Goal: Transaction & Acquisition: Book appointment/travel/reservation

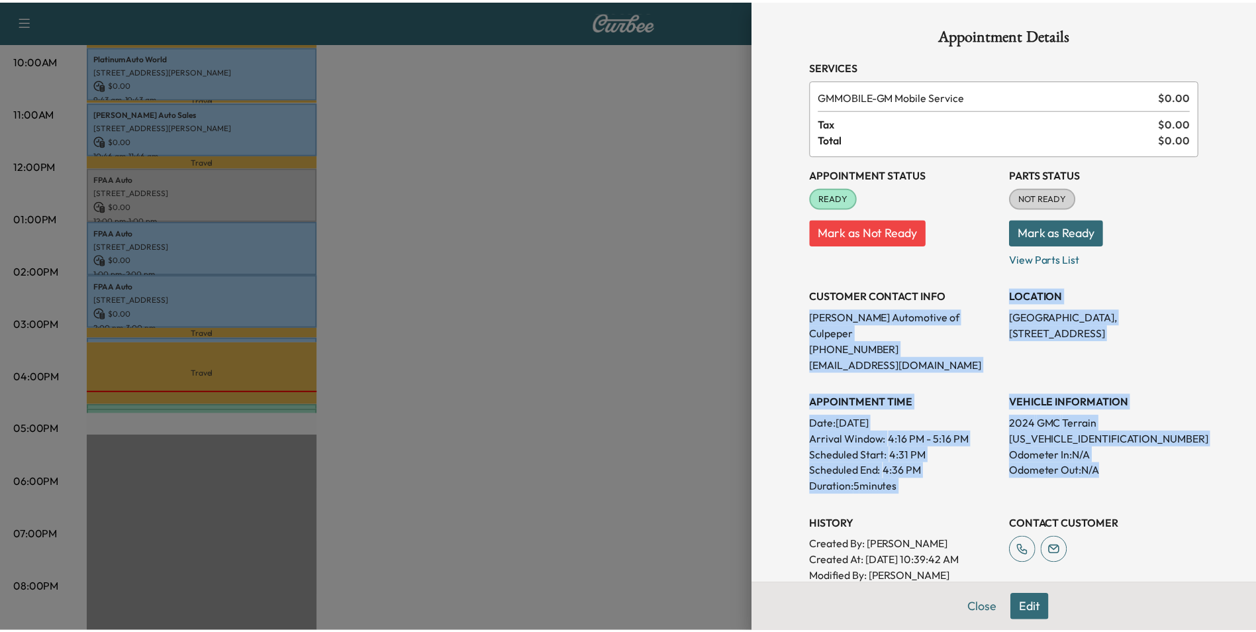
scroll to position [132, 0]
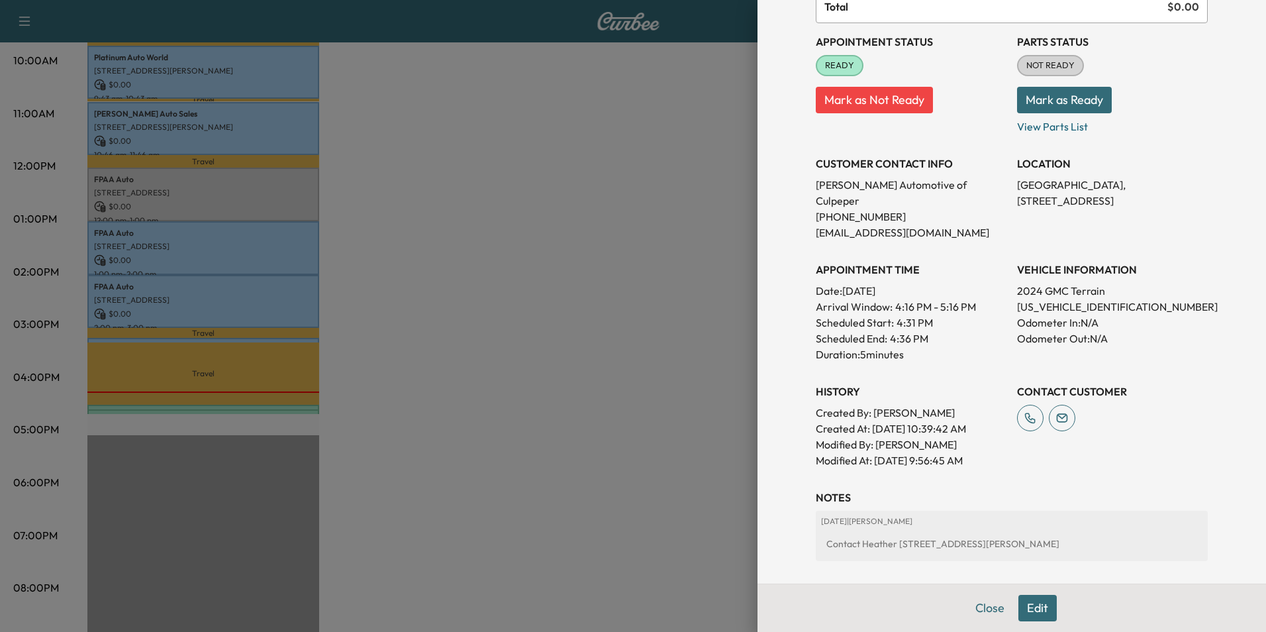
click at [684, 142] on div at bounding box center [633, 316] width 1266 height 632
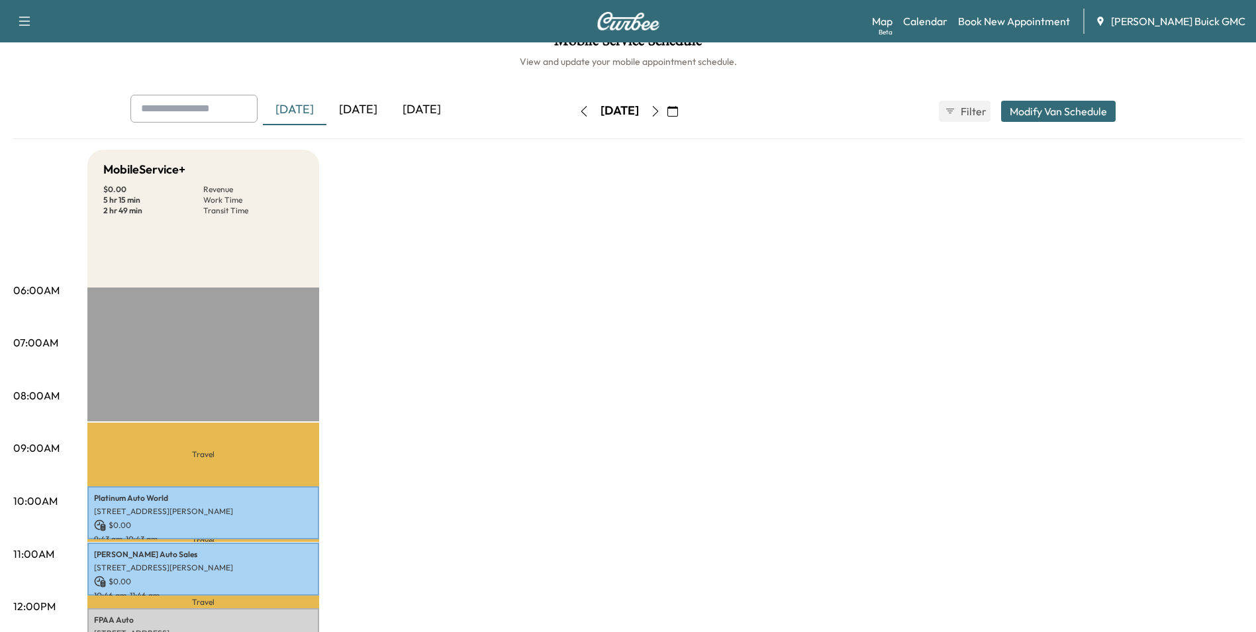
scroll to position [0, 0]
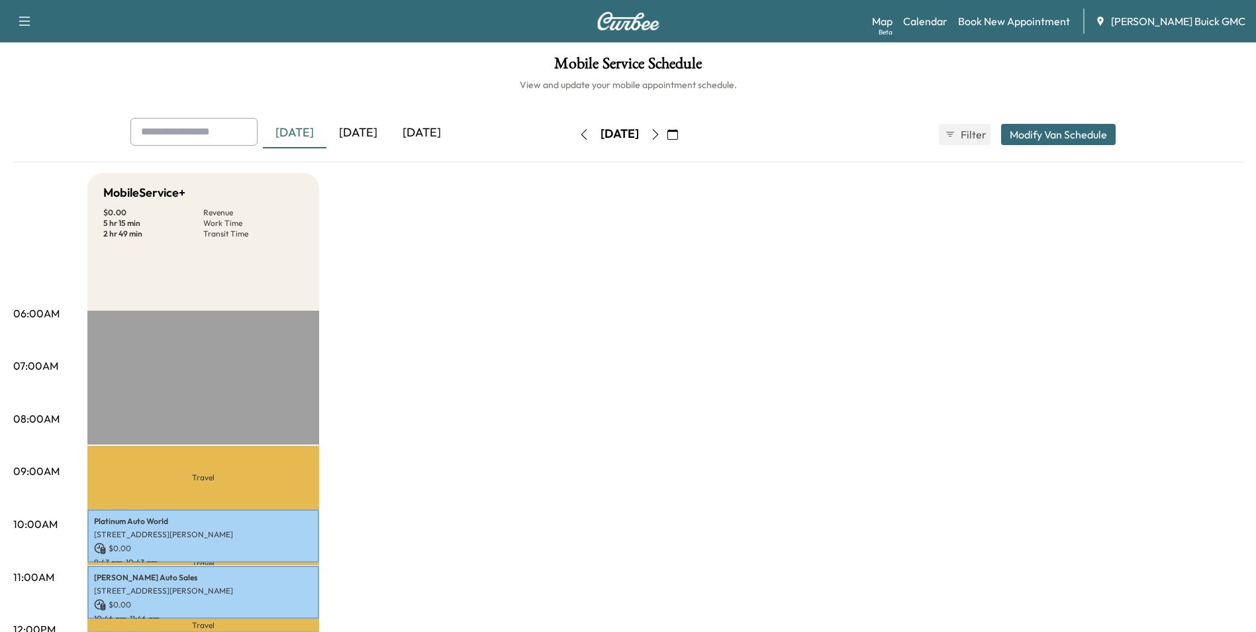
click at [678, 132] on icon "button" at bounding box center [672, 134] width 11 height 11
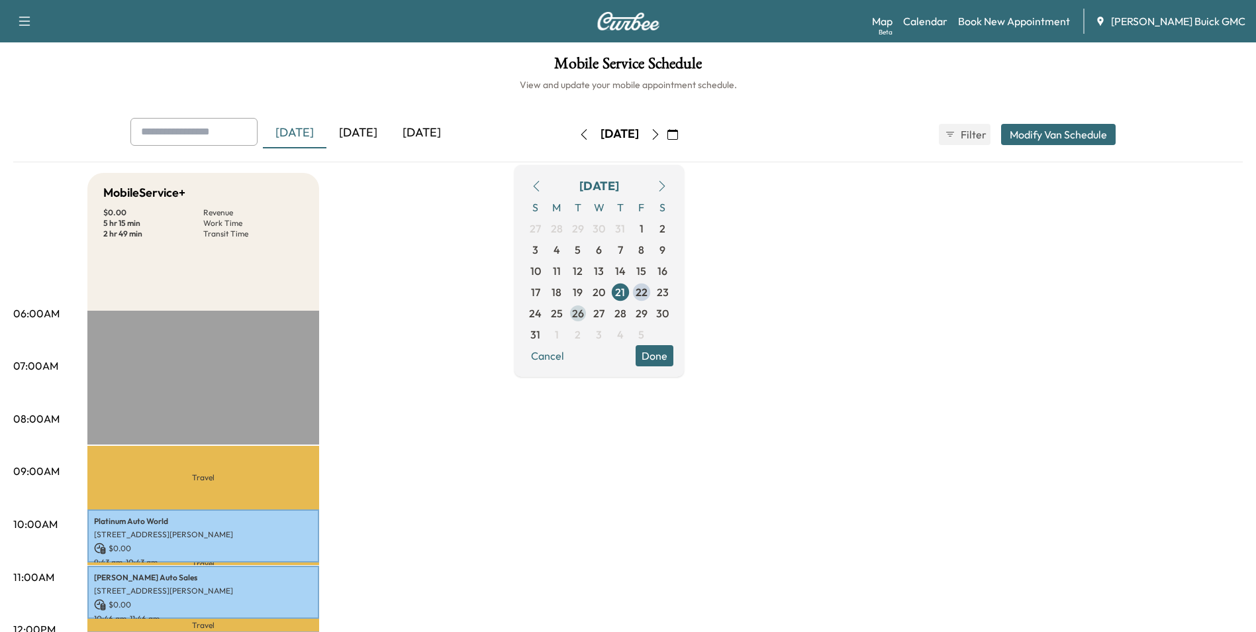
click at [584, 310] on span "26" at bounding box center [578, 313] width 12 height 16
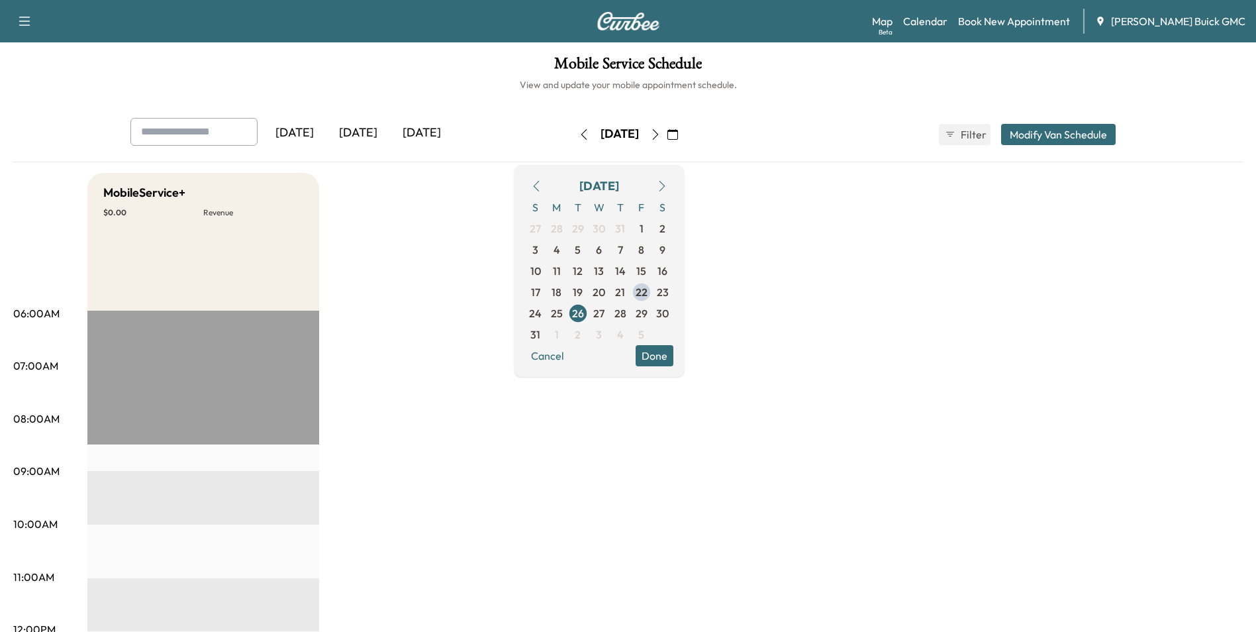
click at [1008, 19] on link "Book New Appointment" at bounding box center [1014, 21] width 112 height 16
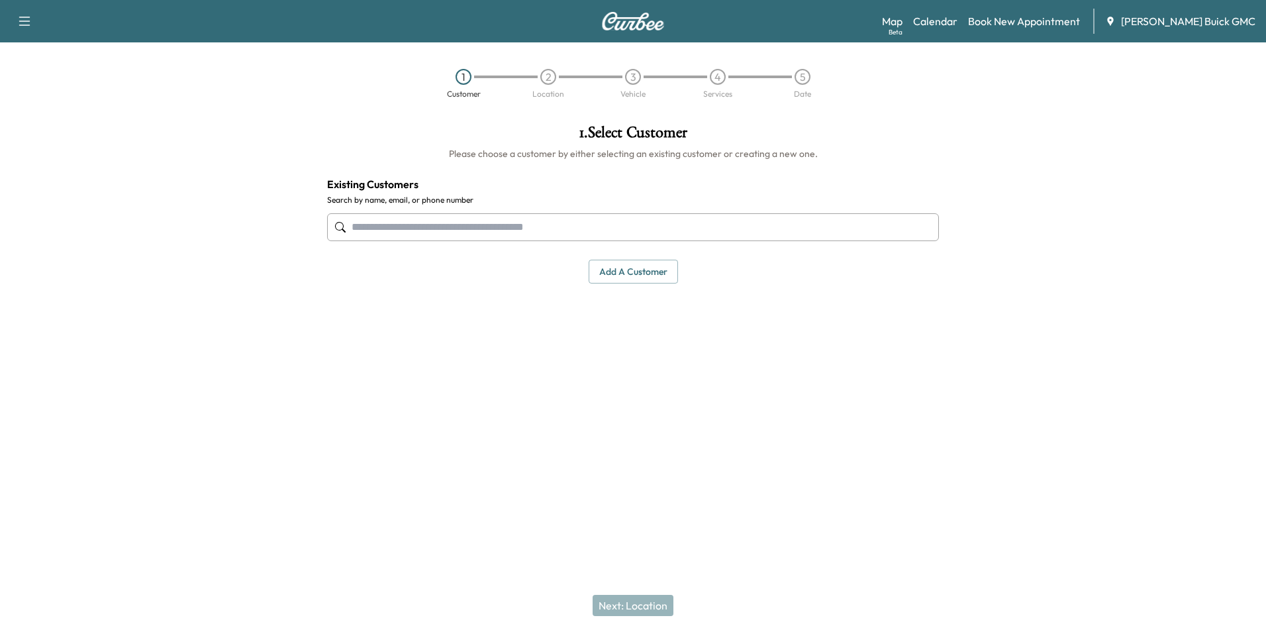
click at [528, 226] on input "text" at bounding box center [633, 227] width 612 height 28
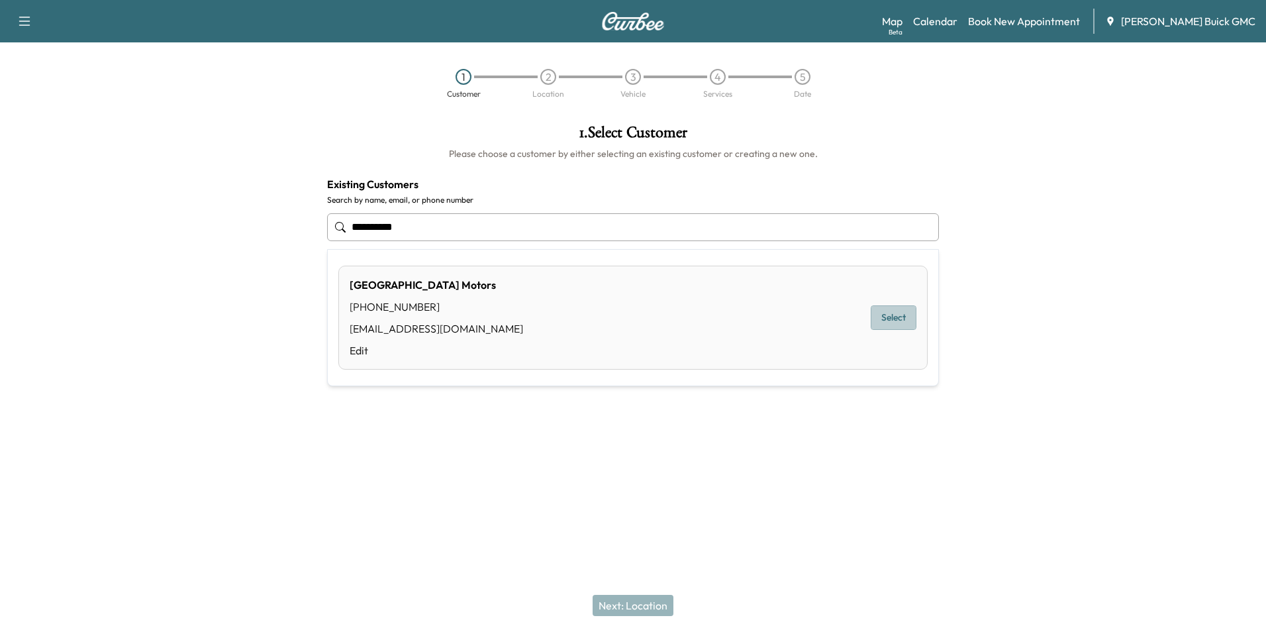
click at [885, 316] on button "Select" at bounding box center [894, 317] width 46 height 24
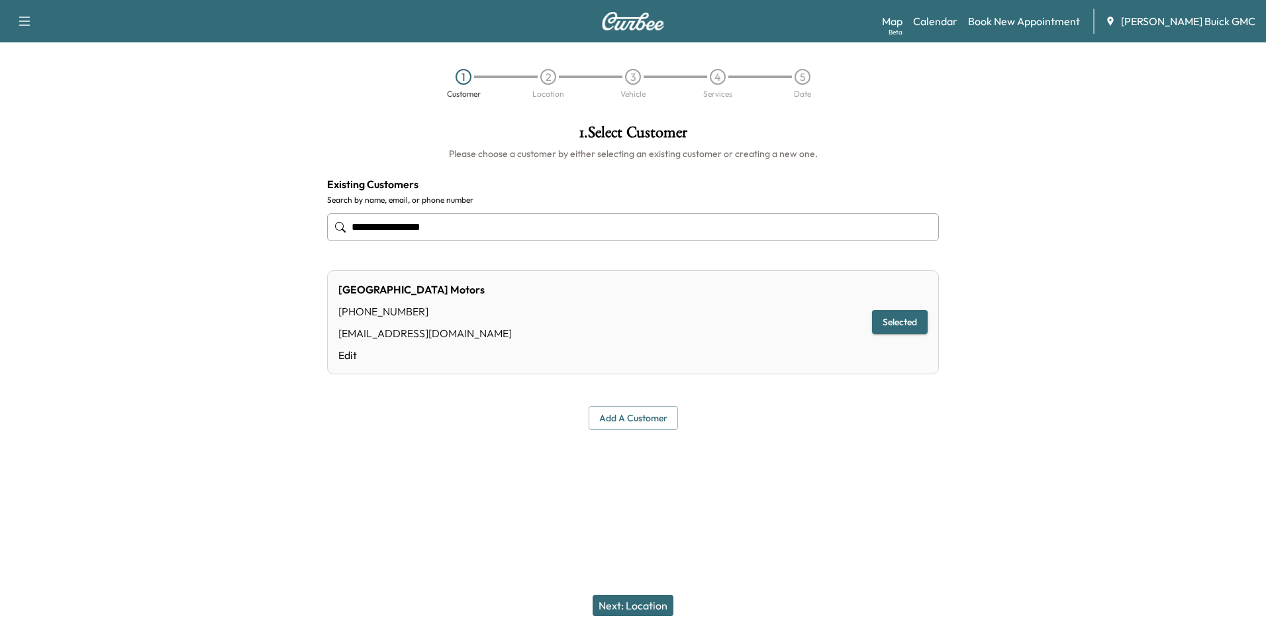
type input "**********"
click at [648, 601] on button "Next: Location" at bounding box center [632, 604] width 81 height 21
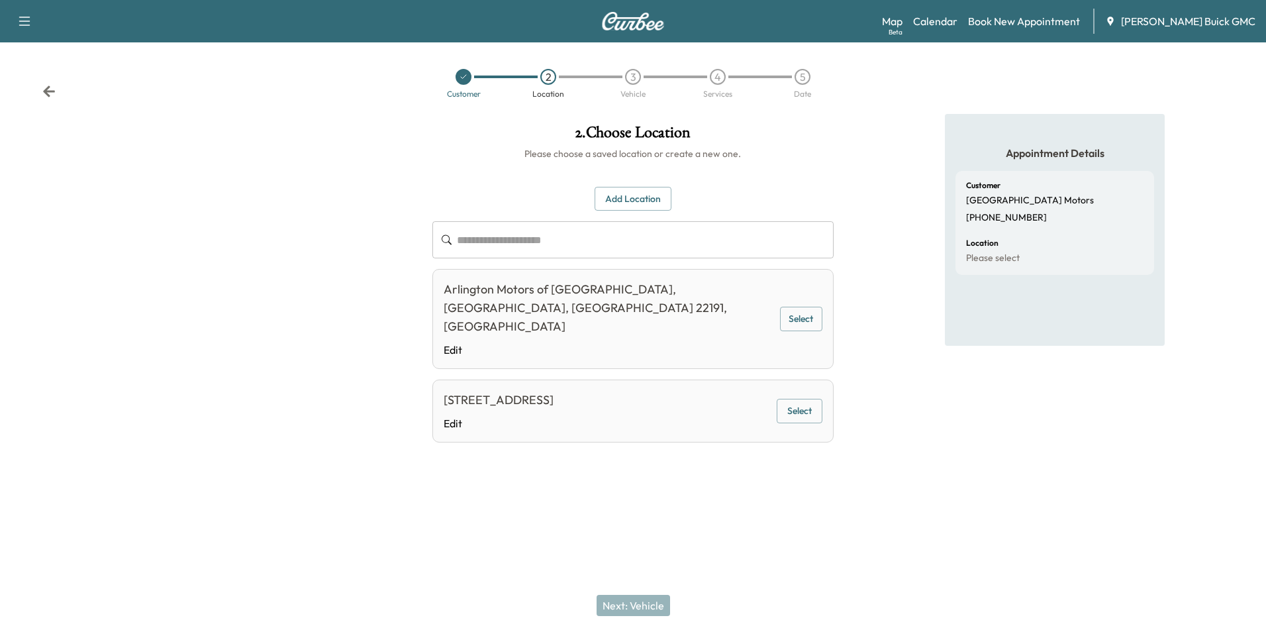
click at [789, 399] on button "Select" at bounding box center [800, 411] width 46 height 24
click at [633, 600] on button "Next: Vehicle" at bounding box center [632, 604] width 73 height 21
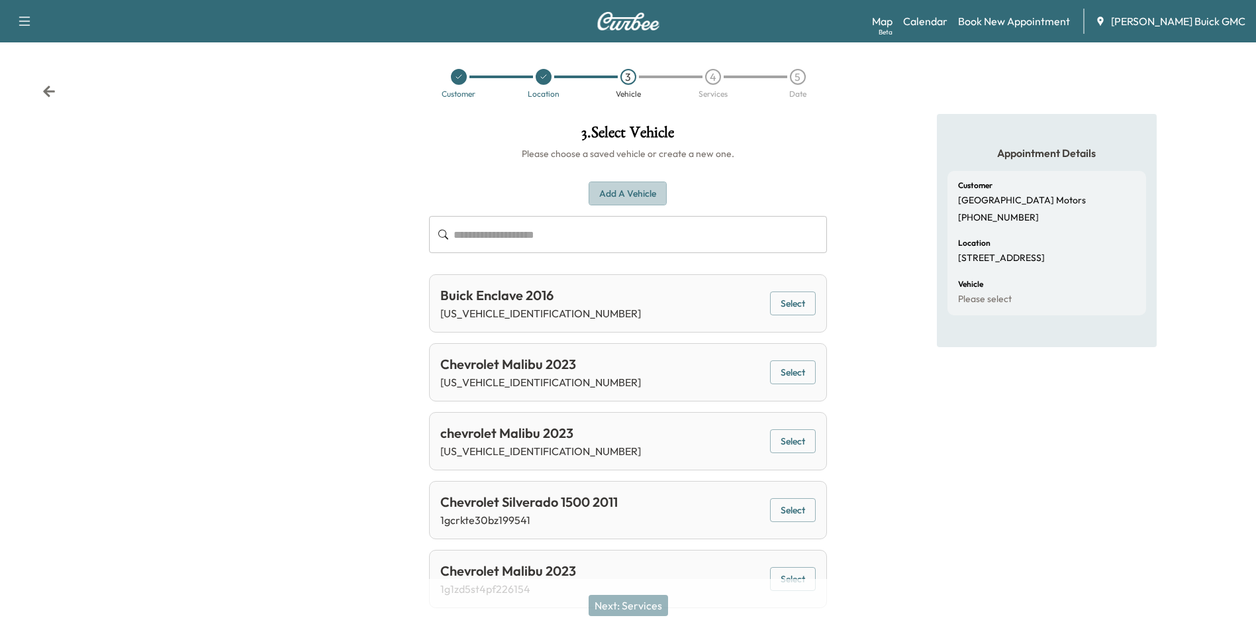
click at [619, 191] on button "Add a Vehicle" at bounding box center [628, 193] width 78 height 24
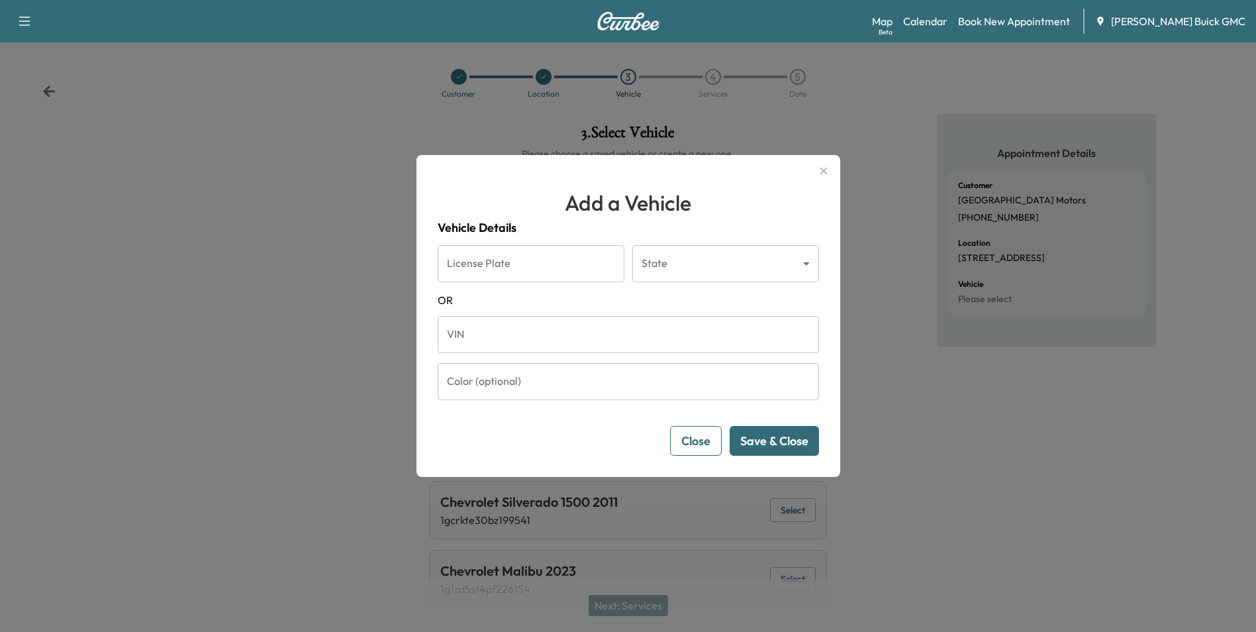
click at [537, 340] on input "VIN" at bounding box center [628, 334] width 381 height 37
type input "**********"
click at [759, 438] on button "Save & Close" at bounding box center [774, 441] width 89 height 30
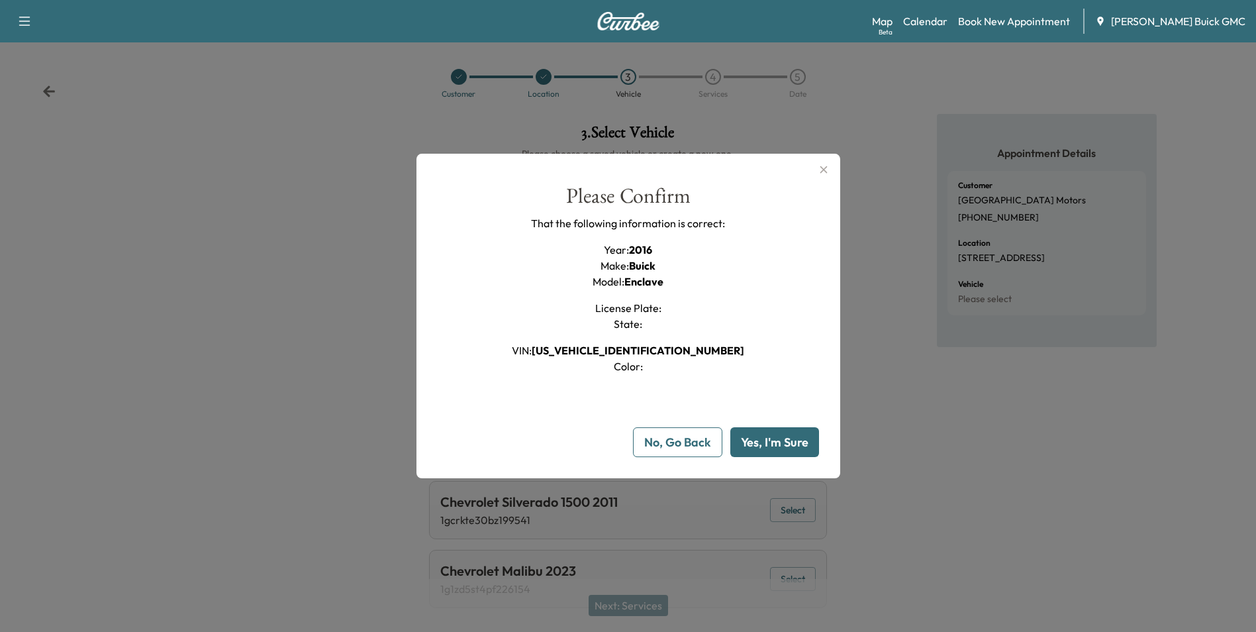
click at [761, 437] on button "Yes, I'm Sure" at bounding box center [774, 442] width 89 height 30
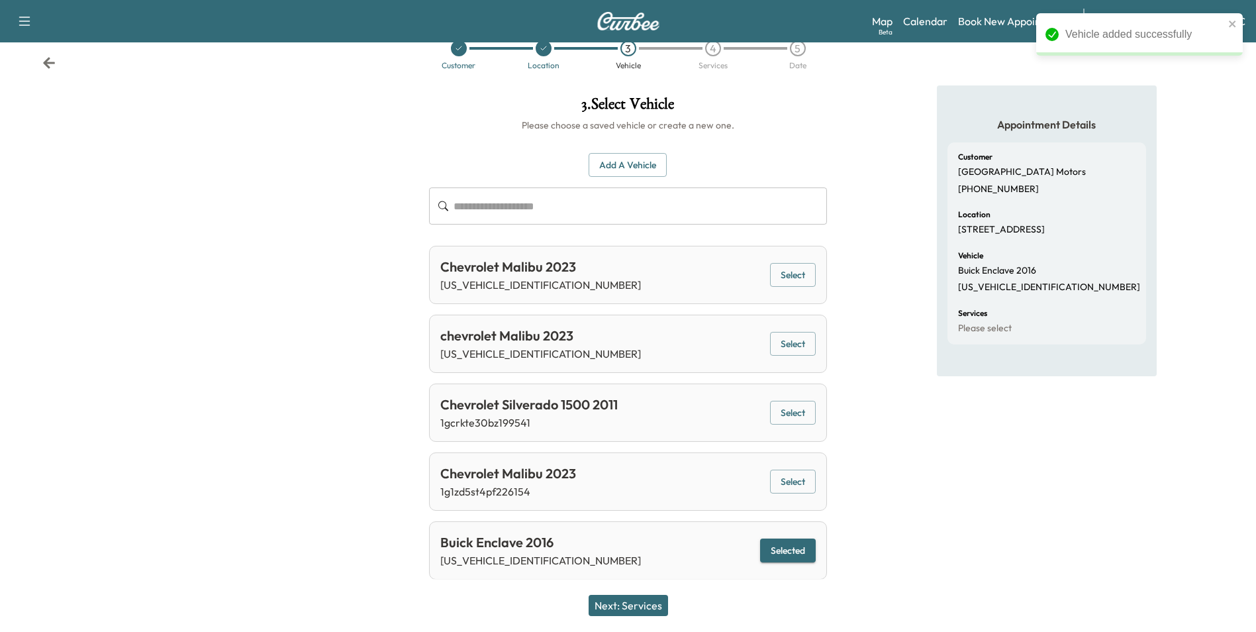
scroll to position [29, 0]
click at [647, 604] on button "Next: Services" at bounding box center [628, 604] width 79 height 21
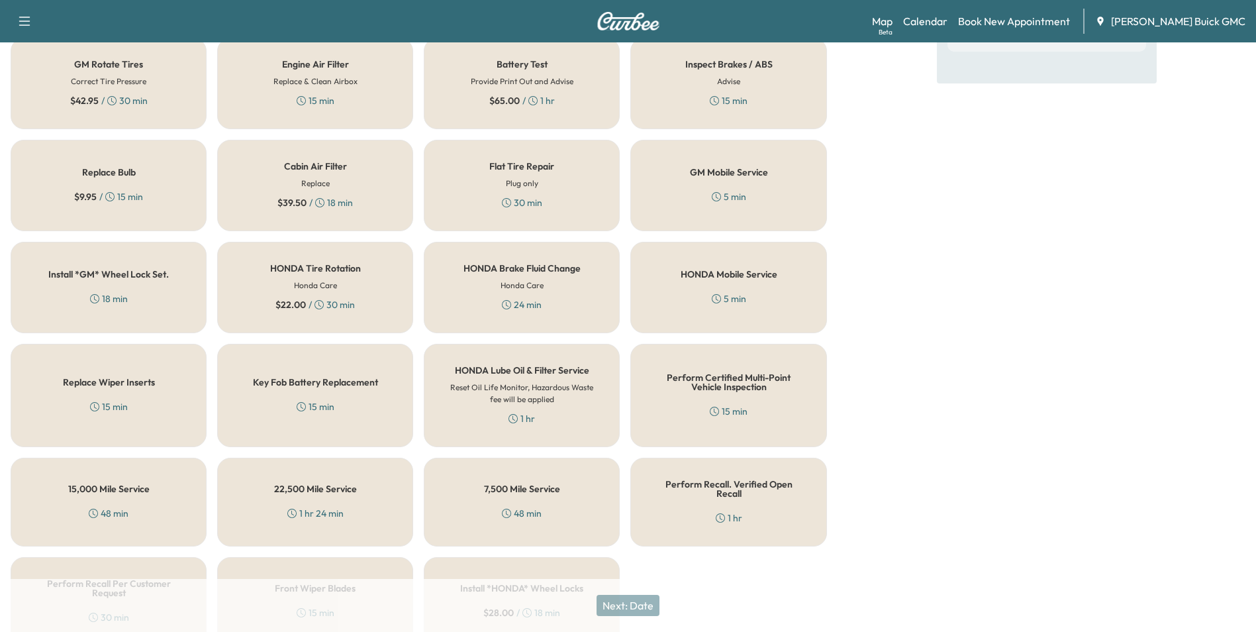
scroll to position [379, 0]
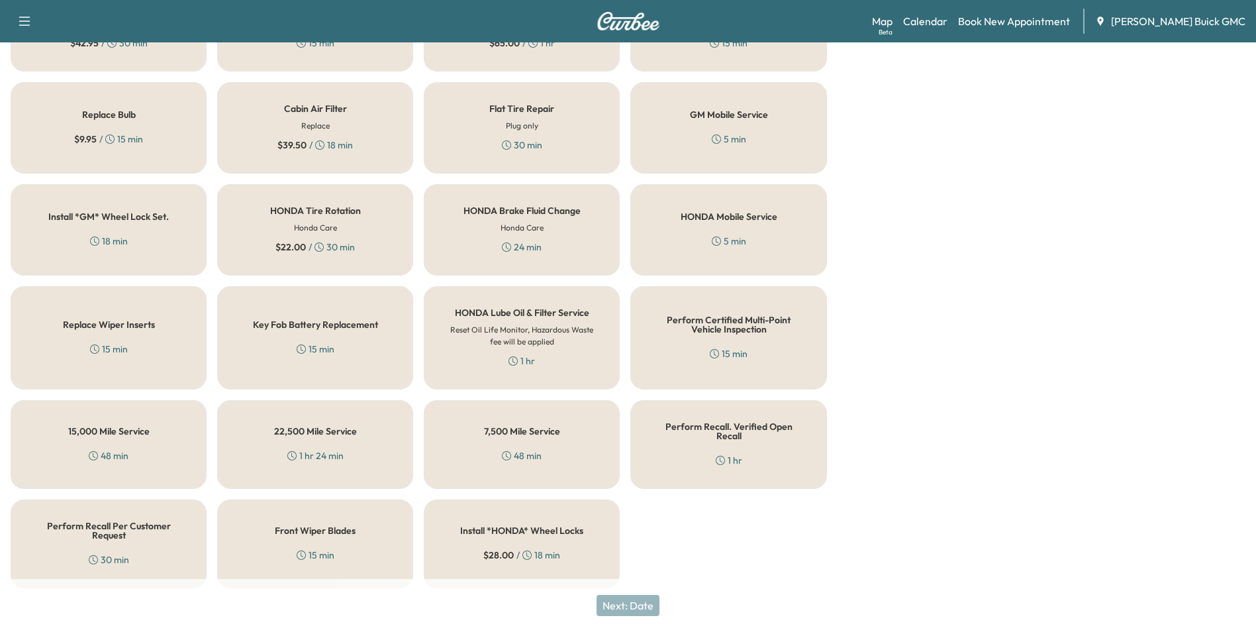
click at [698, 430] on h5 "Perform Recall. Verified Open Recall" at bounding box center [728, 431] width 152 height 19
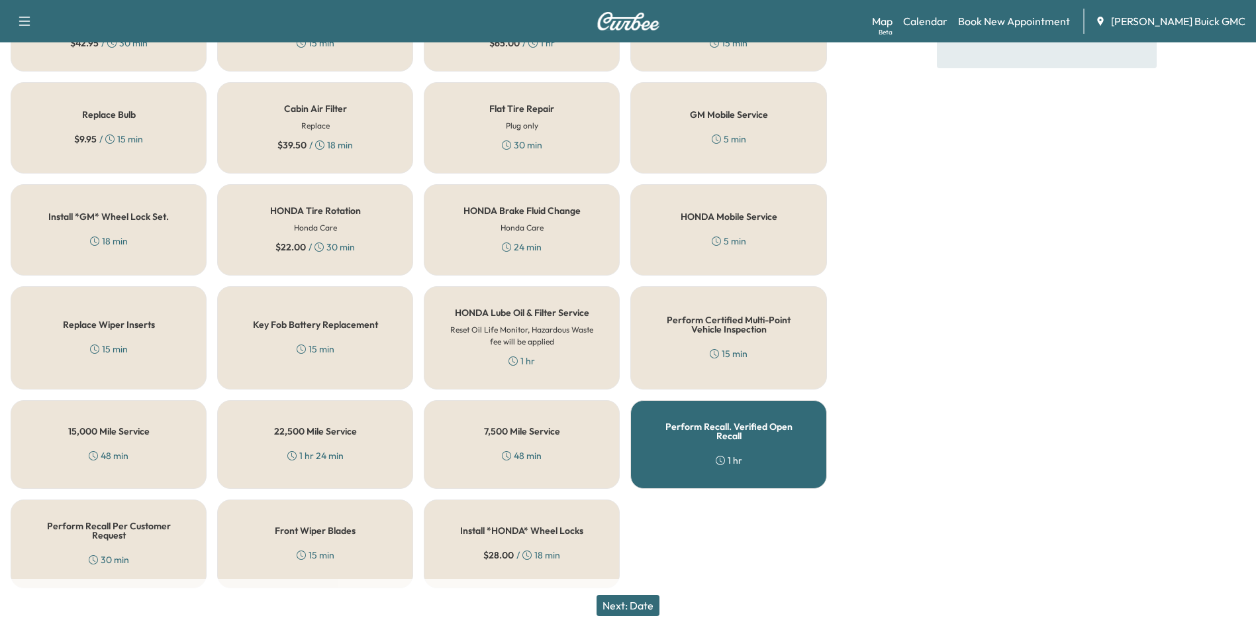
click at [641, 600] on button "Next: Date" at bounding box center [627, 604] width 63 height 21
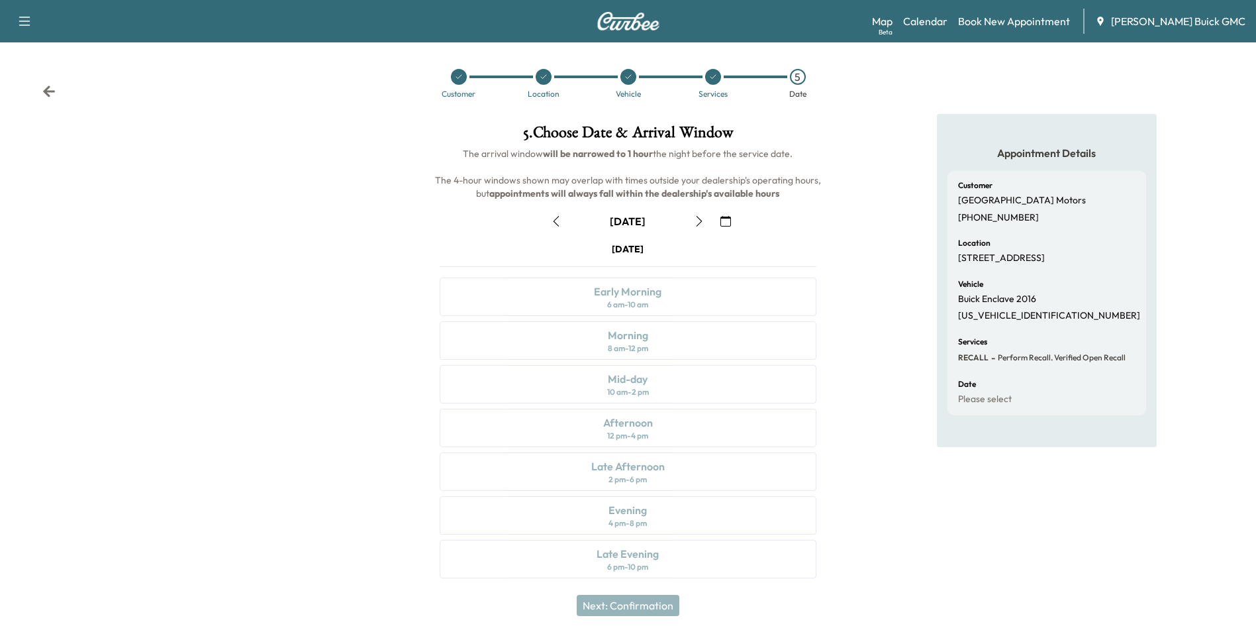
click at [725, 220] on icon "button" at bounding box center [725, 221] width 11 height 11
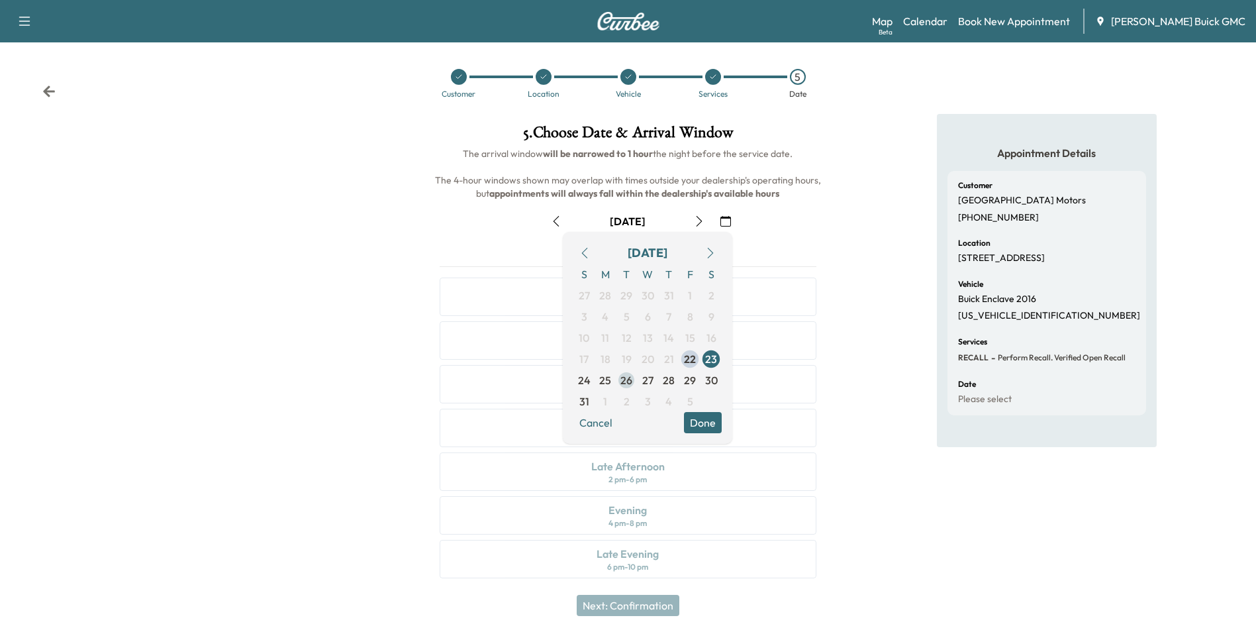
click at [624, 377] on span "26" at bounding box center [626, 380] width 12 height 16
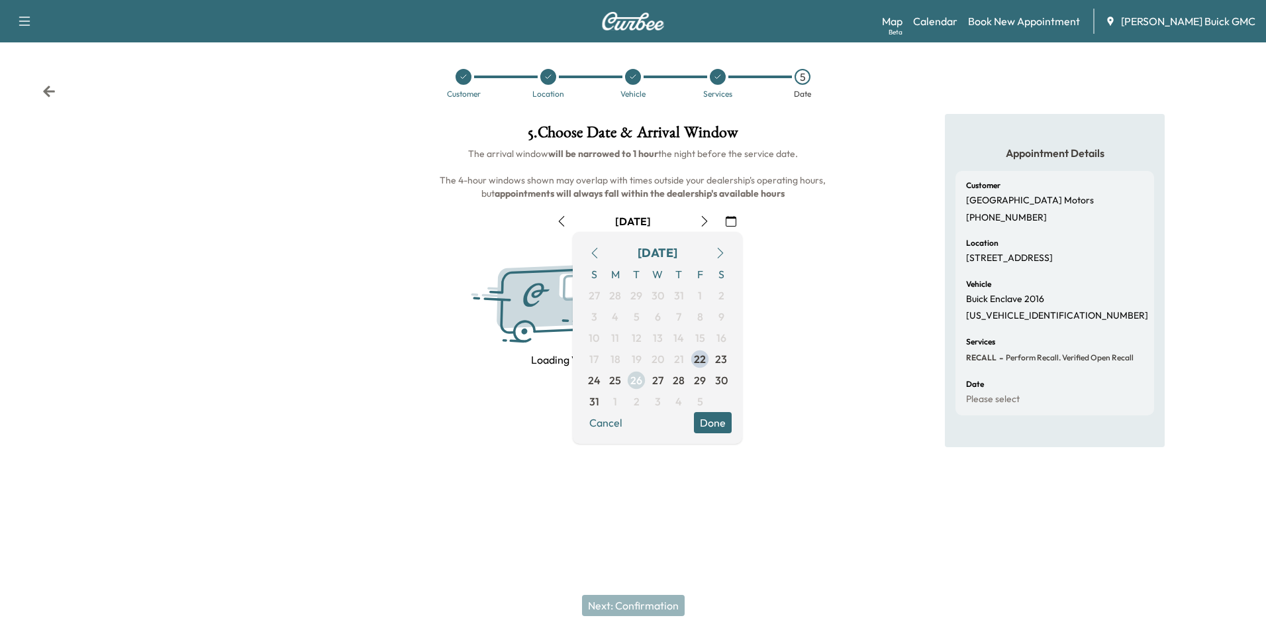
click at [624, 377] on span "25" at bounding box center [614, 379] width 21 height 21
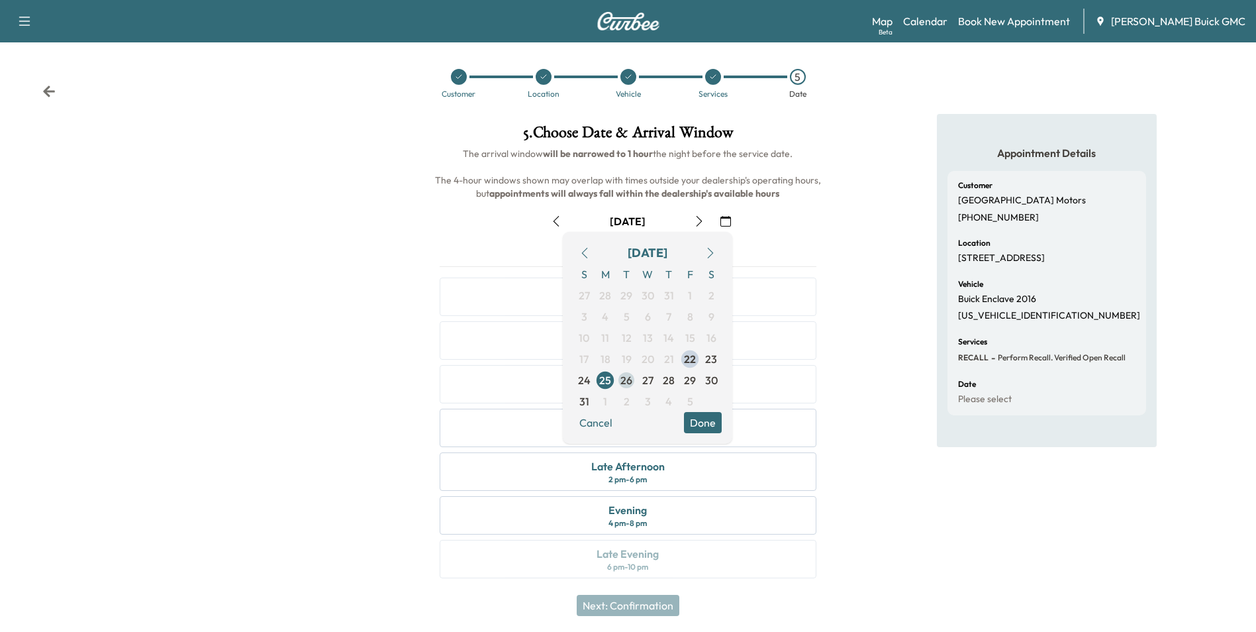
click at [626, 378] on span "26" at bounding box center [626, 380] width 12 height 16
click at [624, 377] on span "26" at bounding box center [626, 380] width 12 height 16
click at [698, 419] on button "Done" at bounding box center [703, 422] width 38 height 21
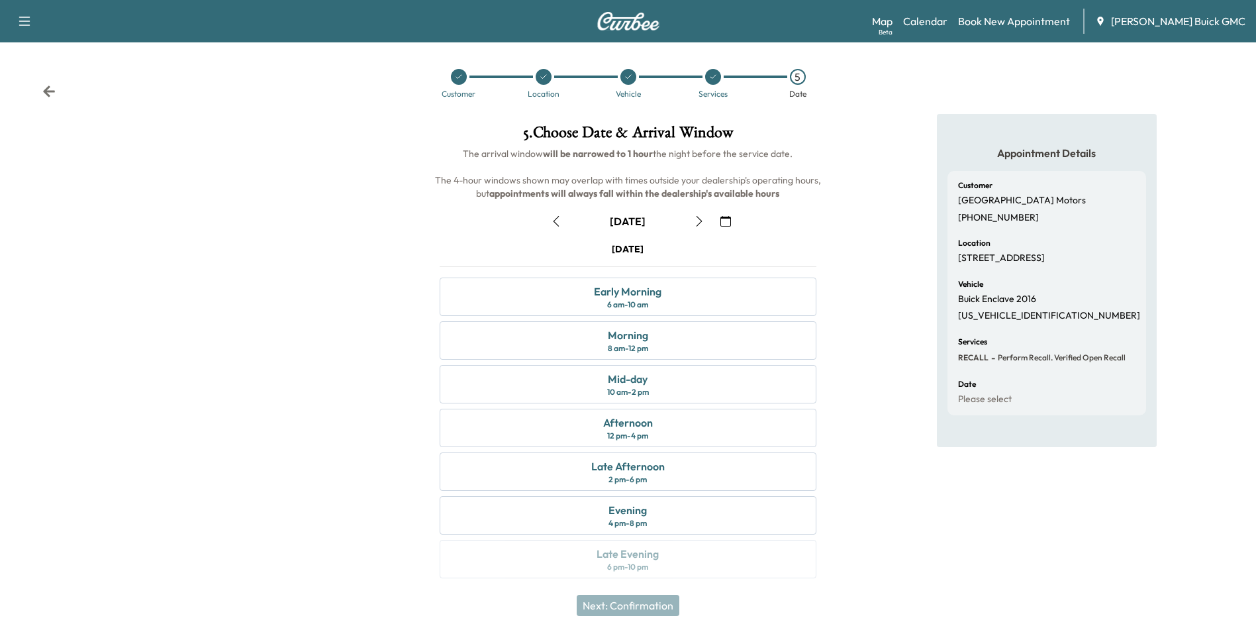
scroll to position [5, 0]
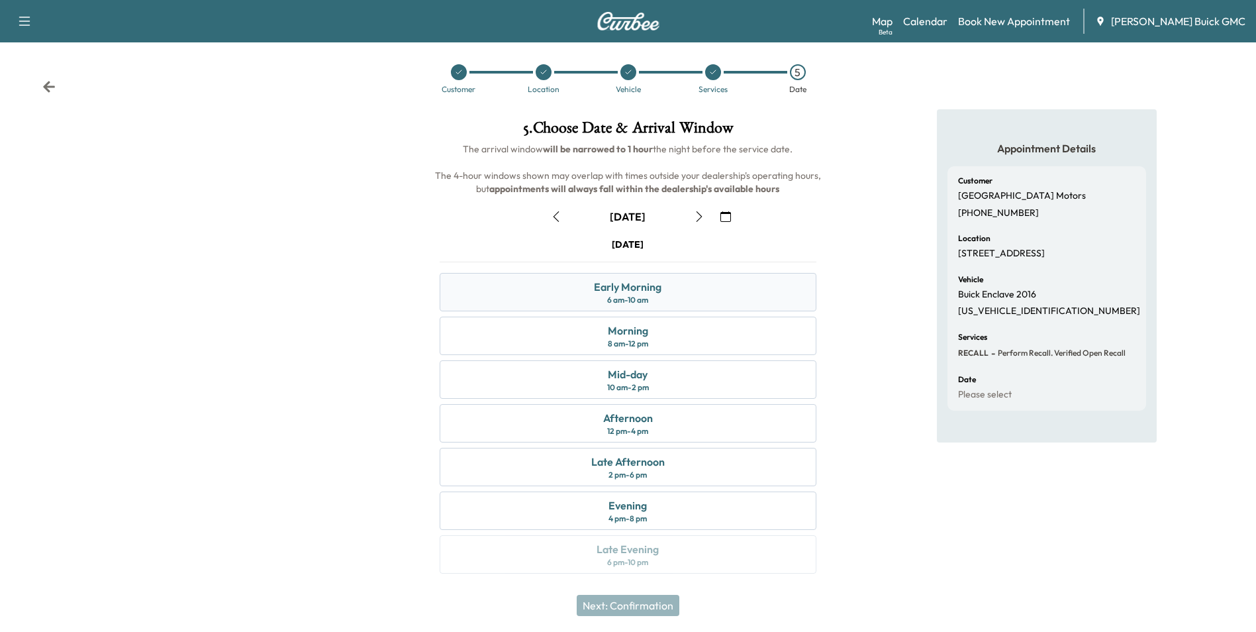
click at [702, 292] on div "Early Morning 6 am - 10 am" at bounding box center [628, 292] width 376 height 38
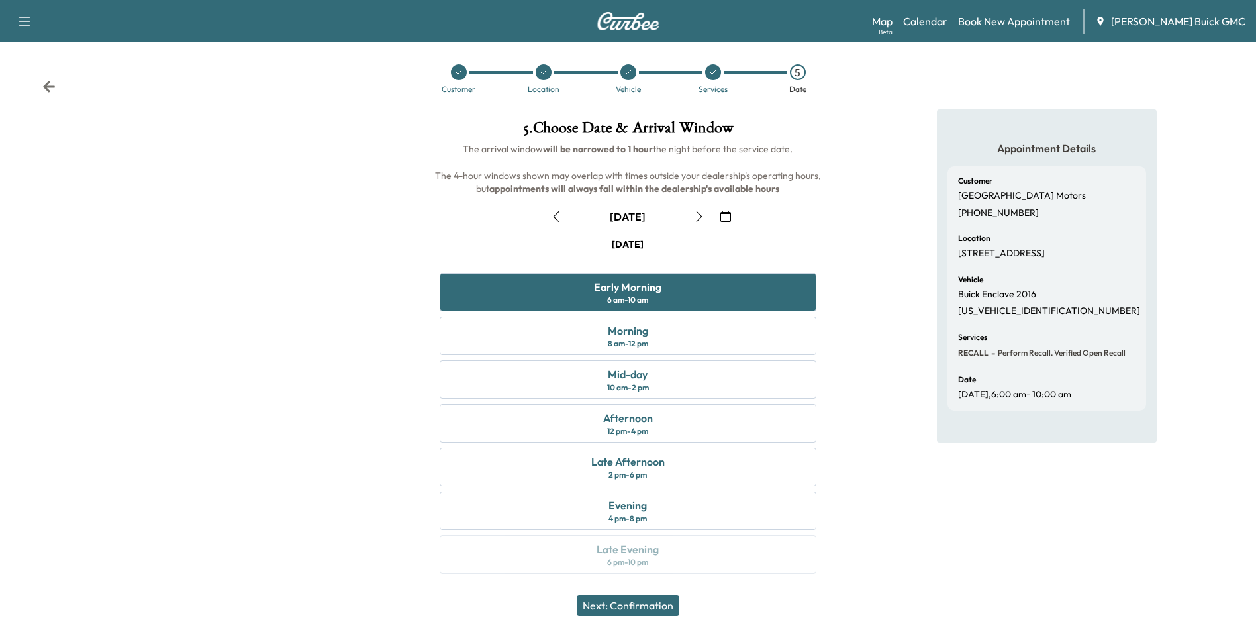
click at [639, 602] on button "Next: Confirmation" at bounding box center [628, 604] width 103 height 21
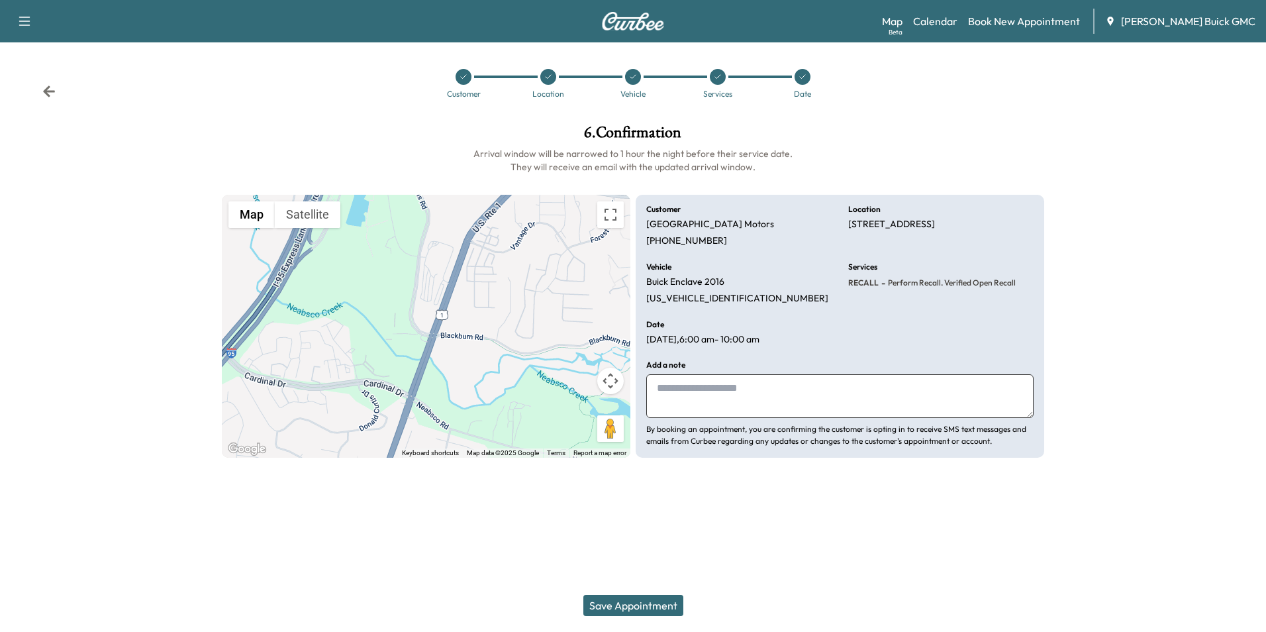
click at [691, 392] on textarea at bounding box center [839, 396] width 387 height 44
type textarea "**********"
click at [634, 601] on button "Save Appointment" at bounding box center [633, 604] width 100 height 21
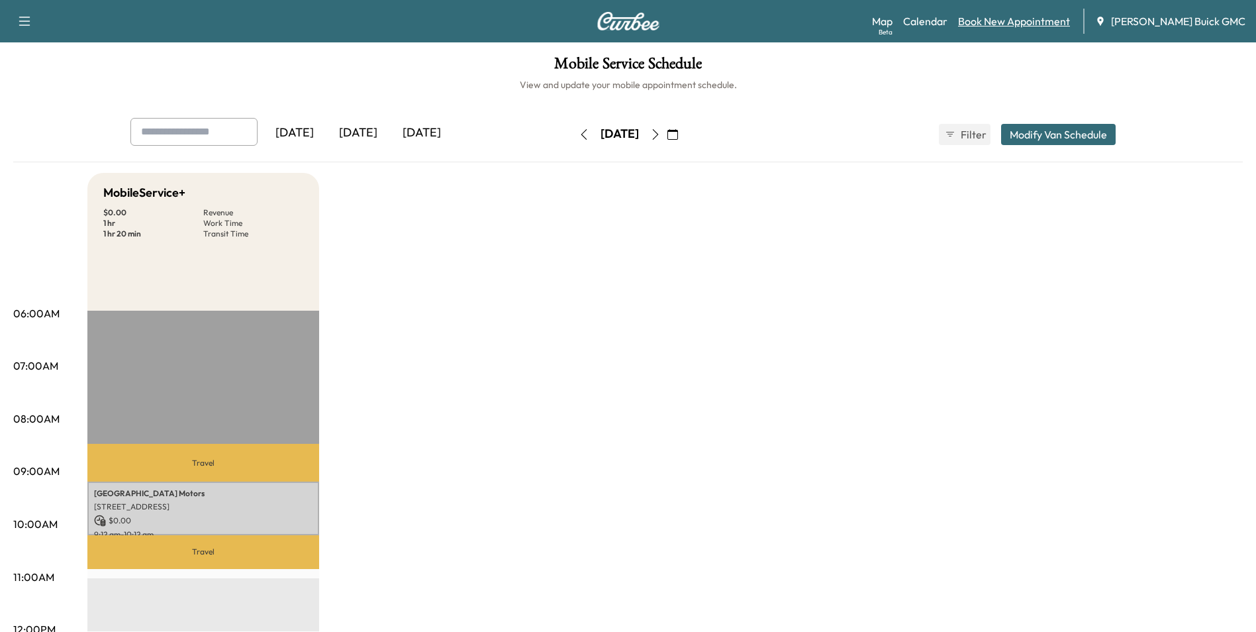
click at [1021, 20] on link "Book New Appointment" at bounding box center [1014, 21] width 112 height 16
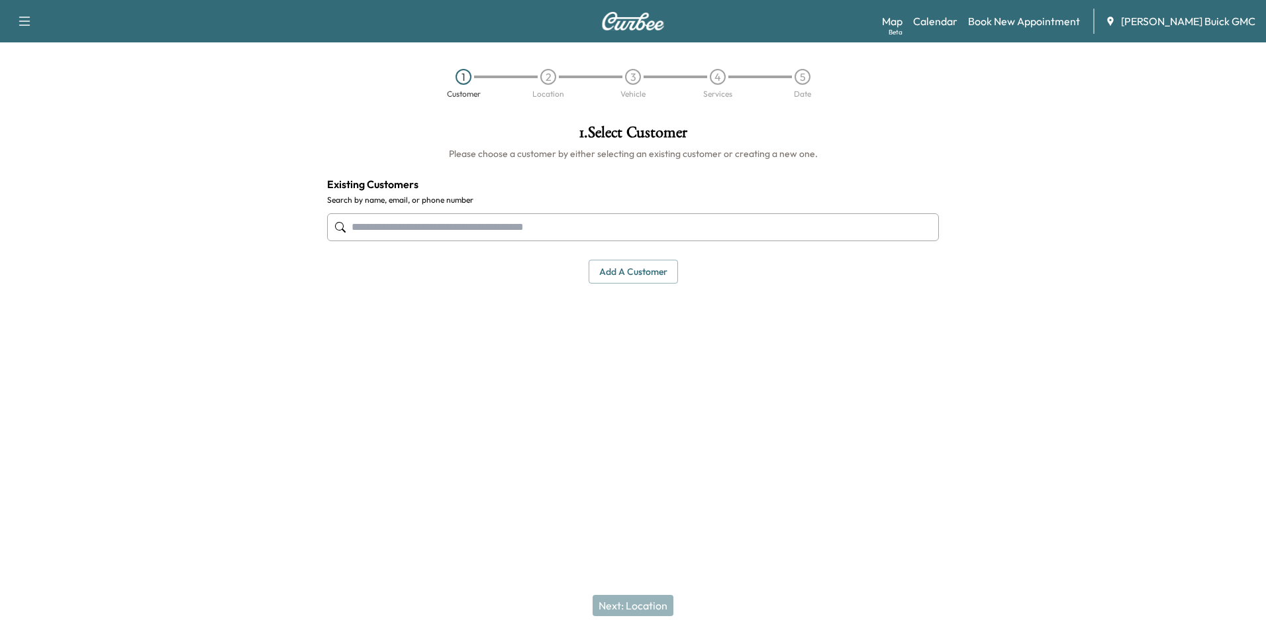
click at [437, 229] on input "text" at bounding box center [633, 227] width 612 height 28
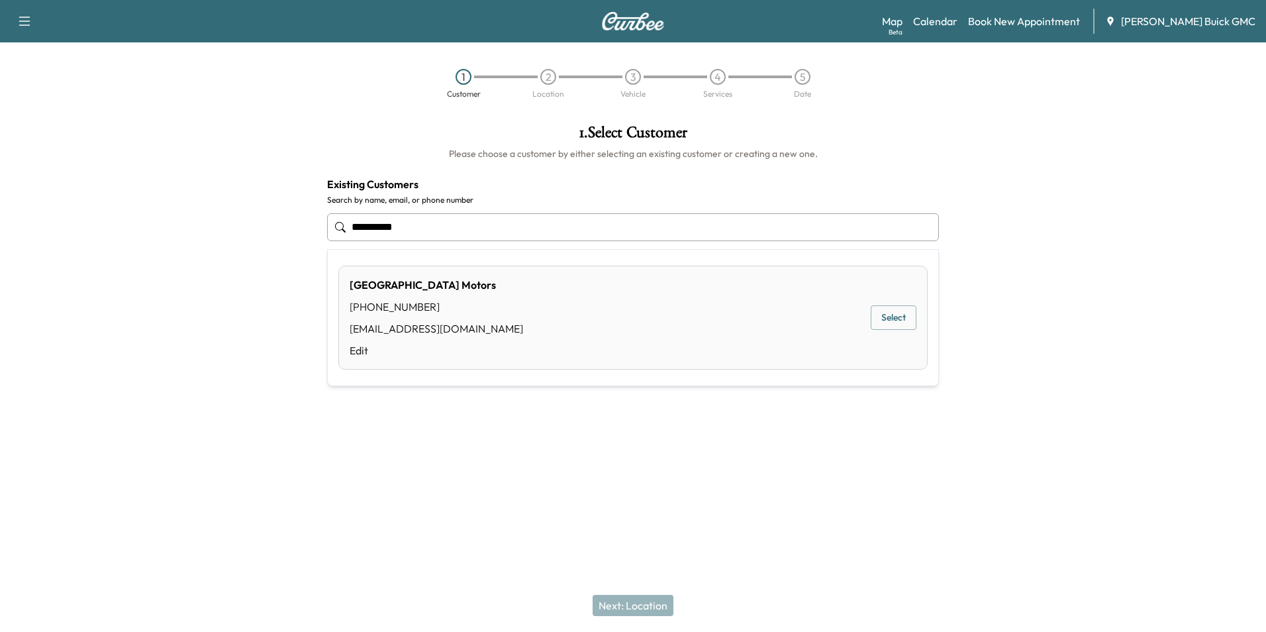
click at [891, 313] on button "Select" at bounding box center [894, 317] width 46 height 24
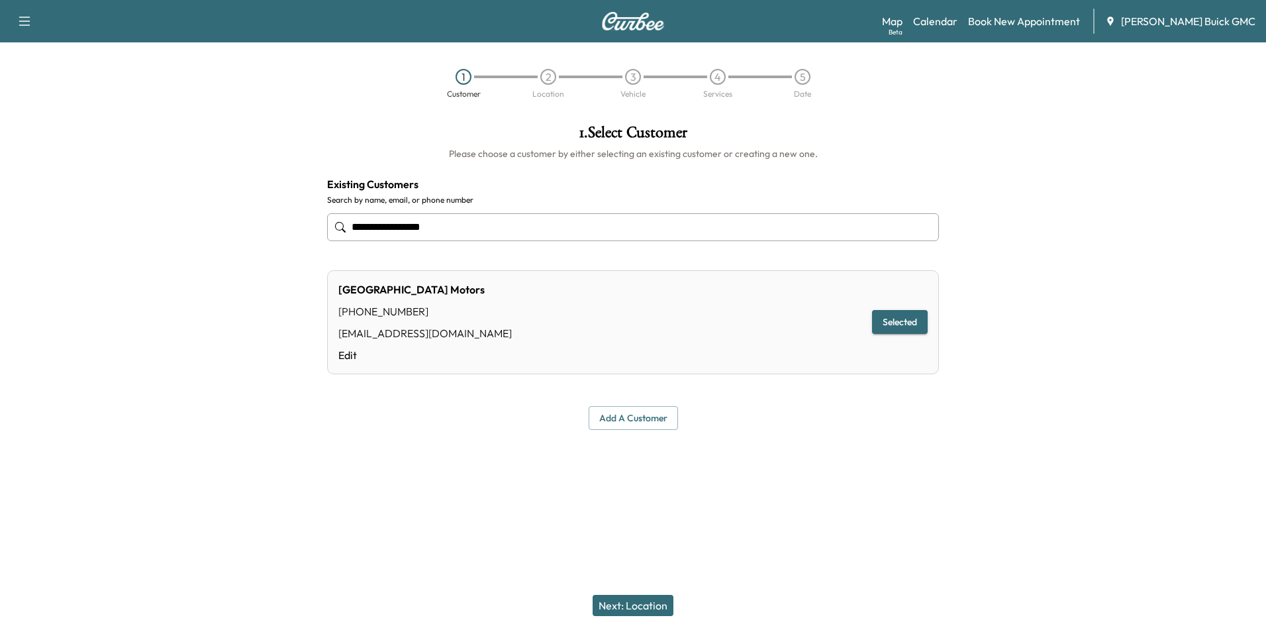
type input "**********"
click at [642, 602] on button "Next: Location" at bounding box center [632, 604] width 81 height 21
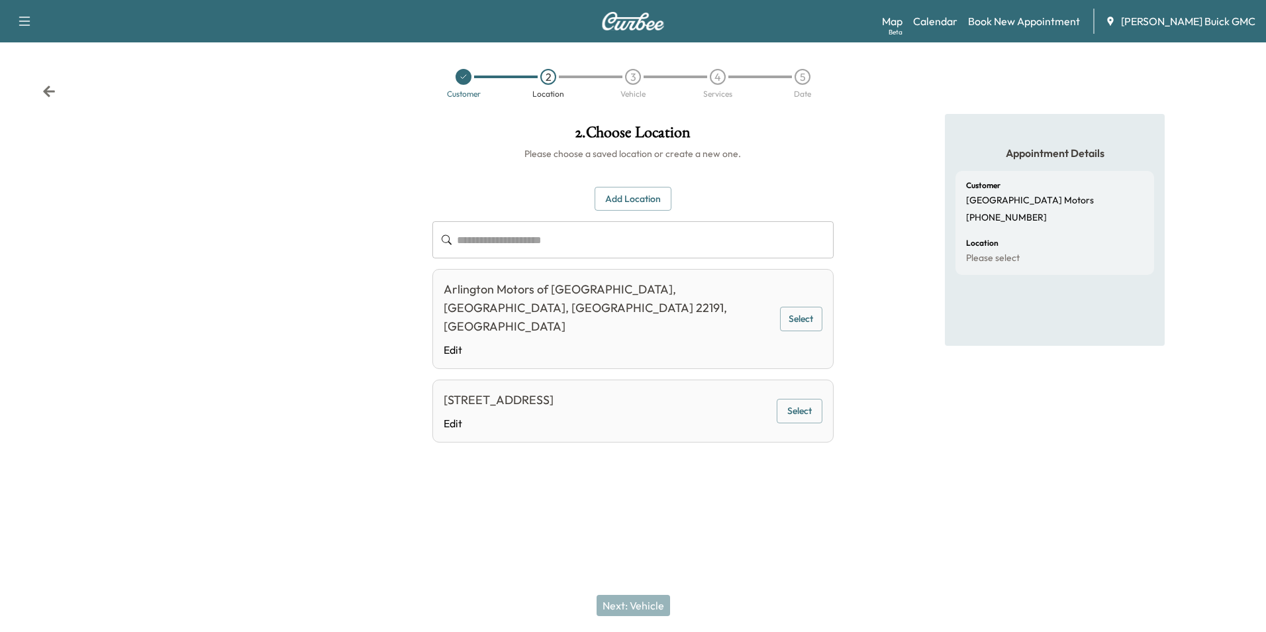
click at [794, 399] on button "Select" at bounding box center [800, 411] width 46 height 24
click at [647, 605] on button "Next: Vehicle" at bounding box center [632, 604] width 73 height 21
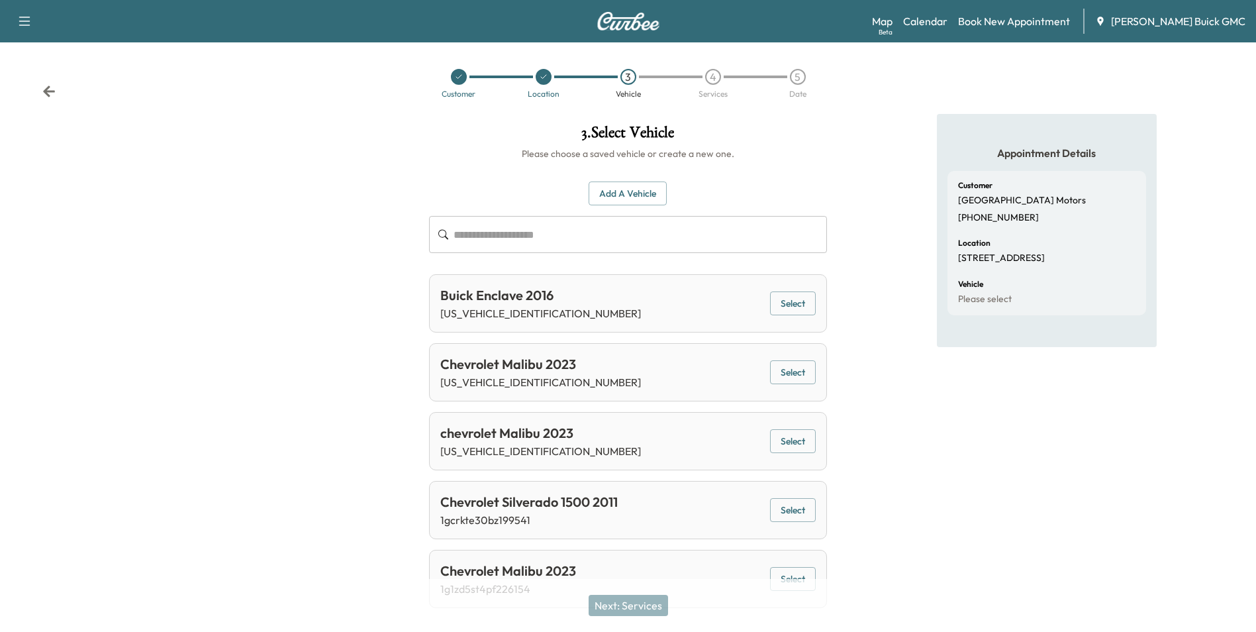
click at [632, 193] on button "Add a Vehicle" at bounding box center [628, 193] width 78 height 24
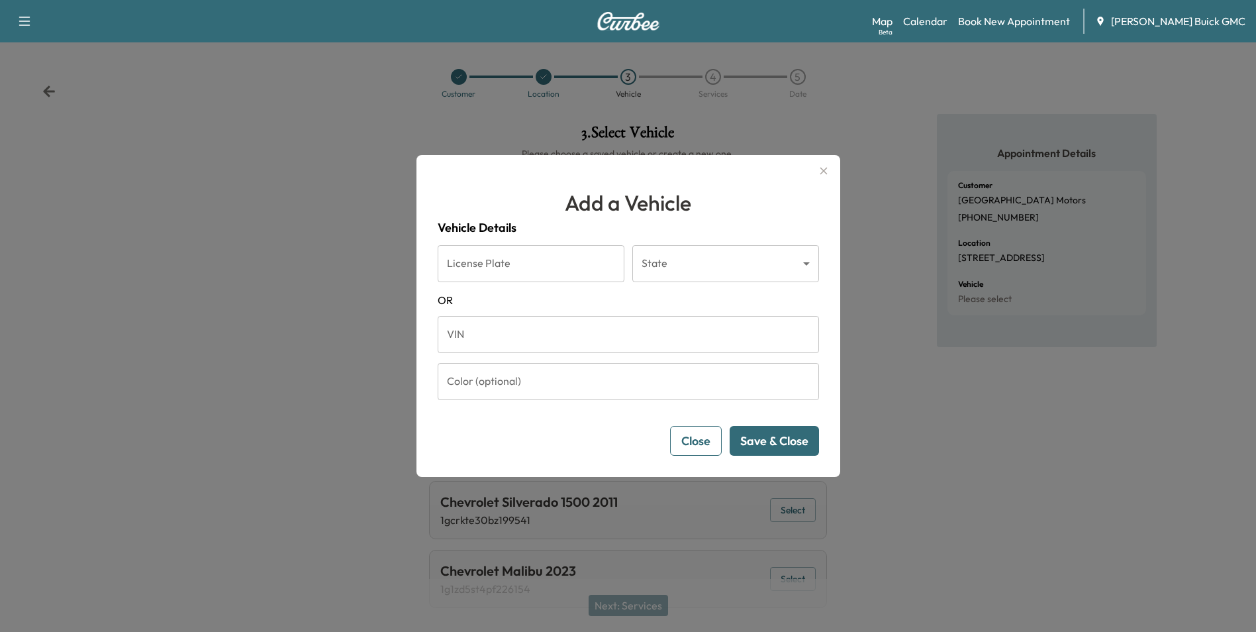
click at [561, 336] on input "VIN" at bounding box center [628, 334] width 381 height 37
type input "**********"
click at [763, 436] on button "Save & Close" at bounding box center [774, 441] width 89 height 30
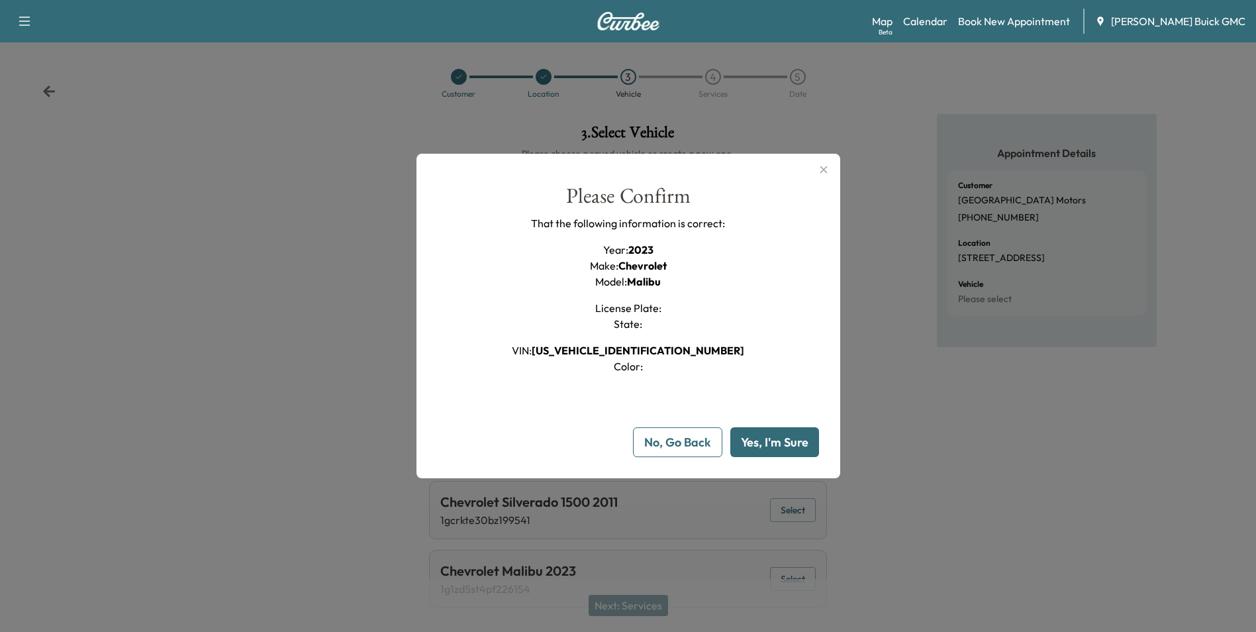
click at [769, 438] on button "Yes, I'm Sure" at bounding box center [774, 442] width 89 height 30
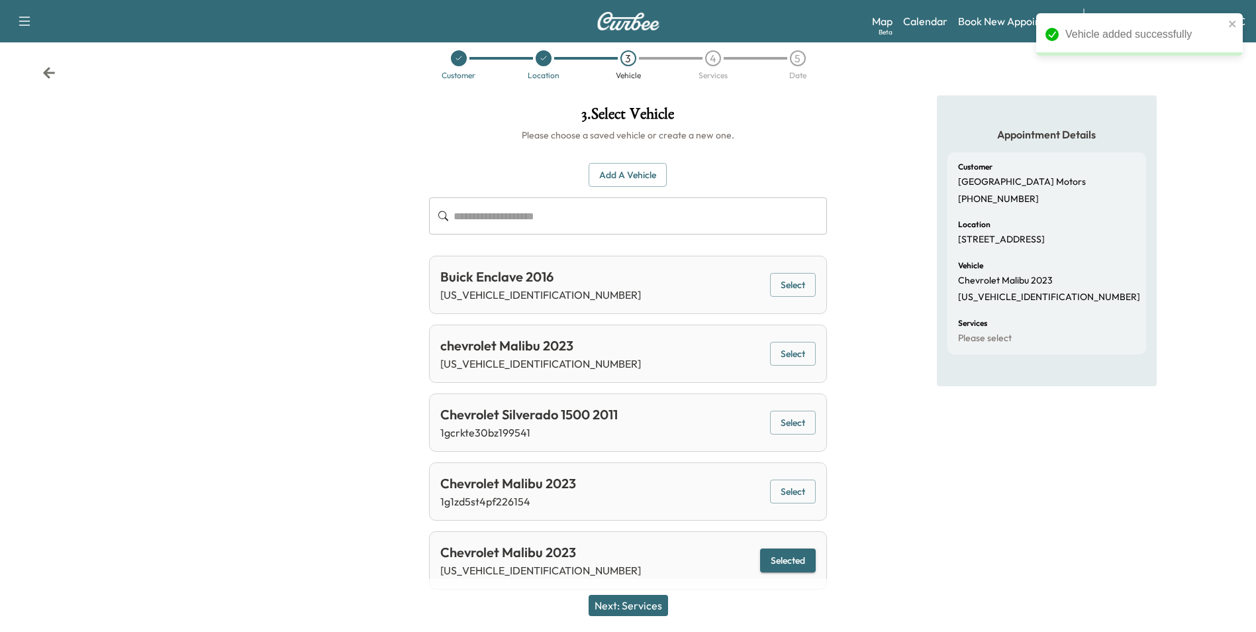
scroll to position [29, 0]
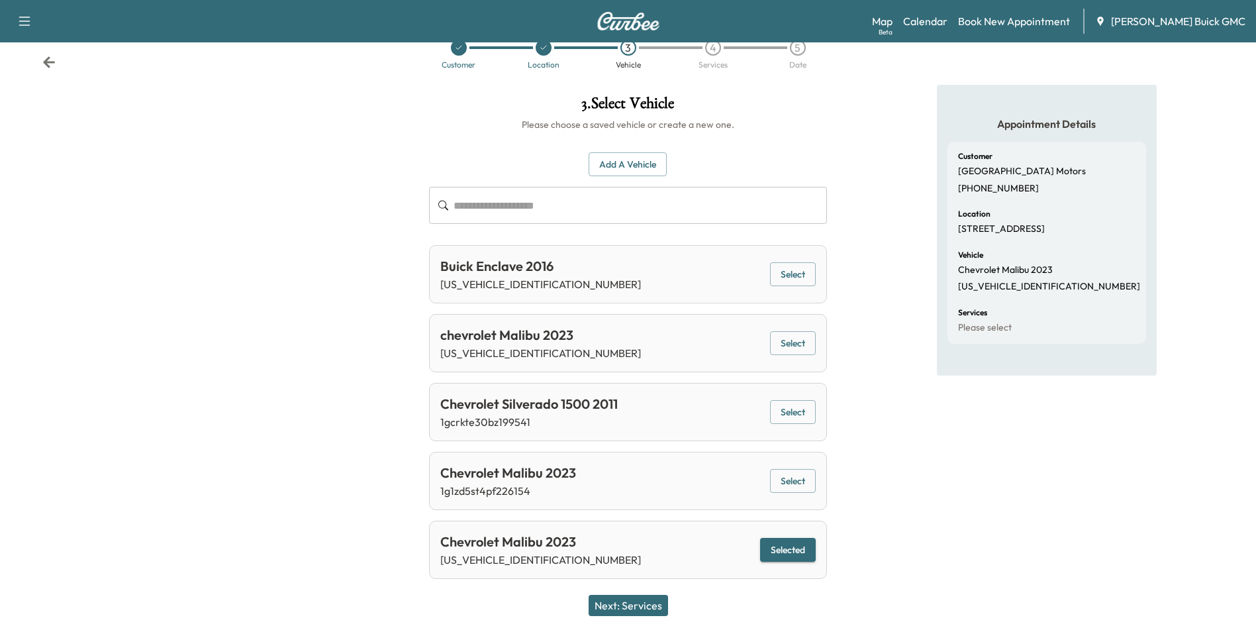
click at [641, 602] on button "Next: Services" at bounding box center [628, 604] width 79 height 21
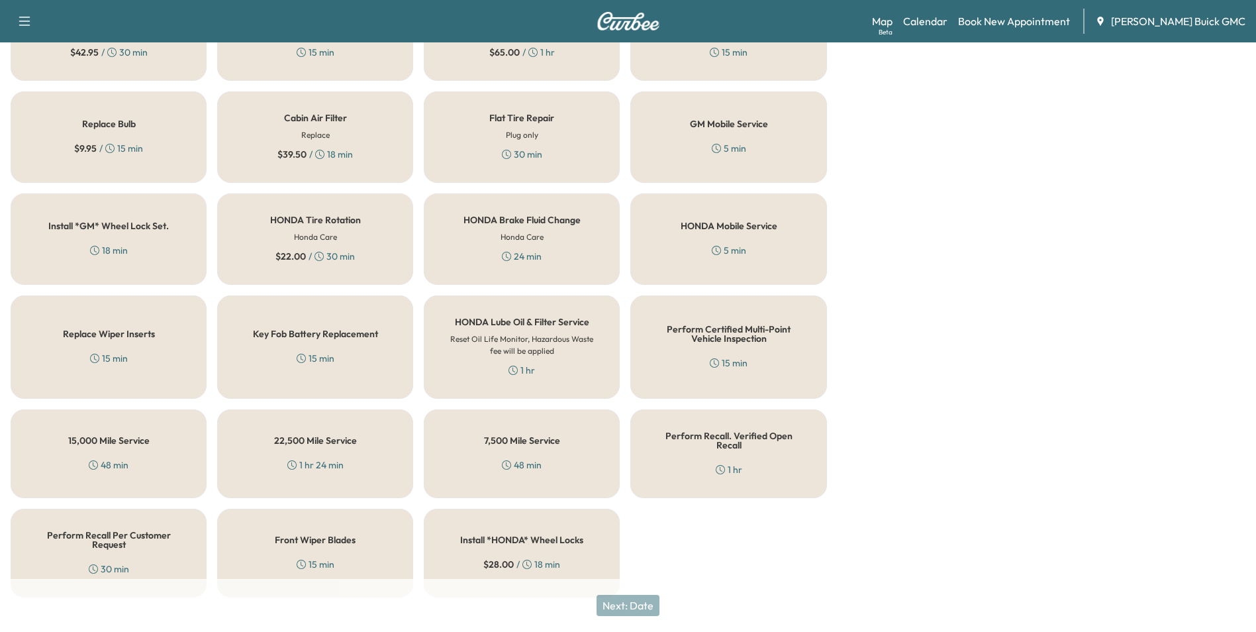
scroll to position [379, 0]
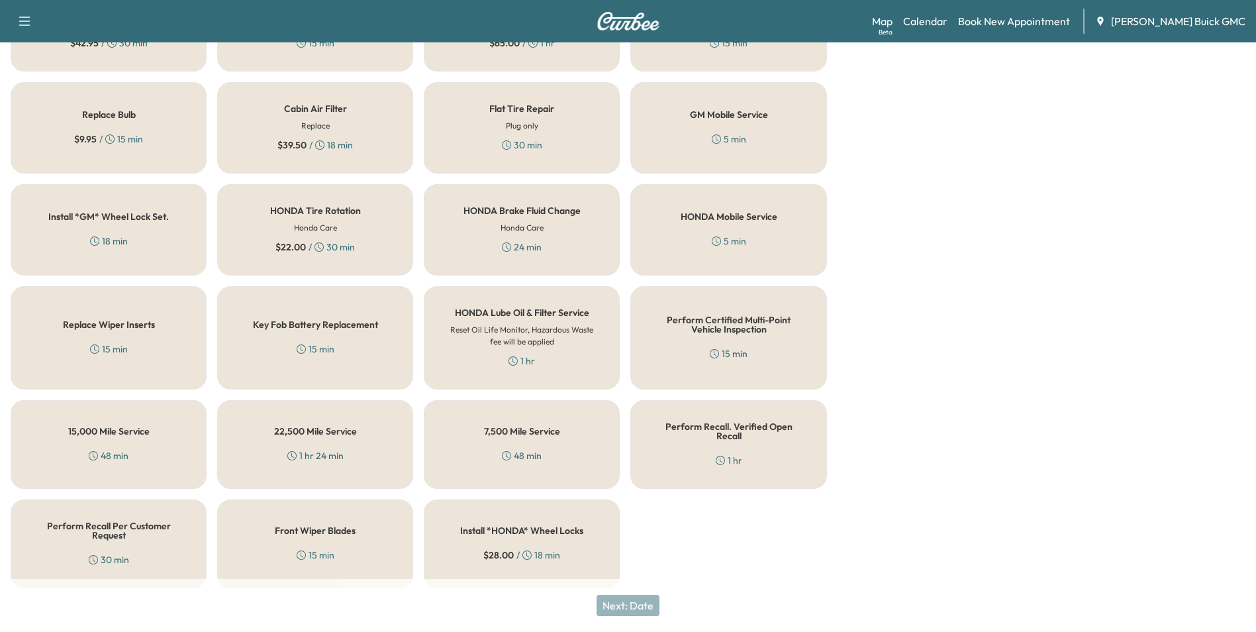
click at [717, 440] on div "Perform Recall. Verified Open Recall 1 hr" at bounding box center [728, 444] width 196 height 89
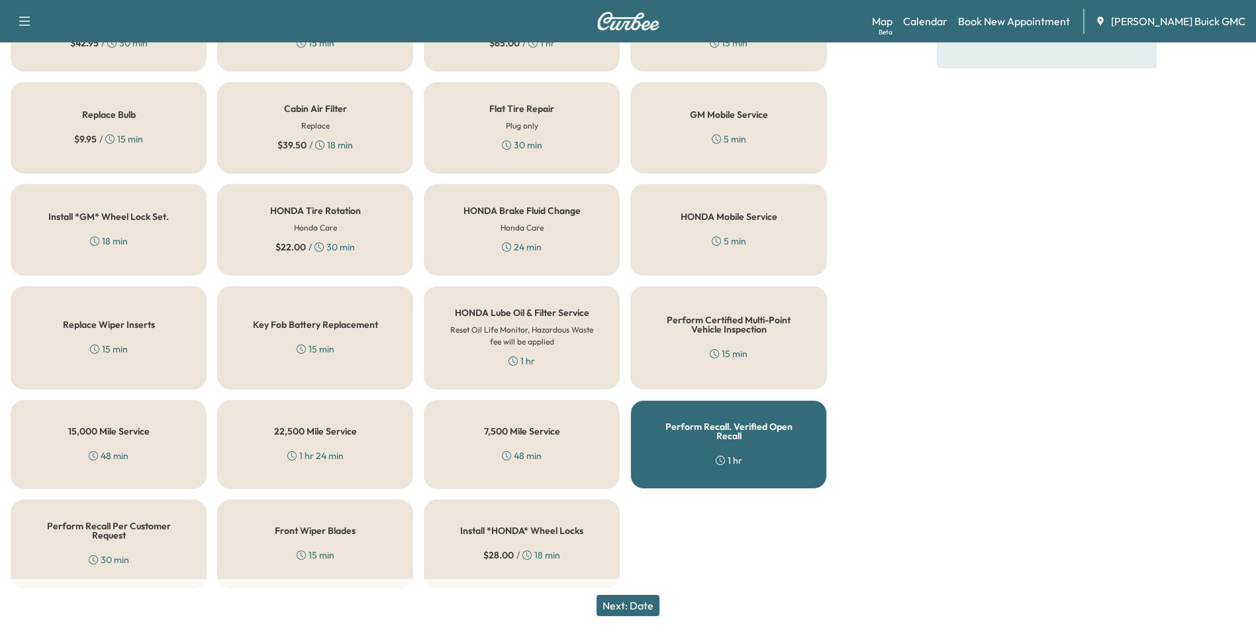
click at [640, 599] on button "Next: Date" at bounding box center [627, 604] width 63 height 21
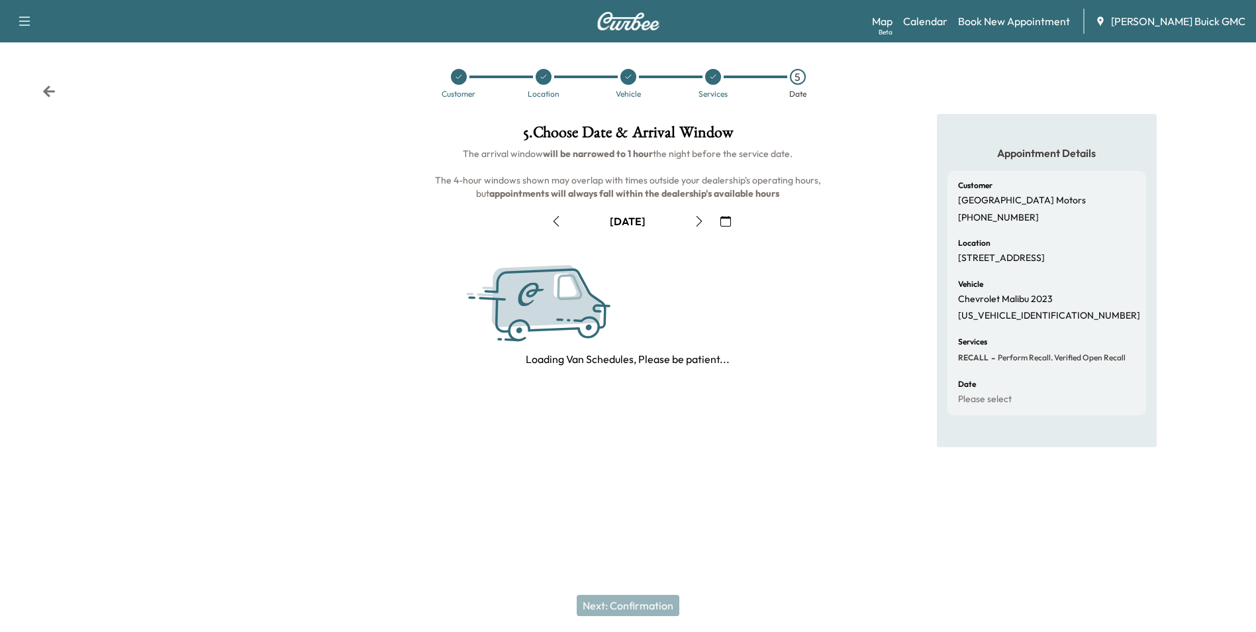
scroll to position [0, 0]
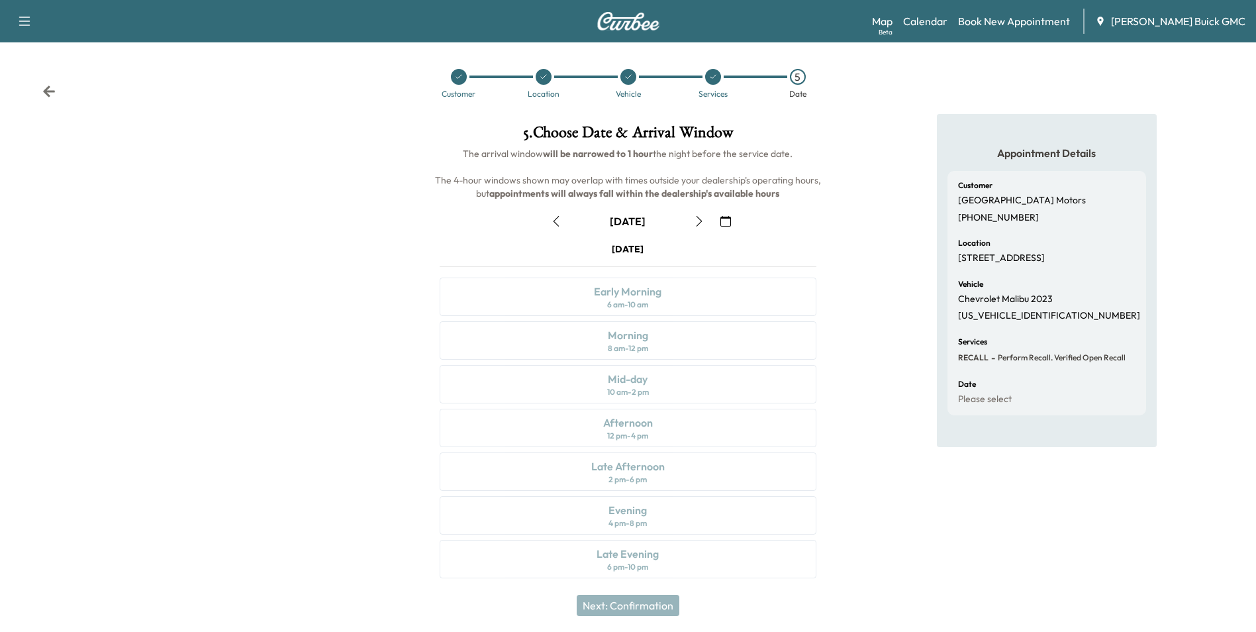
click at [722, 218] on icon "button" at bounding box center [725, 221] width 11 height 11
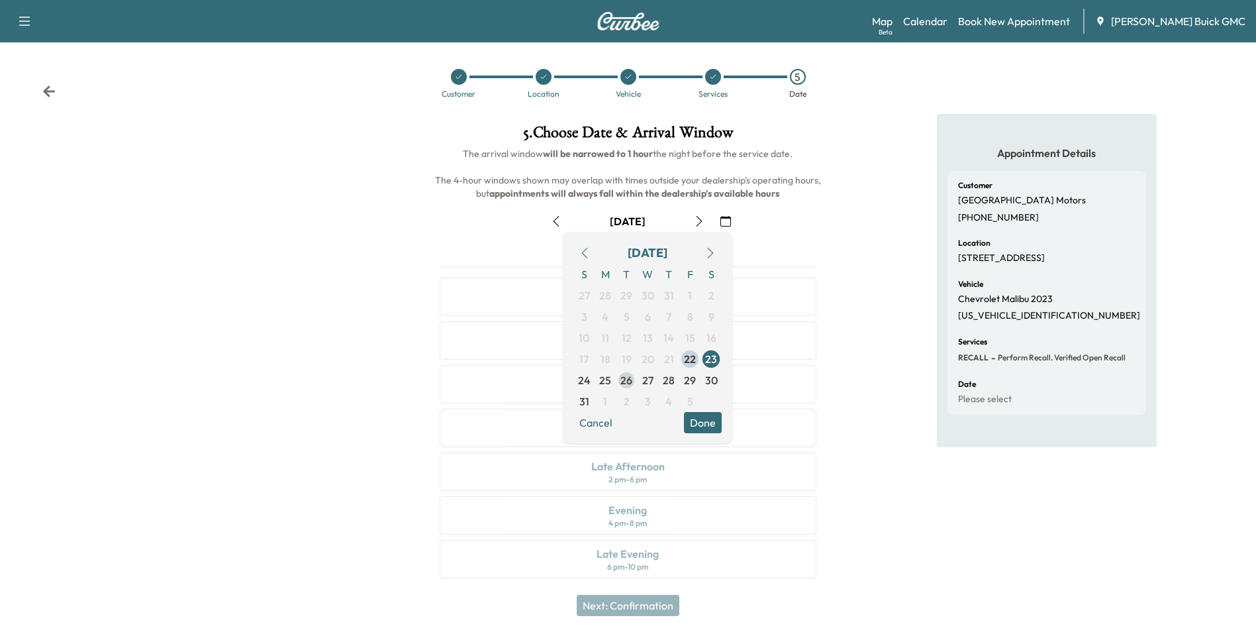
click at [627, 380] on span "26" at bounding box center [626, 380] width 12 height 16
click at [696, 420] on button "Done" at bounding box center [703, 422] width 38 height 21
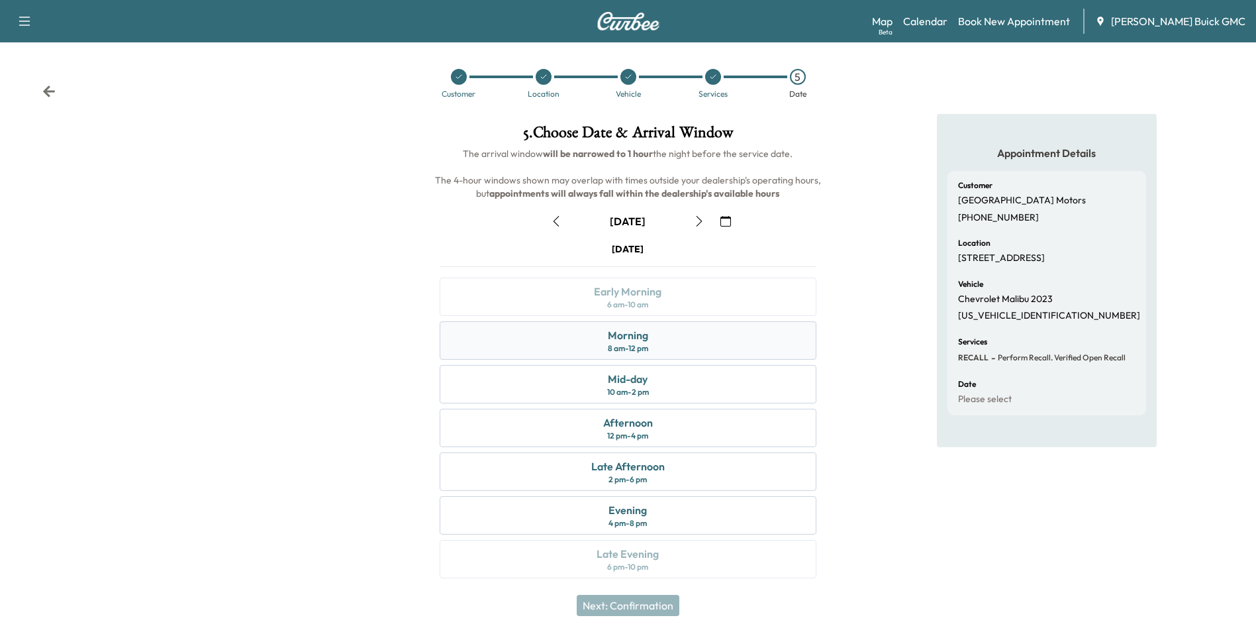
click at [655, 338] on div "Morning 8 am - 12 pm" at bounding box center [628, 340] width 376 height 38
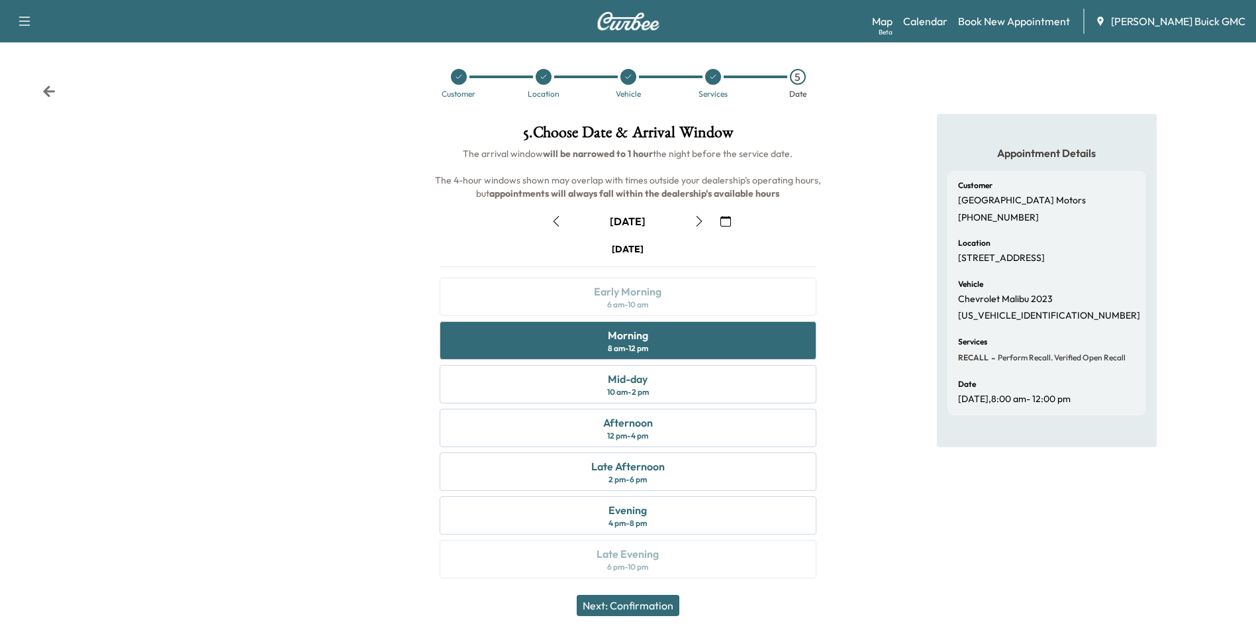
click at [660, 602] on button "Next: Confirmation" at bounding box center [628, 604] width 103 height 21
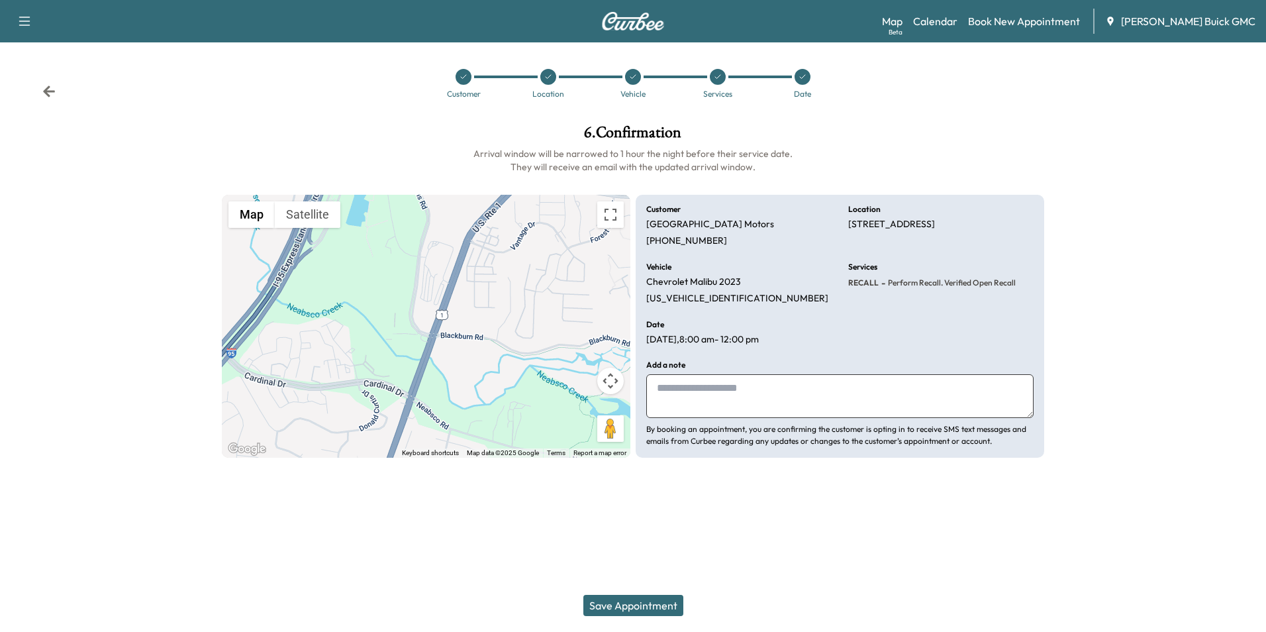
click at [734, 390] on textarea at bounding box center [839, 396] width 387 height 44
type textarea "**********"
click at [632, 600] on button "Save Appointment" at bounding box center [633, 604] width 100 height 21
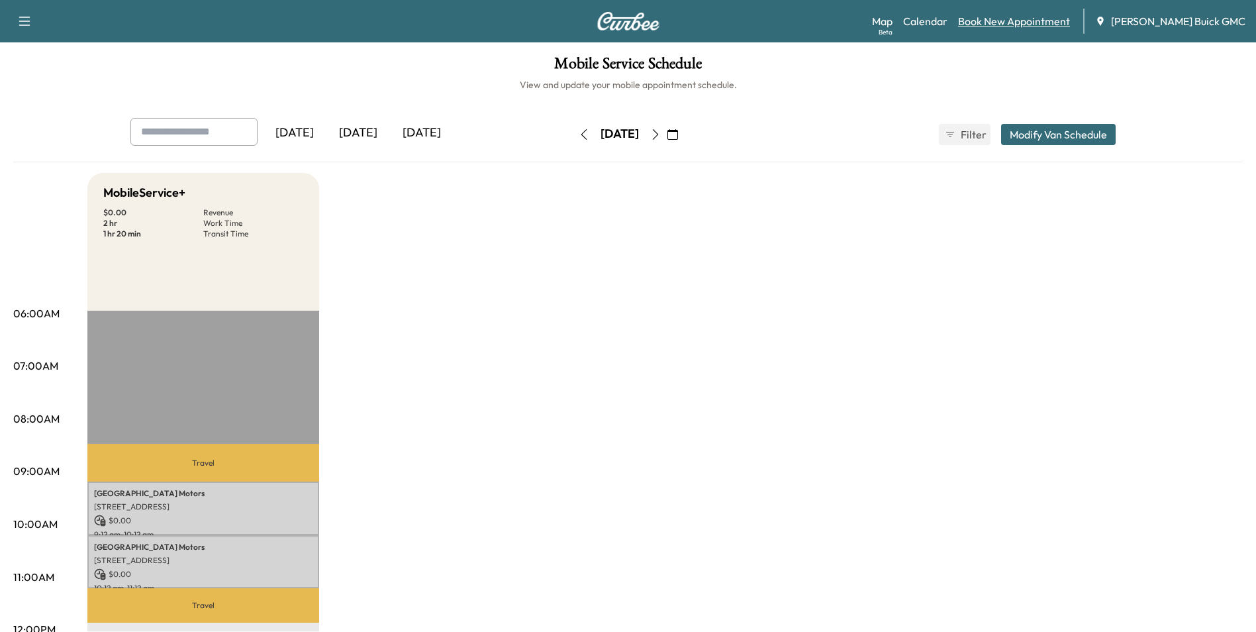
click at [1012, 19] on link "Book New Appointment" at bounding box center [1014, 21] width 112 height 16
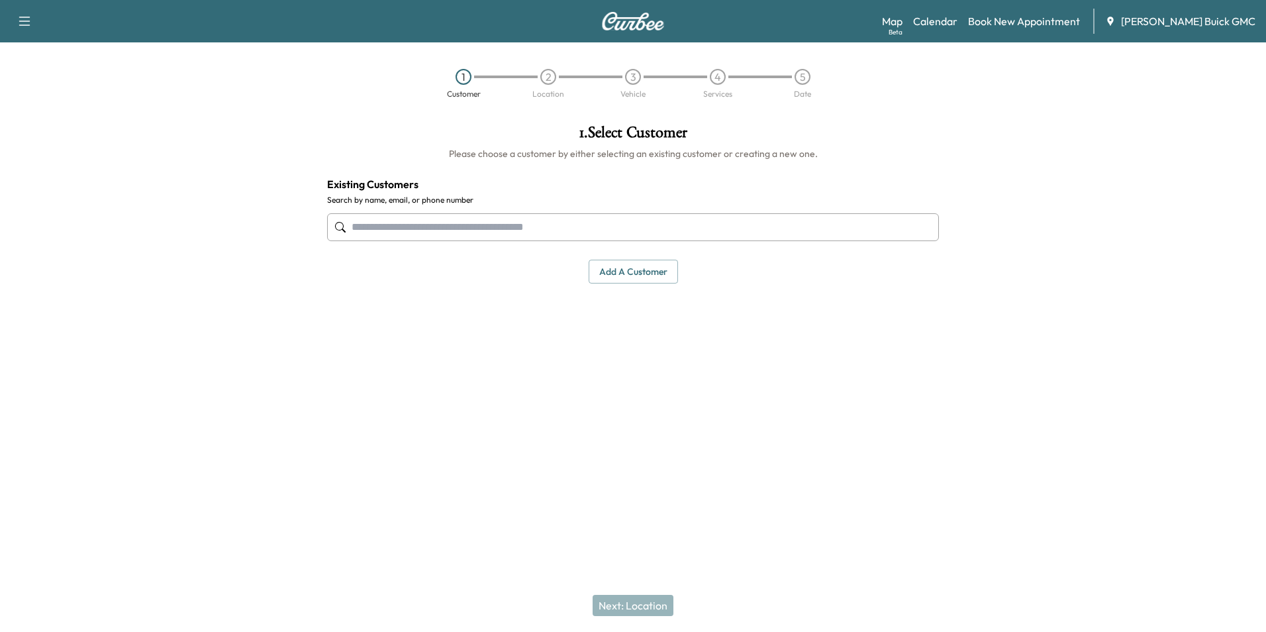
click at [475, 224] on input "text" at bounding box center [633, 227] width 612 height 28
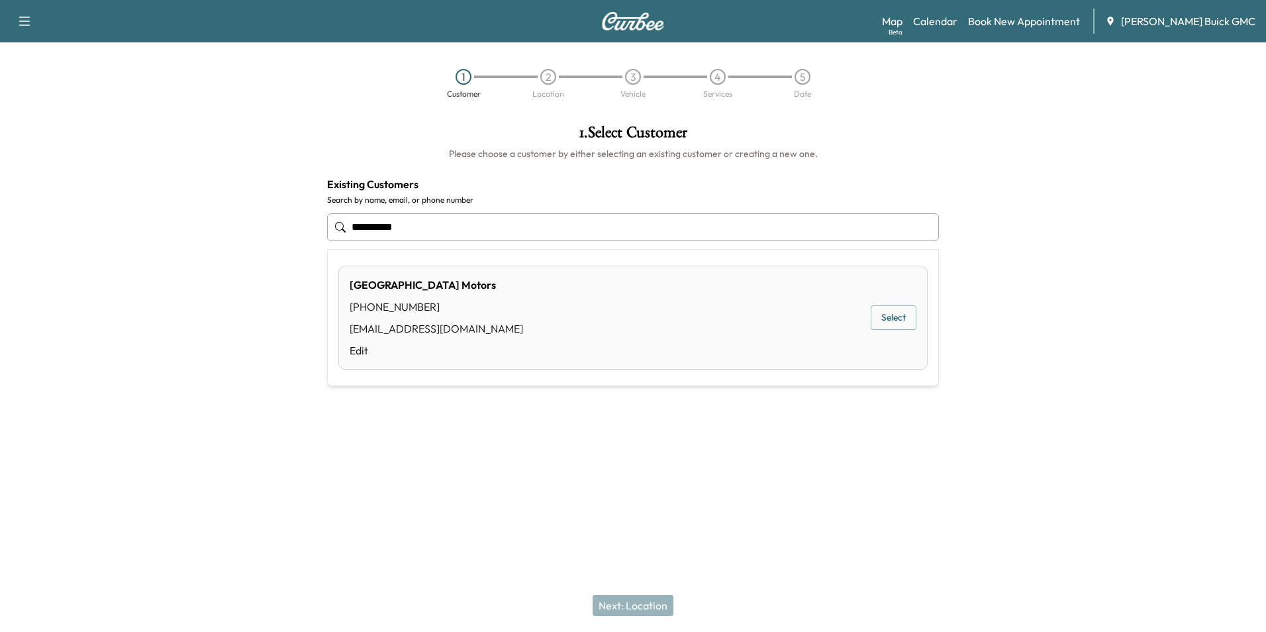
drag, startPoint x: 425, startPoint y: 225, endPoint x: 352, endPoint y: 229, distance: 73.6
click at [352, 229] on input "**********" at bounding box center [633, 227] width 612 height 28
click at [898, 312] on button "Select" at bounding box center [894, 317] width 46 height 24
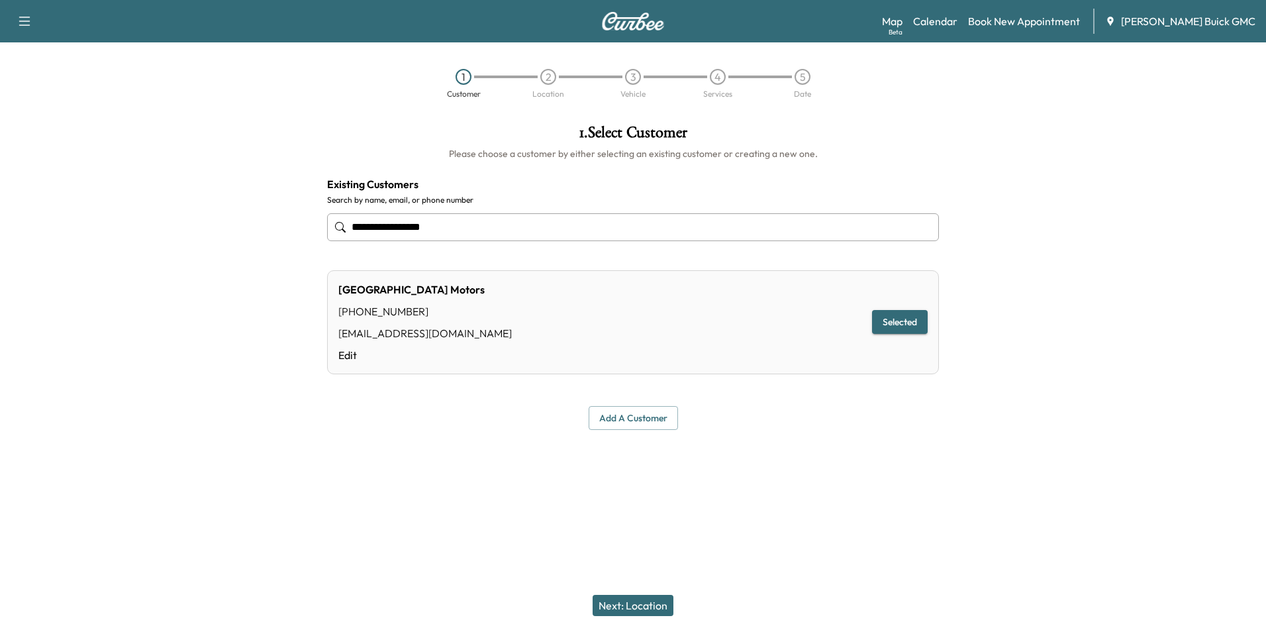
type input "**********"
click at [629, 607] on button "Next: Location" at bounding box center [632, 604] width 81 height 21
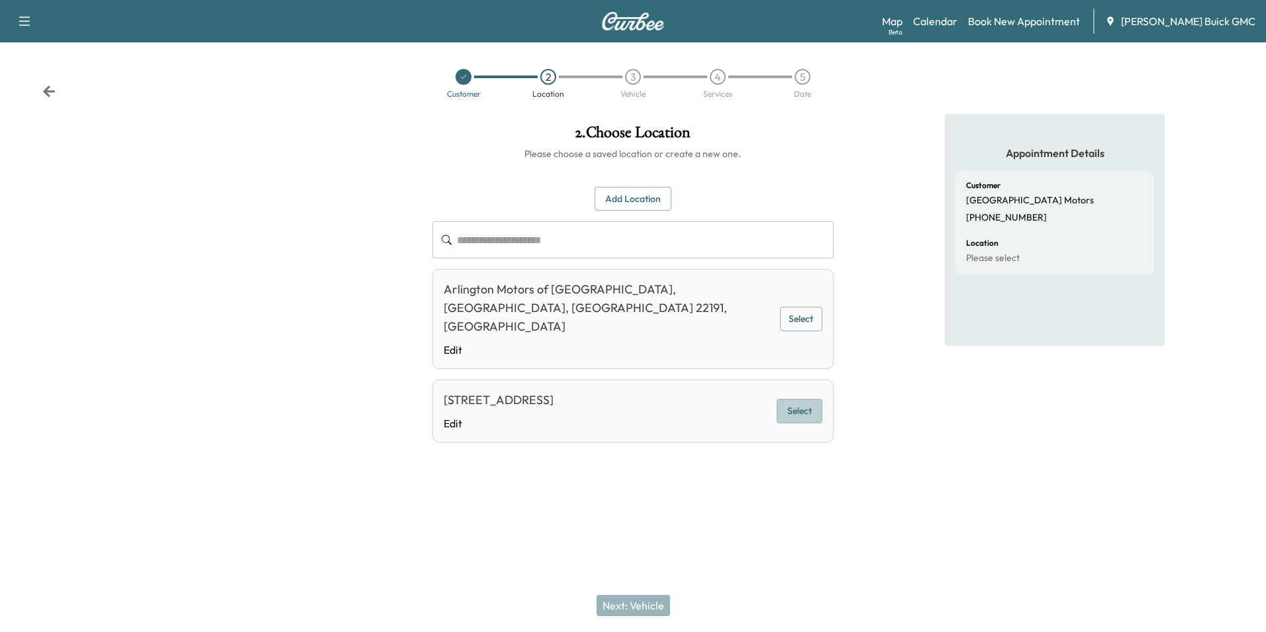
click at [802, 399] on button "Select" at bounding box center [800, 411] width 46 height 24
click at [637, 602] on button "Next: Vehicle" at bounding box center [632, 604] width 73 height 21
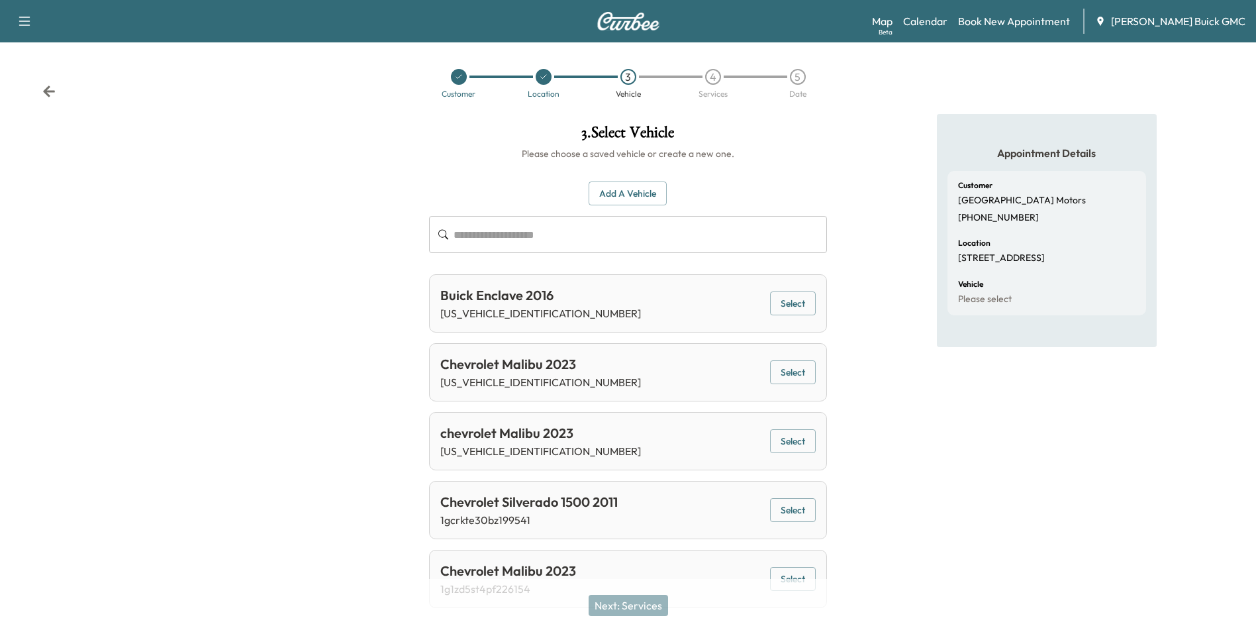
click at [628, 194] on button "Add a Vehicle" at bounding box center [628, 193] width 78 height 24
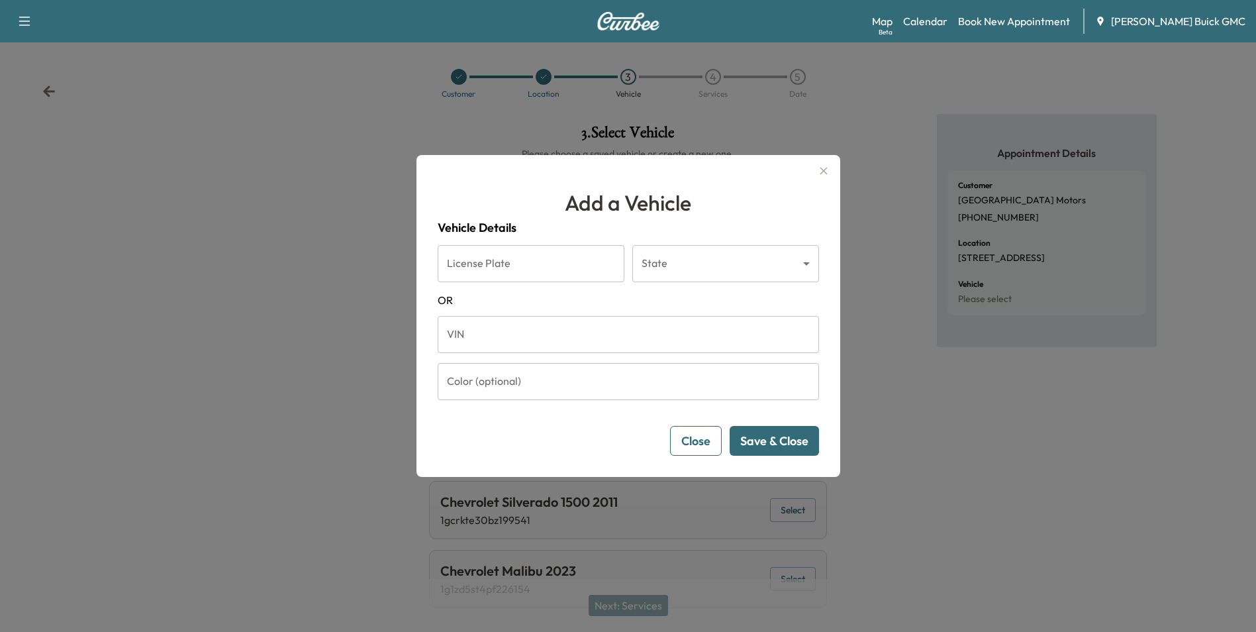
click at [573, 337] on input "VIN" at bounding box center [628, 334] width 381 height 37
type input "**********"
click at [788, 440] on button "Save & Close" at bounding box center [774, 441] width 89 height 30
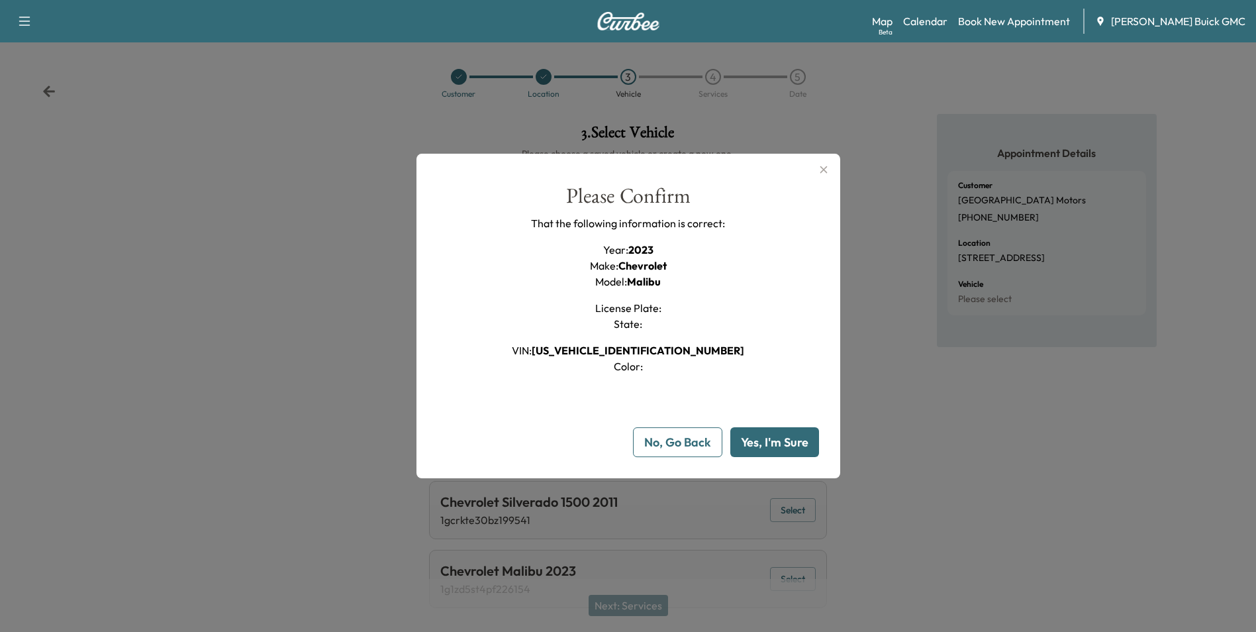
click at [788, 440] on button "Yes, I'm Sure" at bounding box center [774, 442] width 89 height 30
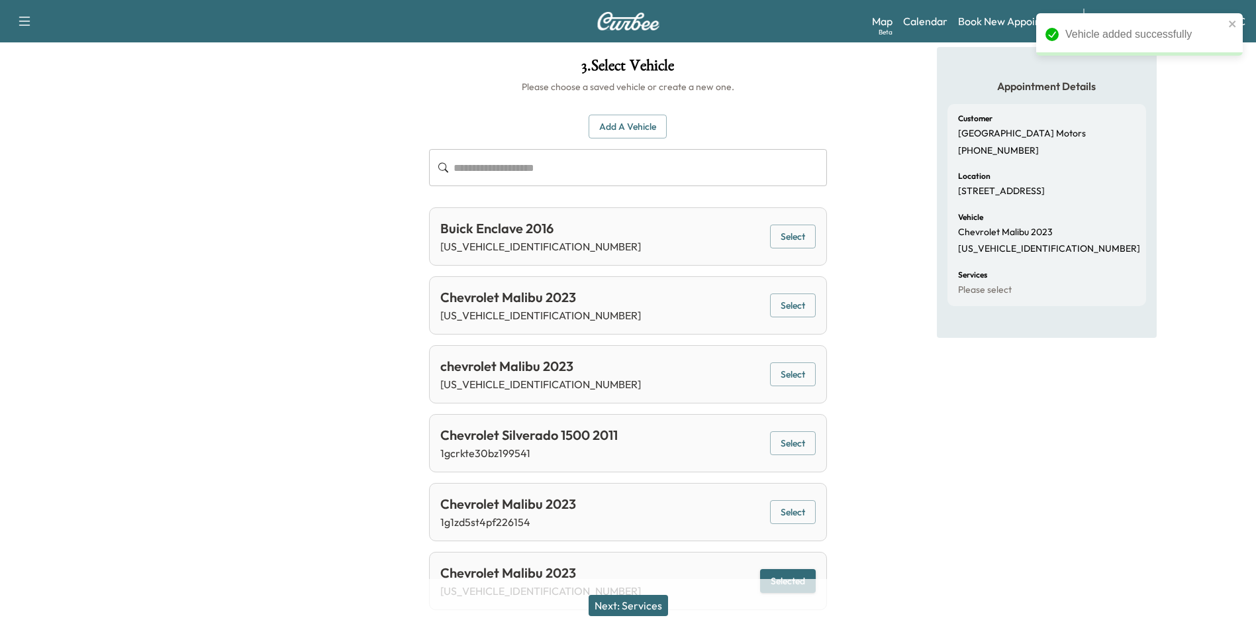
scroll to position [98, 0]
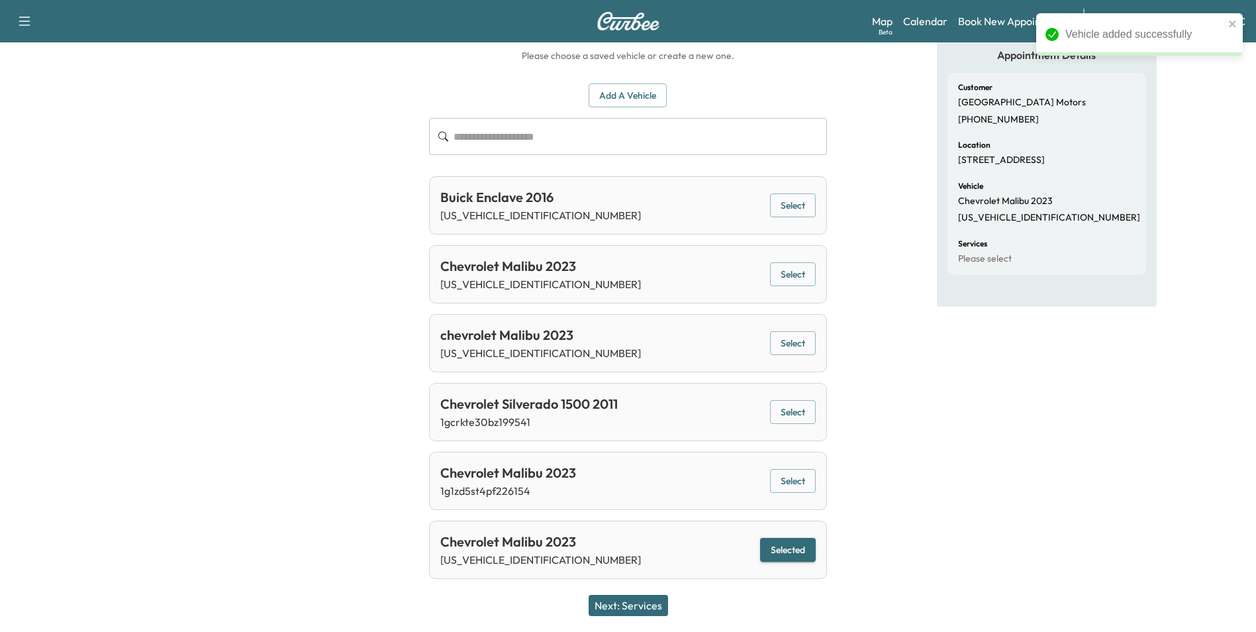
click at [640, 605] on button "Next: Services" at bounding box center [628, 604] width 79 height 21
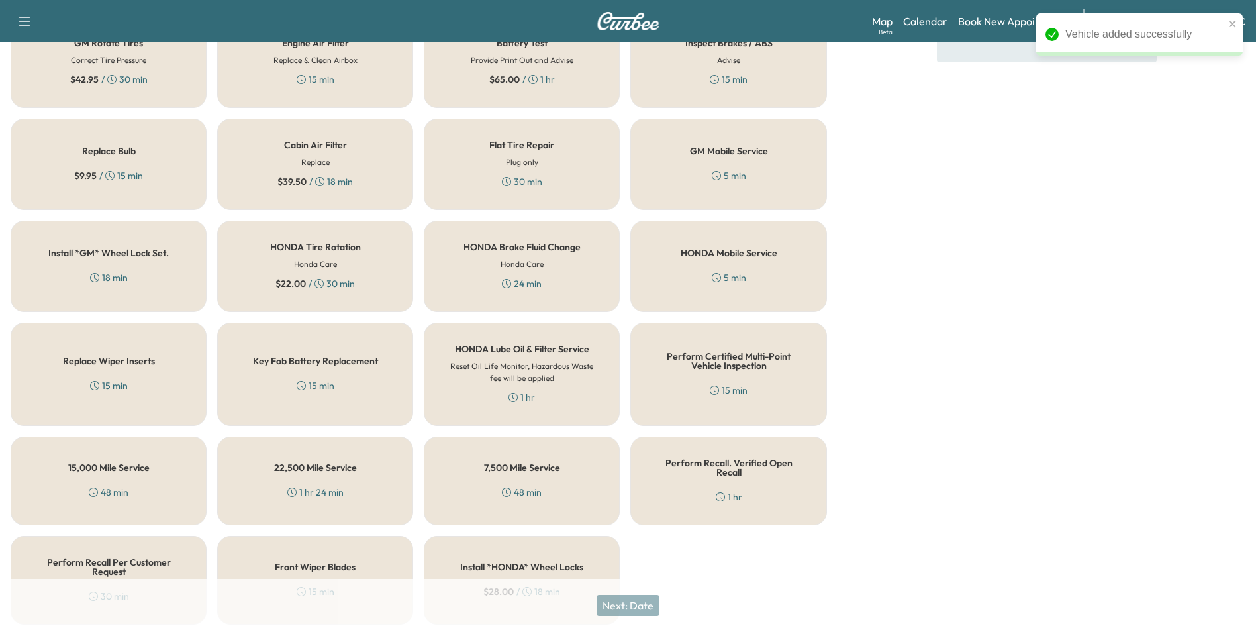
scroll to position [379, 0]
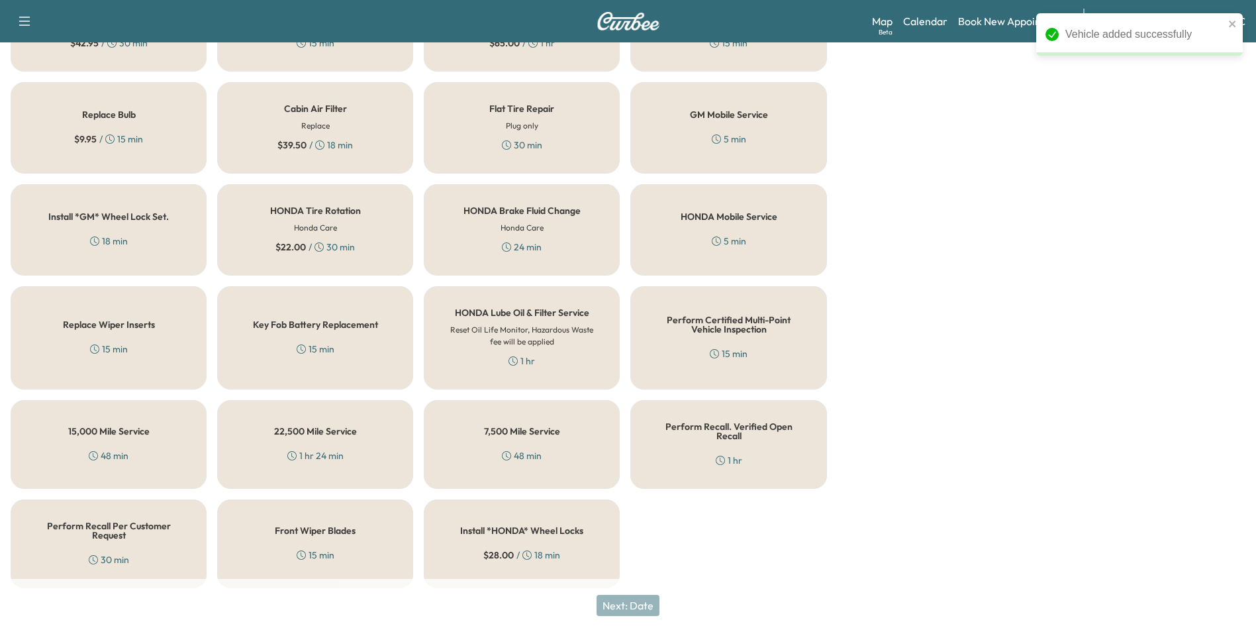
click at [704, 425] on h5 "Perform Recall. Verified Open Recall" at bounding box center [728, 431] width 152 height 19
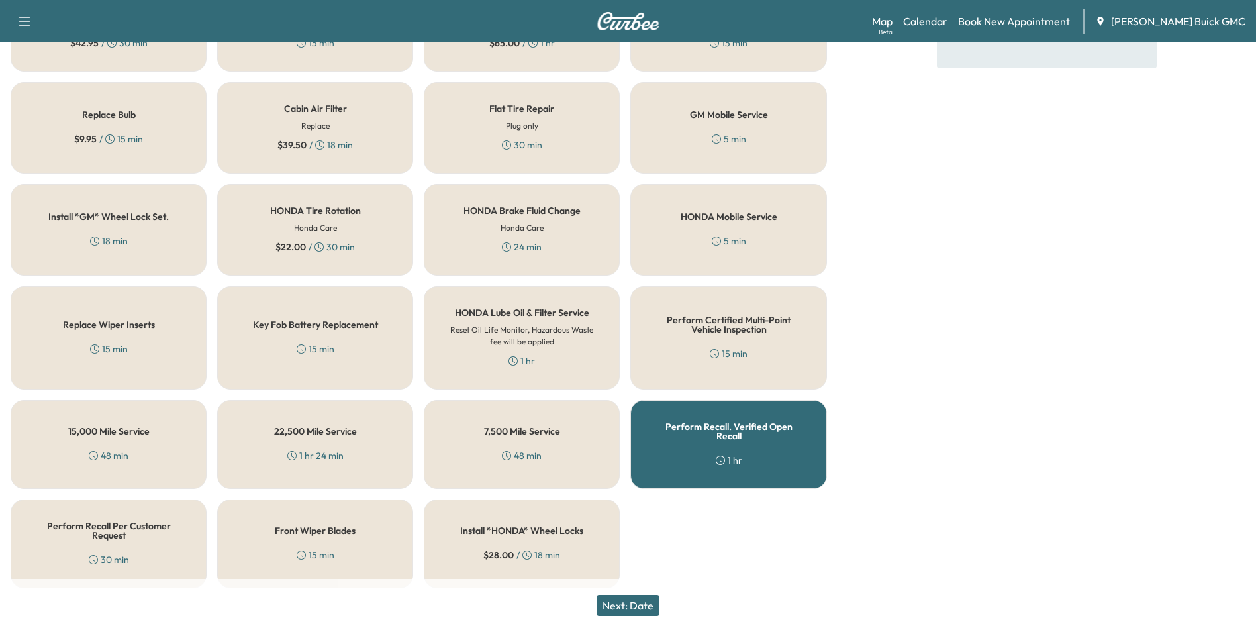
click at [651, 602] on button "Next: Date" at bounding box center [627, 604] width 63 height 21
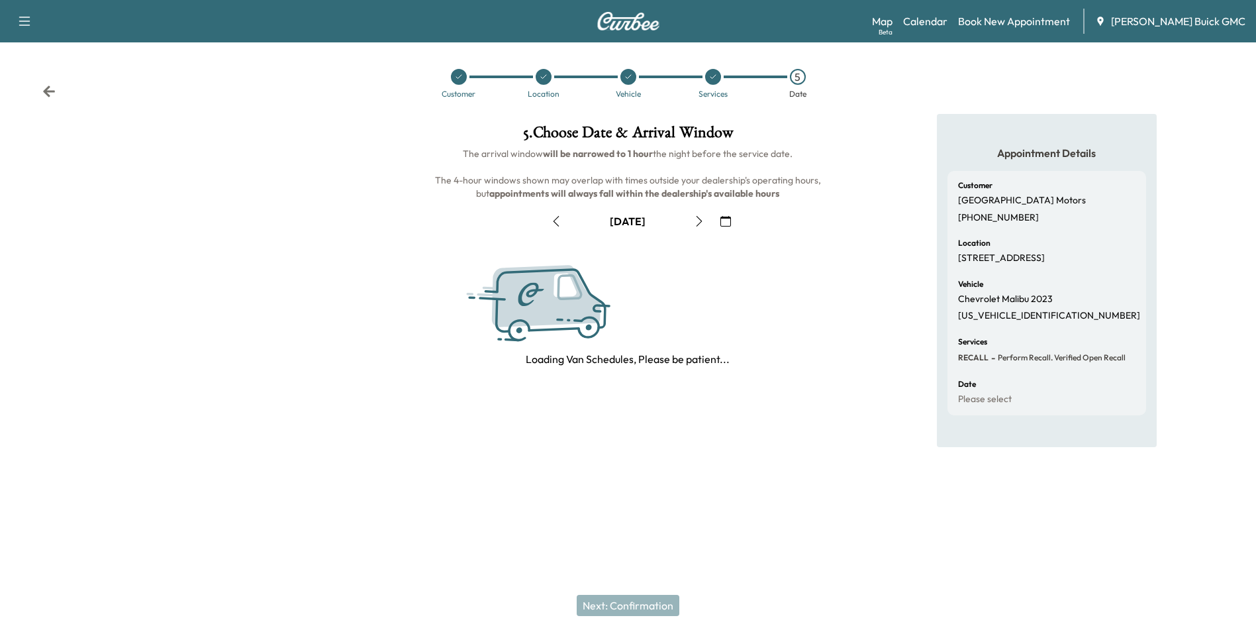
scroll to position [0, 0]
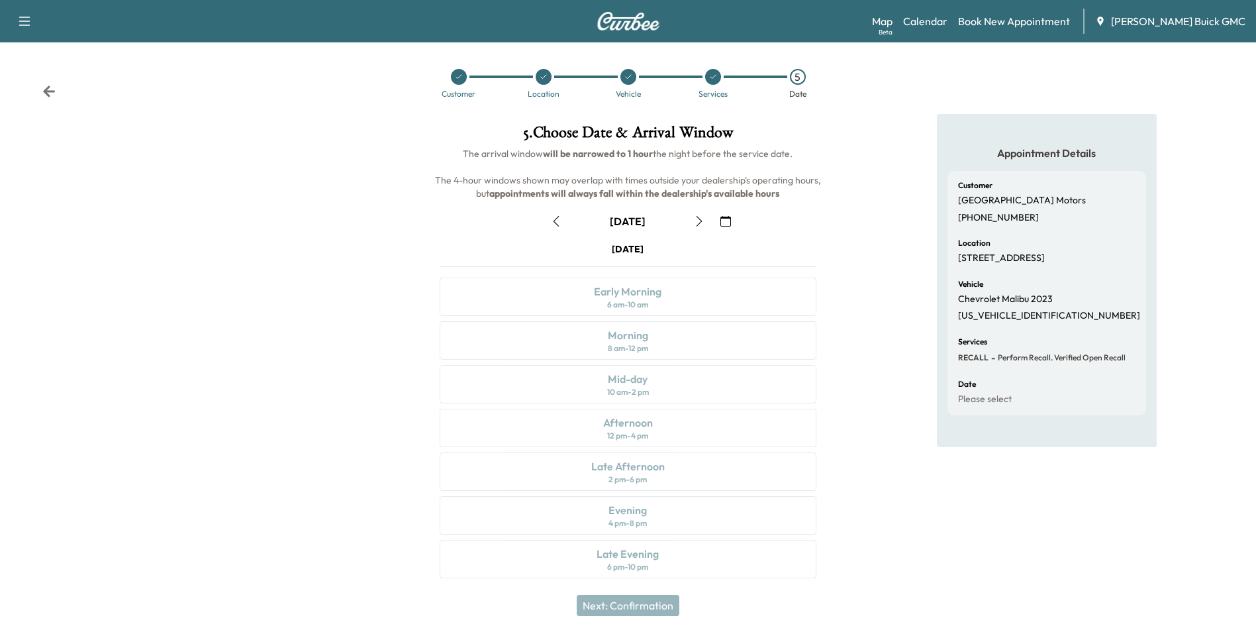
click at [725, 218] on icon "button" at bounding box center [725, 221] width 11 height 11
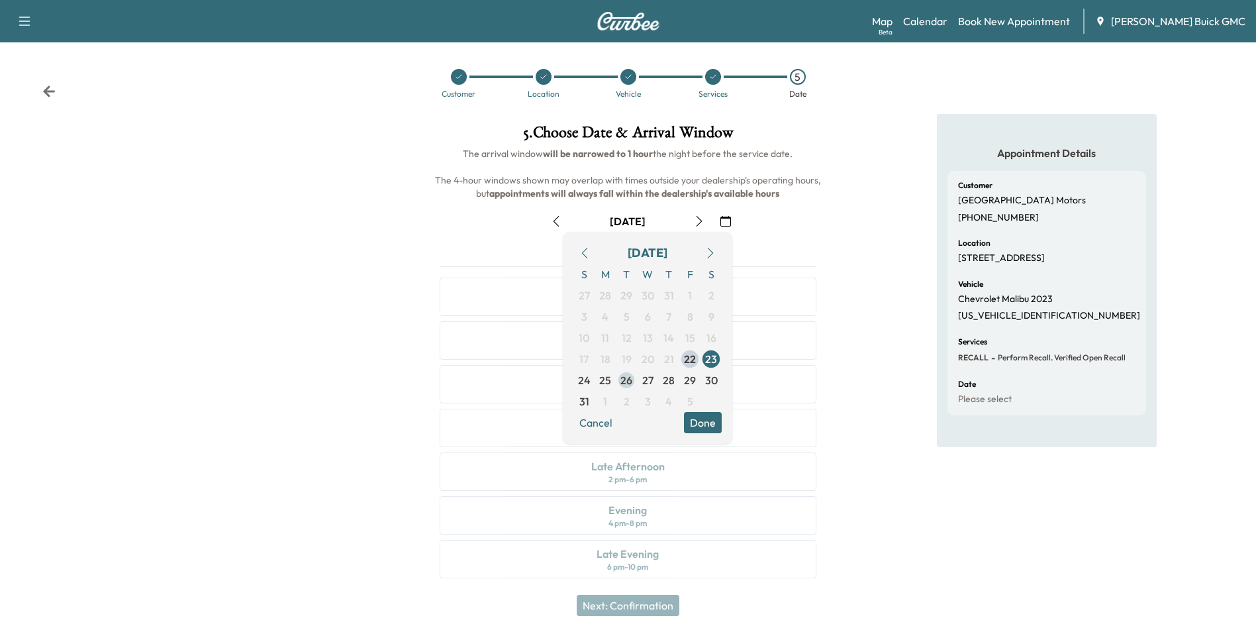
click at [626, 378] on span "26" at bounding box center [626, 380] width 12 height 16
click at [711, 422] on button "Done" at bounding box center [703, 422] width 38 height 21
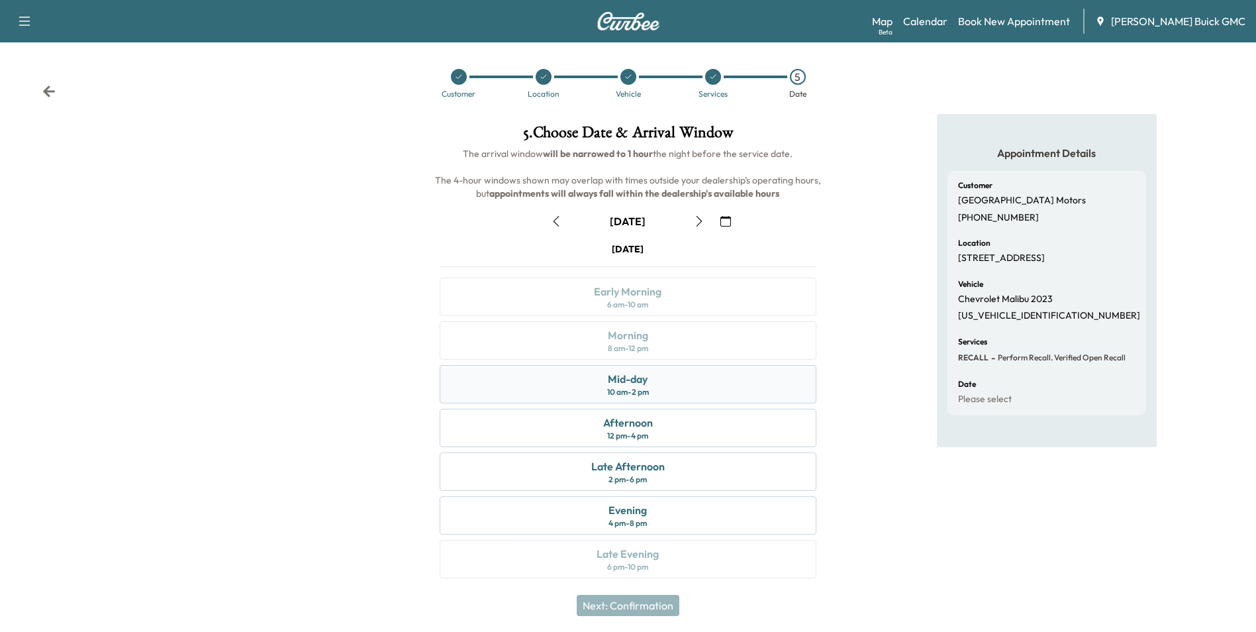
click at [669, 379] on div "Mid-day 10 am - 2 pm" at bounding box center [628, 384] width 376 height 38
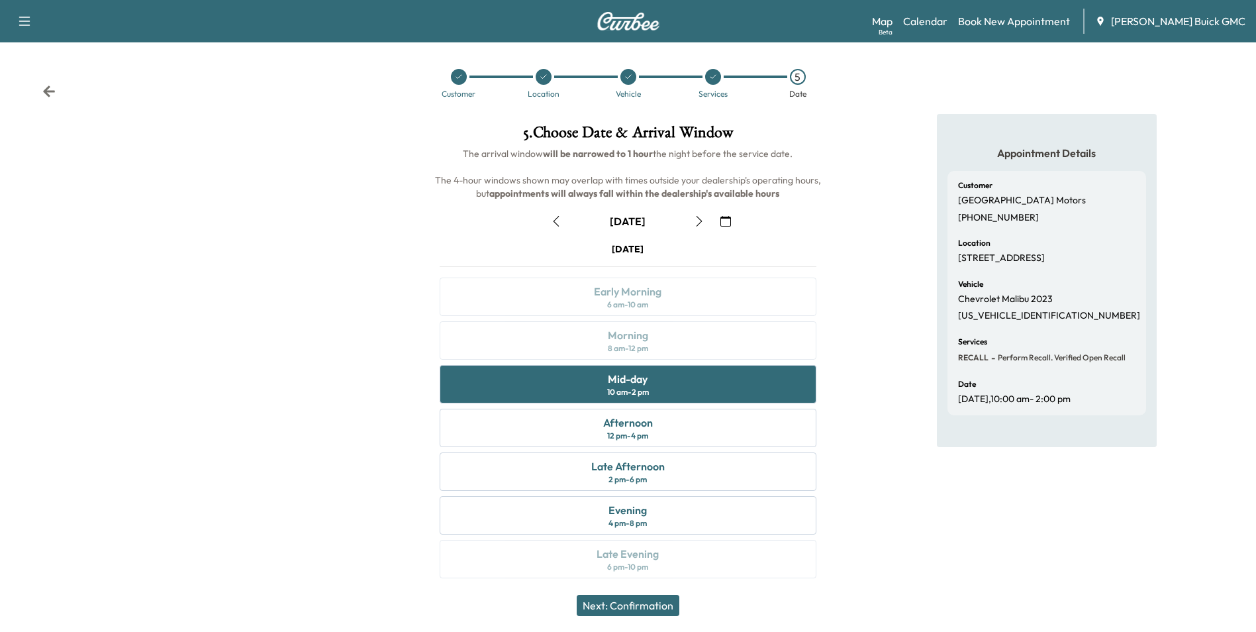
click at [639, 602] on button "Next: Confirmation" at bounding box center [628, 604] width 103 height 21
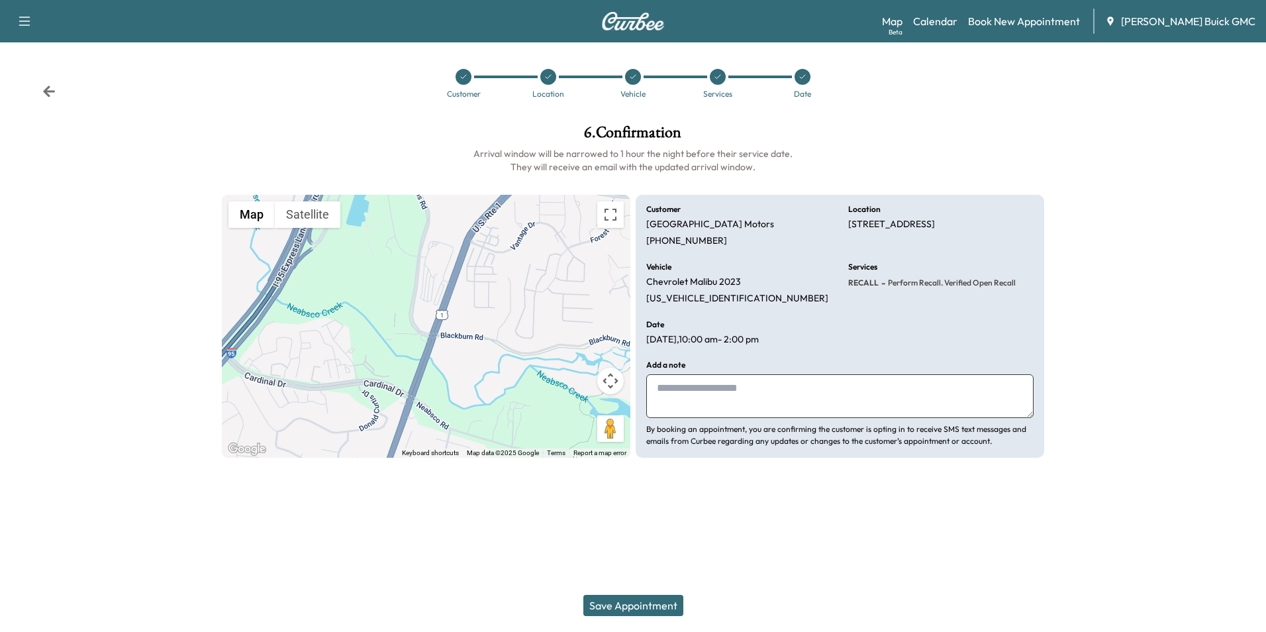
drag, startPoint x: 712, startPoint y: 397, endPoint x: 690, endPoint y: 399, distance: 21.9
click at [714, 395] on textarea at bounding box center [839, 396] width 387 height 44
type textarea "**********"
click at [637, 604] on button "Save Appointment" at bounding box center [633, 604] width 100 height 21
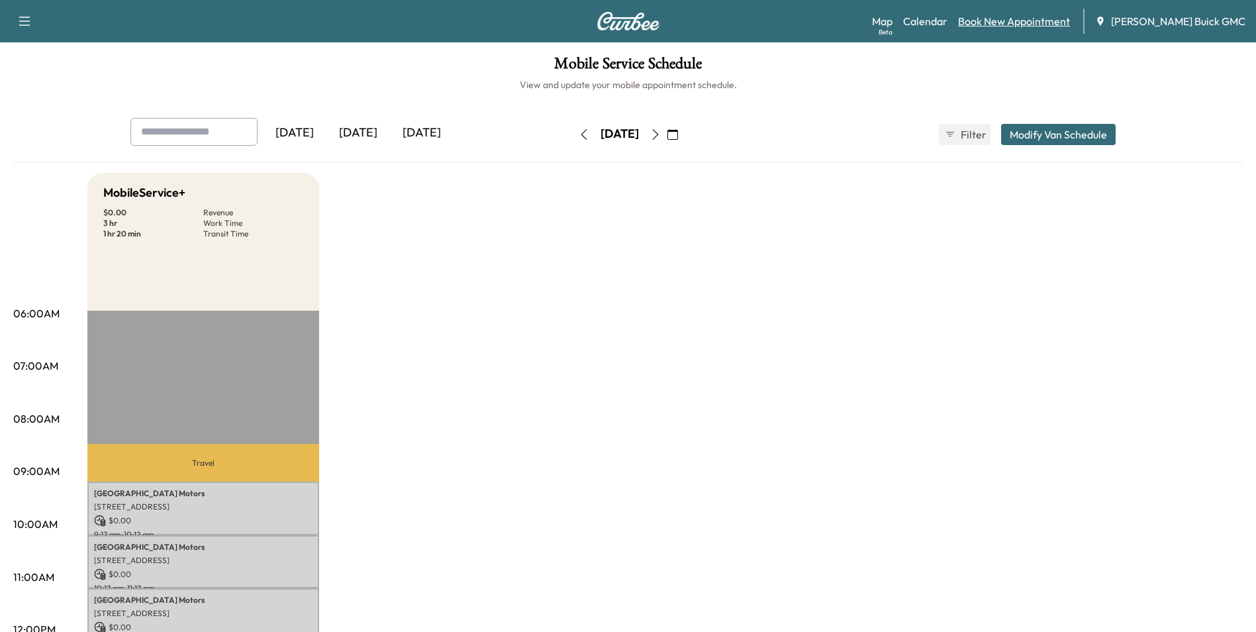
click at [1012, 21] on link "Book New Appointment" at bounding box center [1014, 21] width 112 height 16
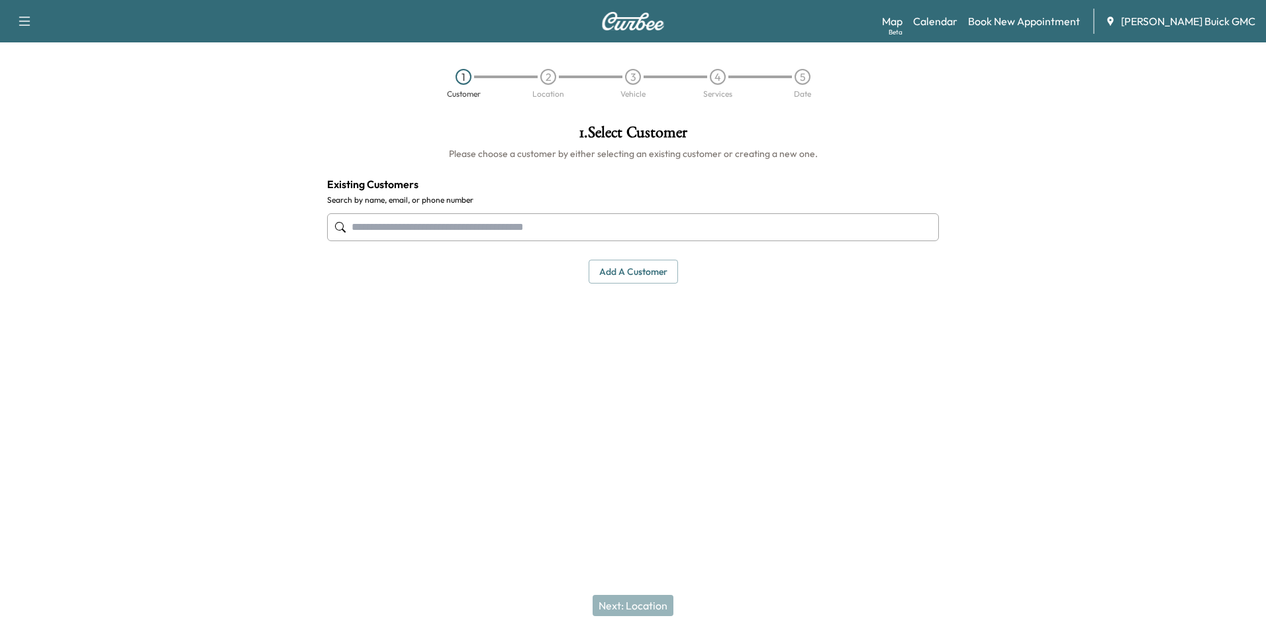
click at [547, 227] on input "text" at bounding box center [633, 227] width 612 height 28
paste input "**********"
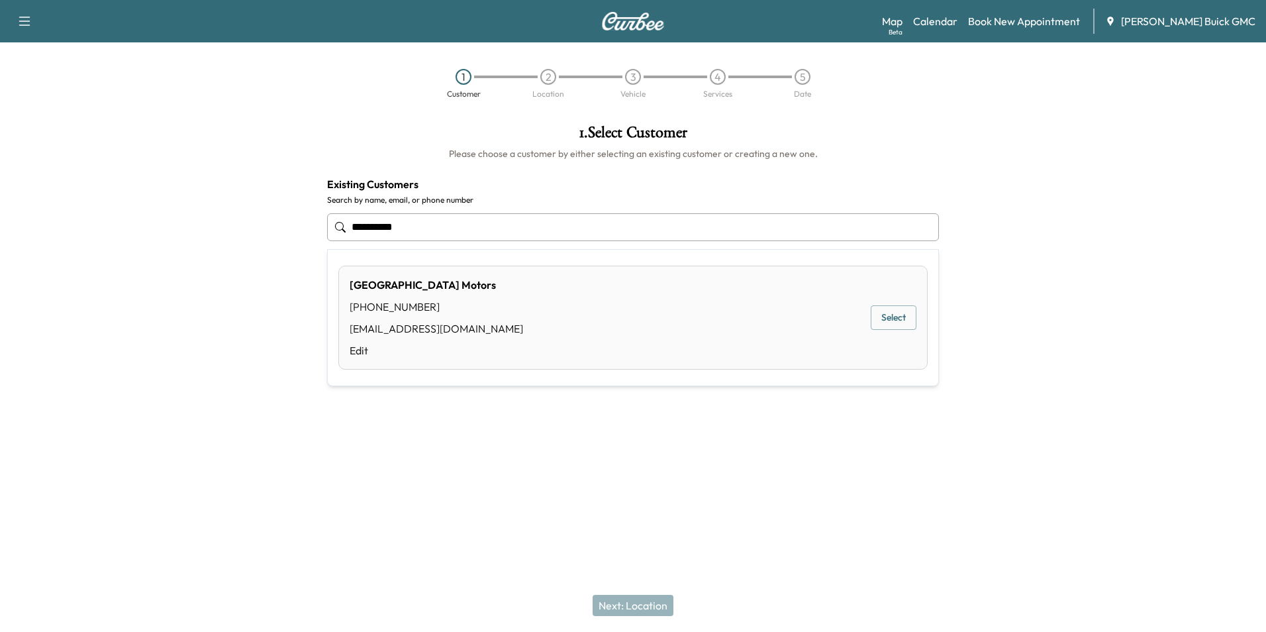
click at [888, 312] on button "Select" at bounding box center [894, 317] width 46 height 24
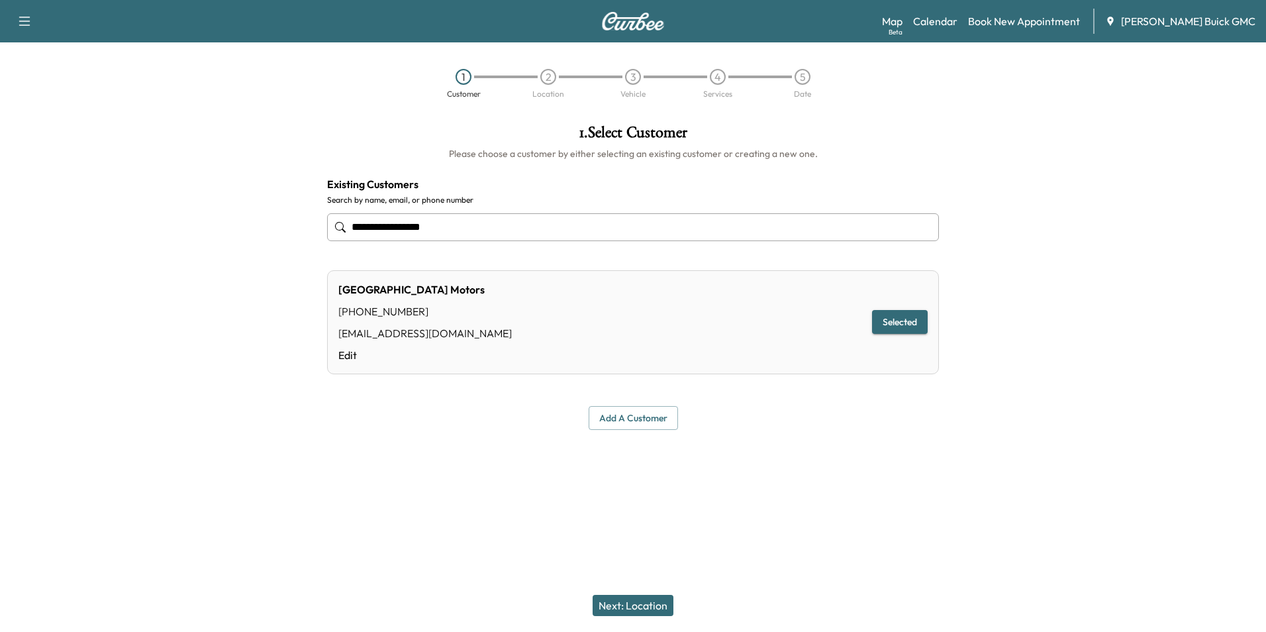
type input "**********"
click at [650, 602] on button "Next: Location" at bounding box center [632, 604] width 81 height 21
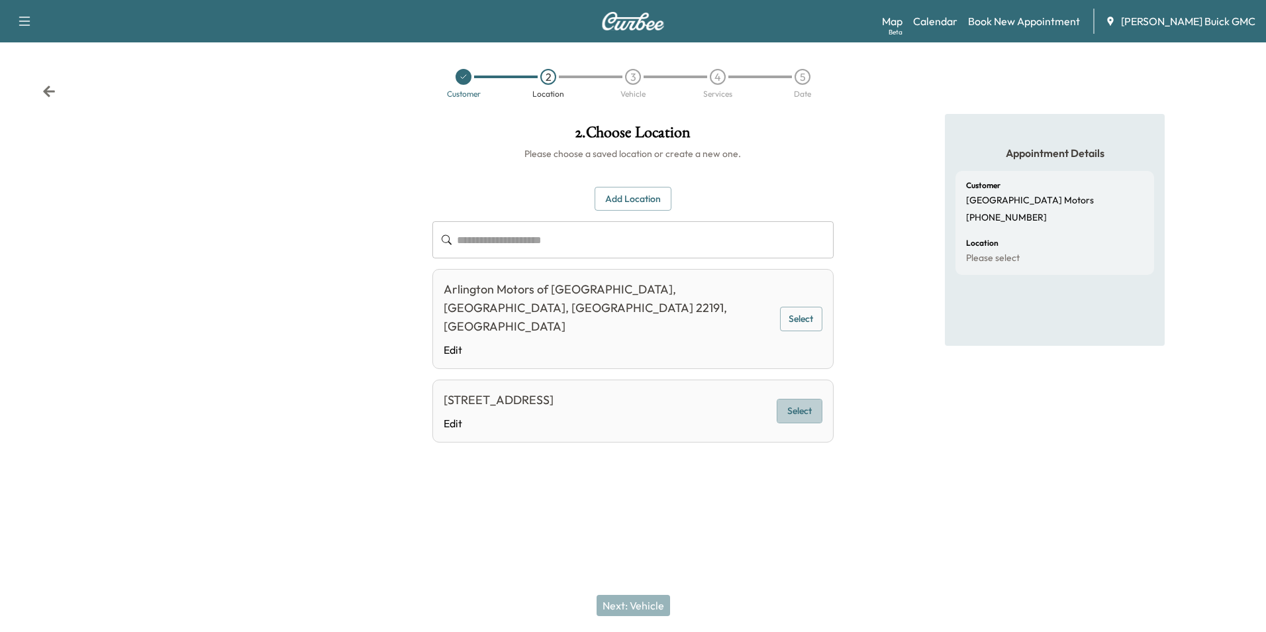
click at [792, 399] on button "Select" at bounding box center [800, 411] width 46 height 24
click at [638, 606] on button "Next: Vehicle" at bounding box center [632, 604] width 73 height 21
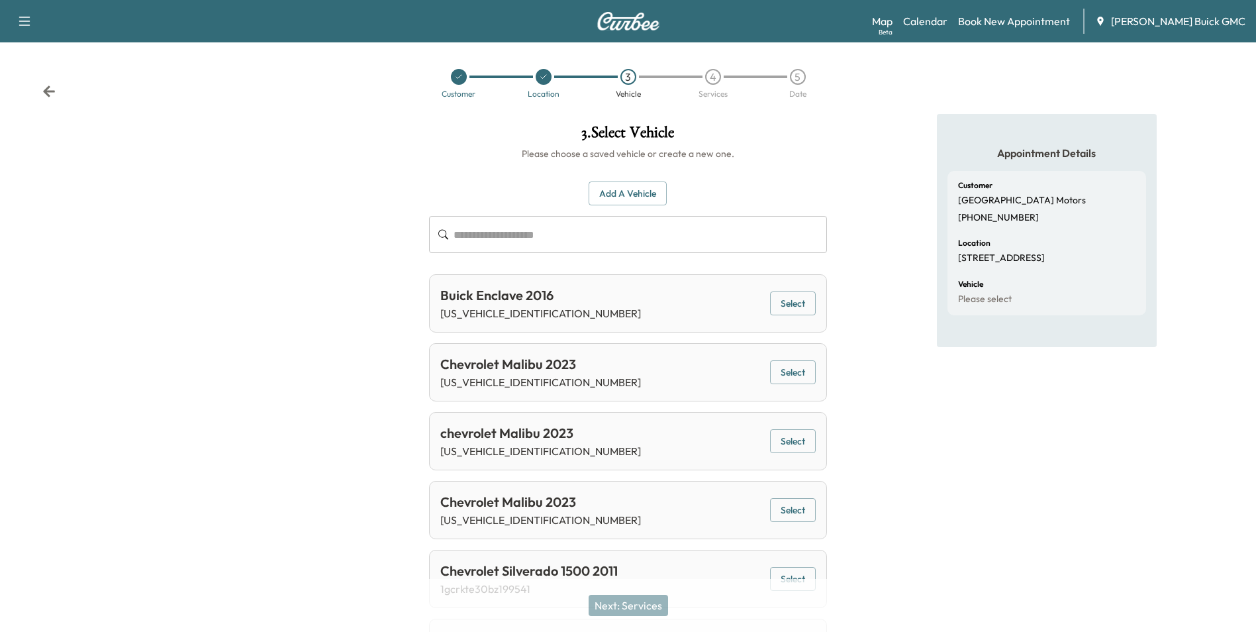
click at [610, 193] on button "Add a Vehicle" at bounding box center [628, 193] width 78 height 24
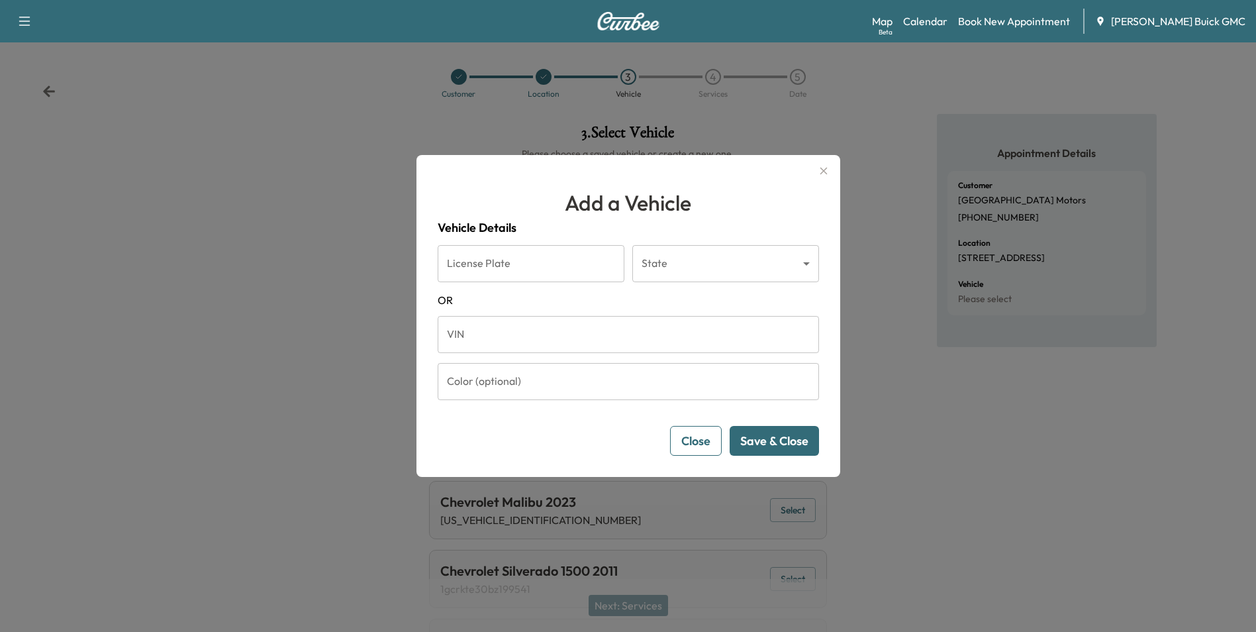
click at [555, 334] on input "VIN" at bounding box center [628, 334] width 381 height 37
type input "**********"
click at [771, 438] on button "Save & Close" at bounding box center [774, 441] width 89 height 30
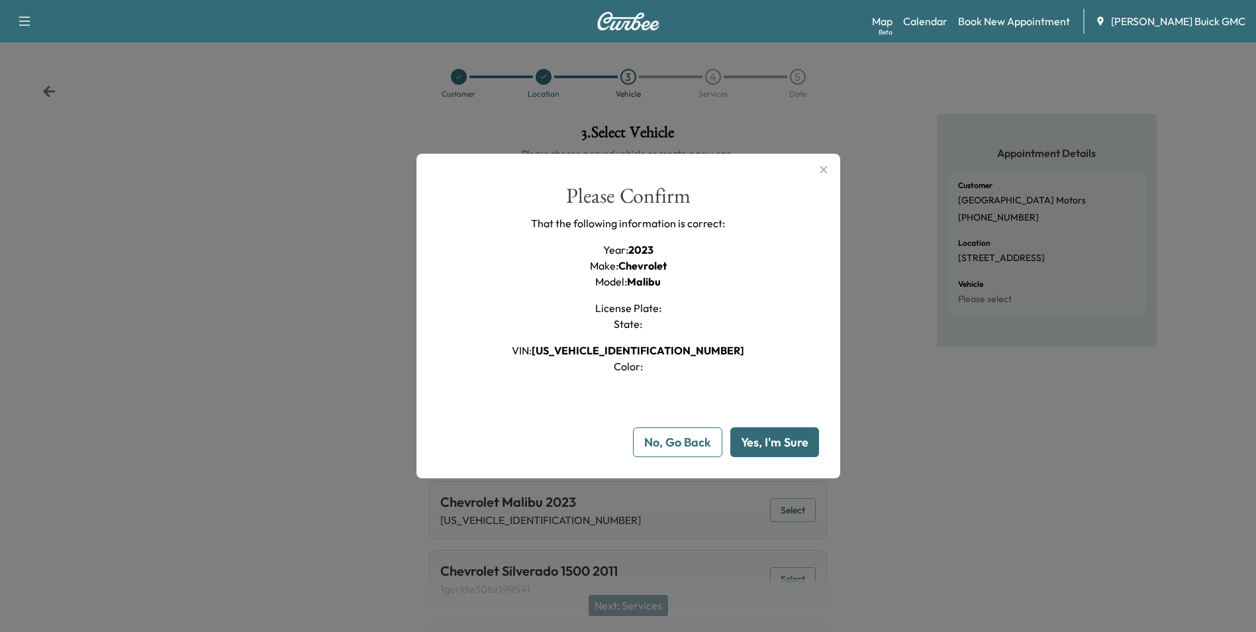
click at [766, 442] on button "Yes, I'm Sure" at bounding box center [774, 442] width 89 height 30
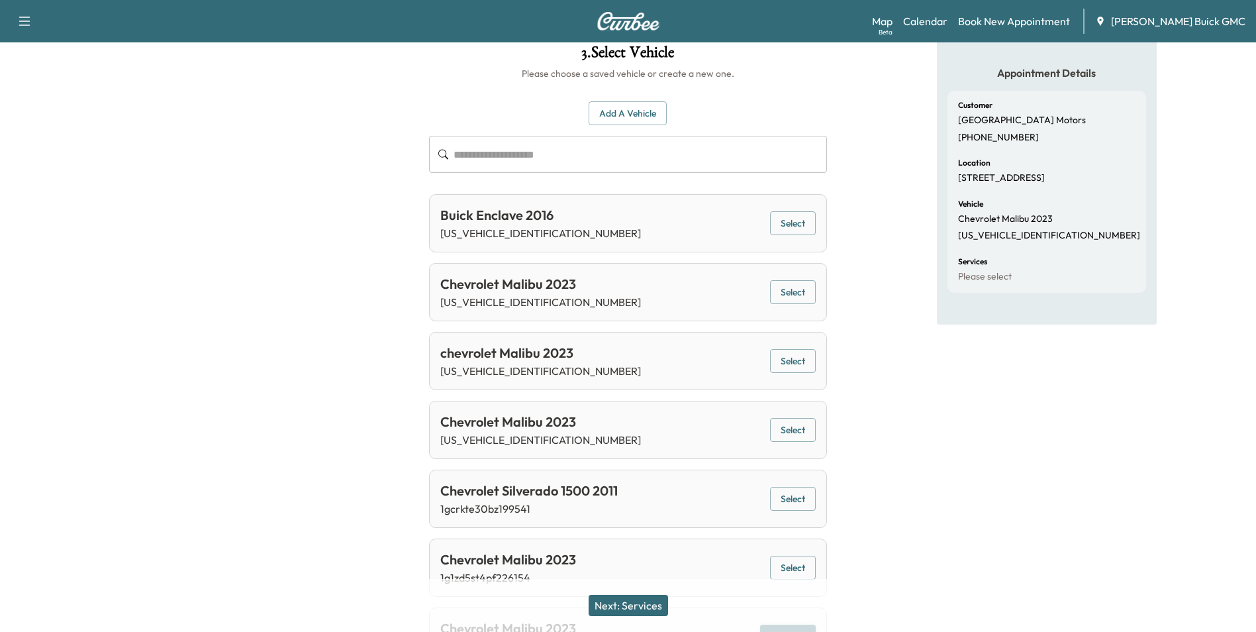
scroll to position [167, 0]
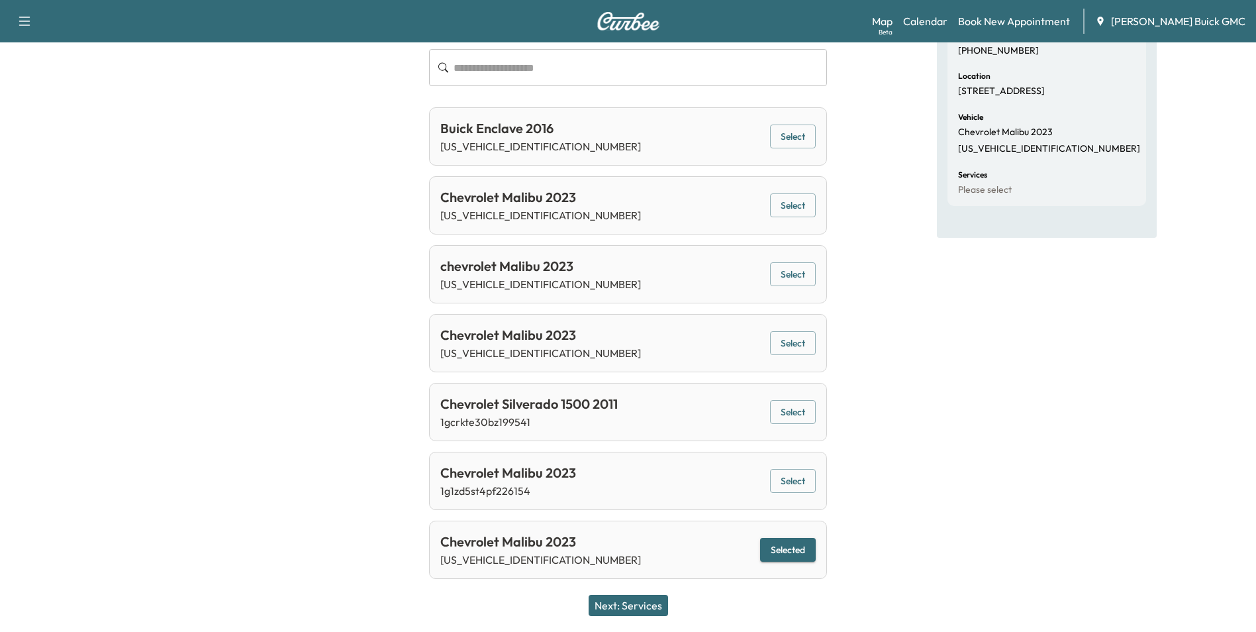
click at [637, 603] on button "Next: Services" at bounding box center [628, 604] width 79 height 21
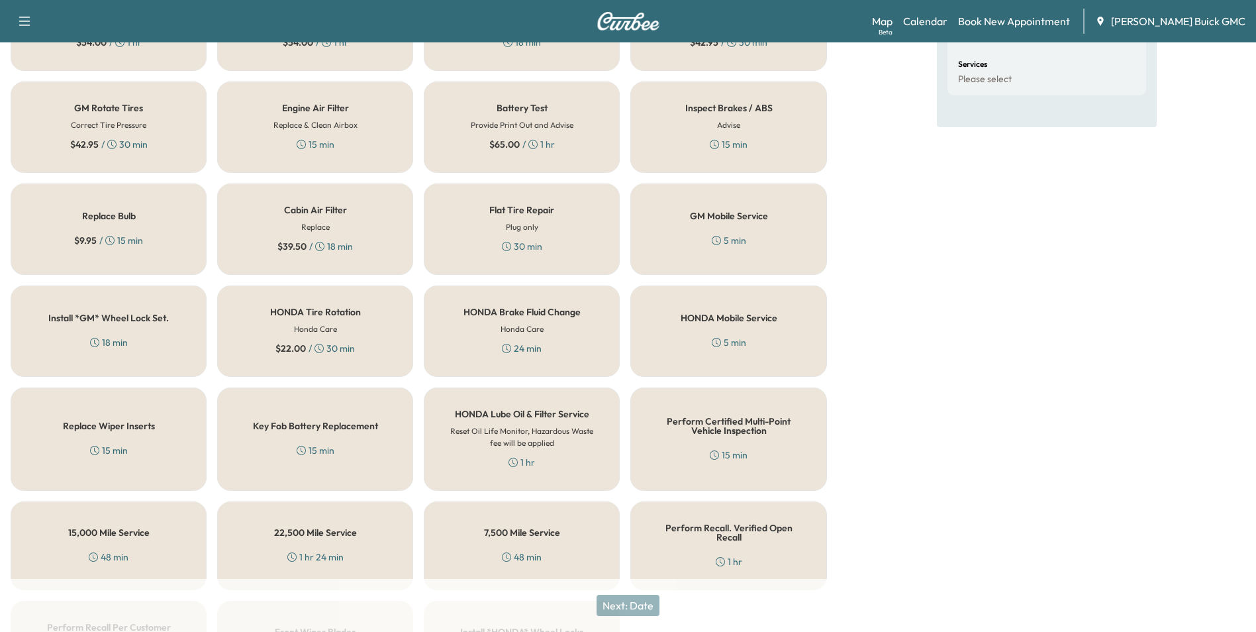
scroll to position [379, 0]
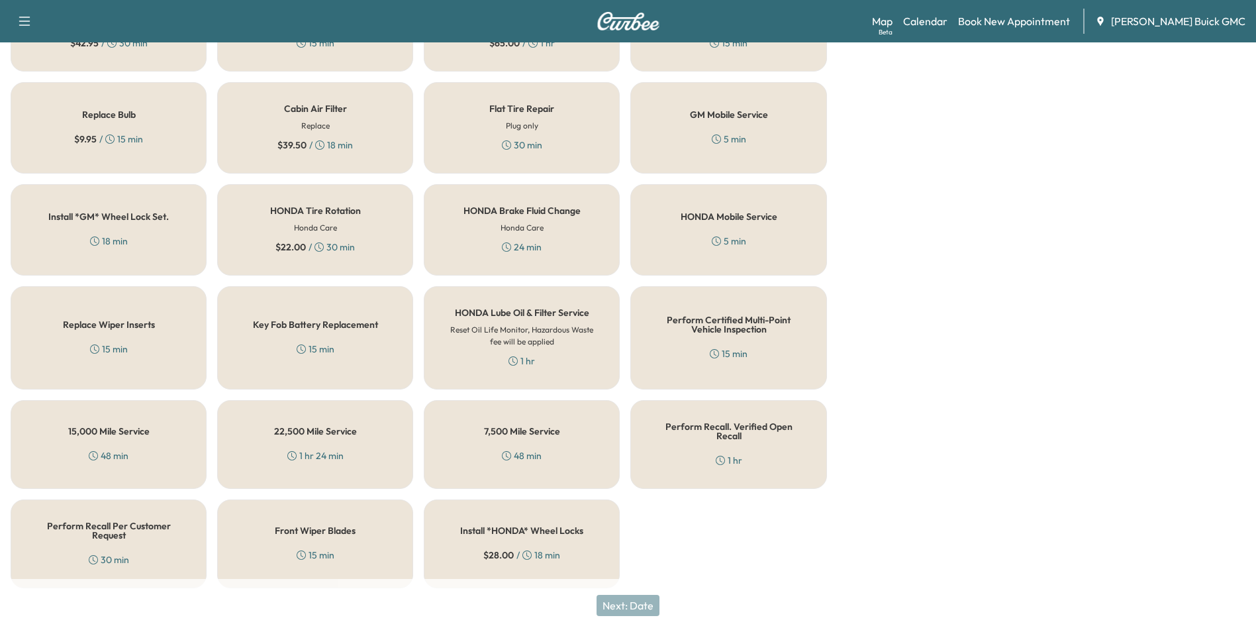
click at [698, 436] on div "Perform Recall. Verified Open Recall 1 hr" at bounding box center [728, 444] width 196 height 89
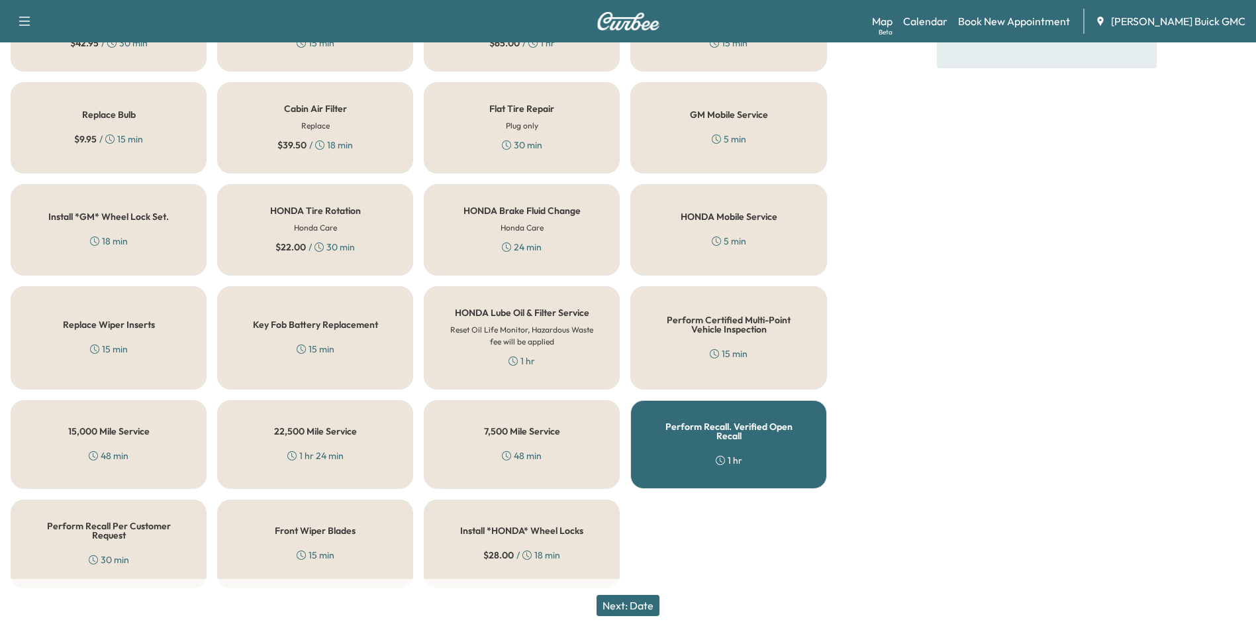
click at [636, 599] on button "Next: Date" at bounding box center [627, 604] width 63 height 21
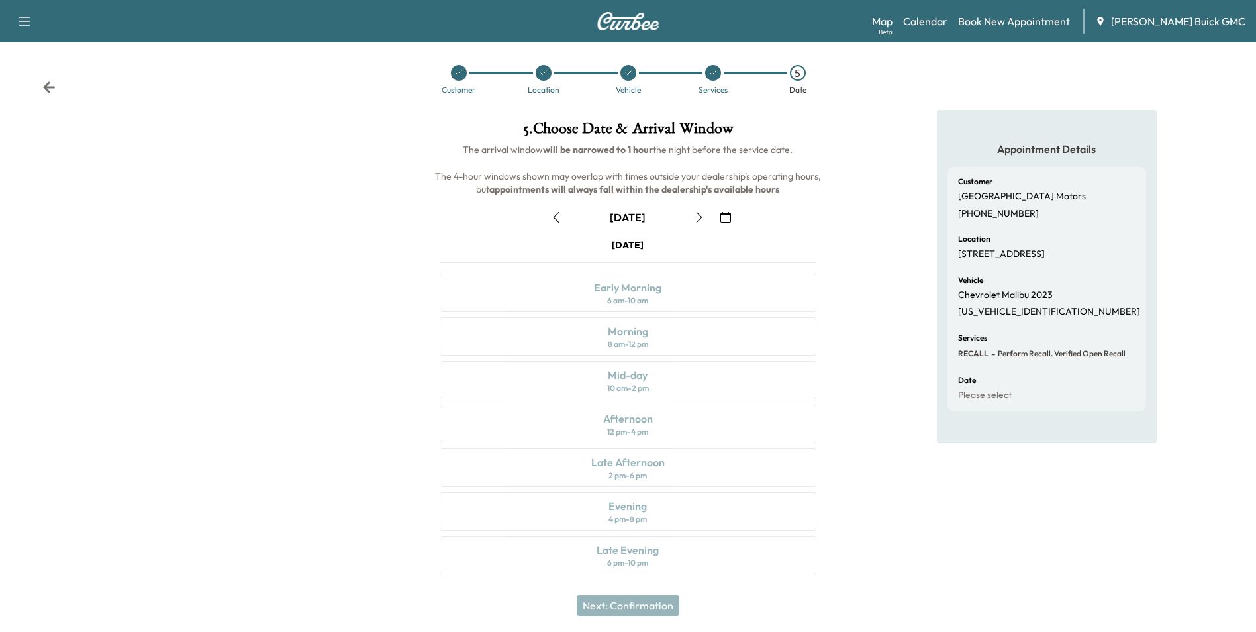
scroll to position [5, 0]
click at [724, 214] on icon "button" at bounding box center [725, 216] width 11 height 11
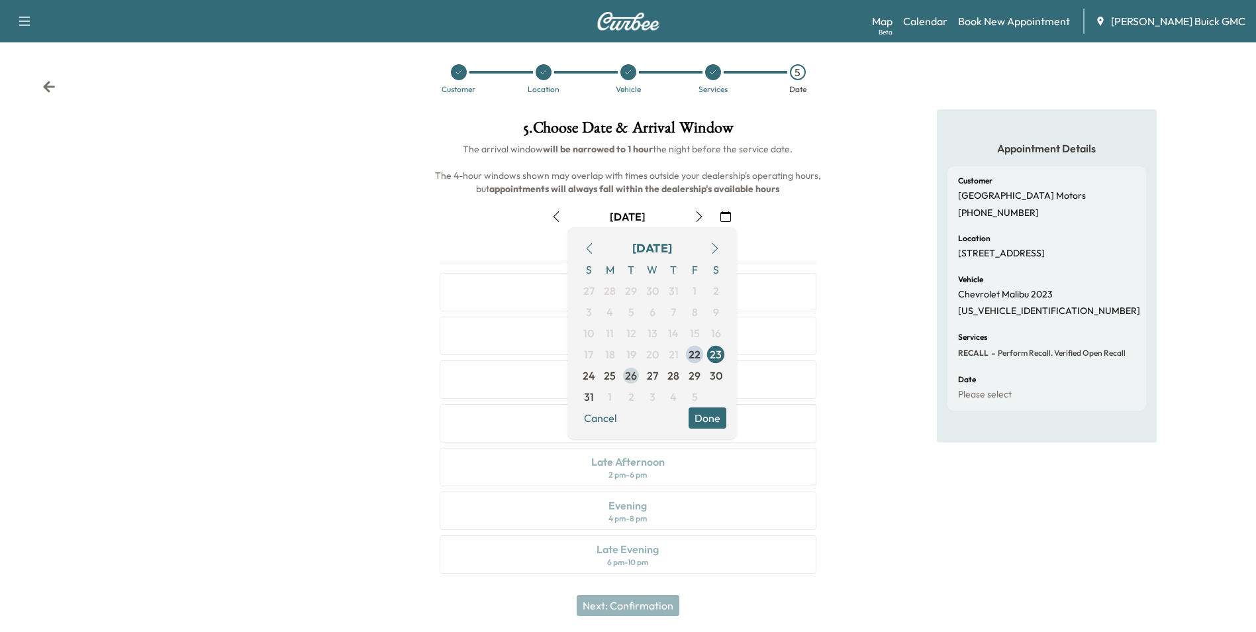
click at [629, 374] on span "26" at bounding box center [631, 375] width 12 height 16
click at [710, 412] on button "Done" at bounding box center [707, 417] width 38 height 21
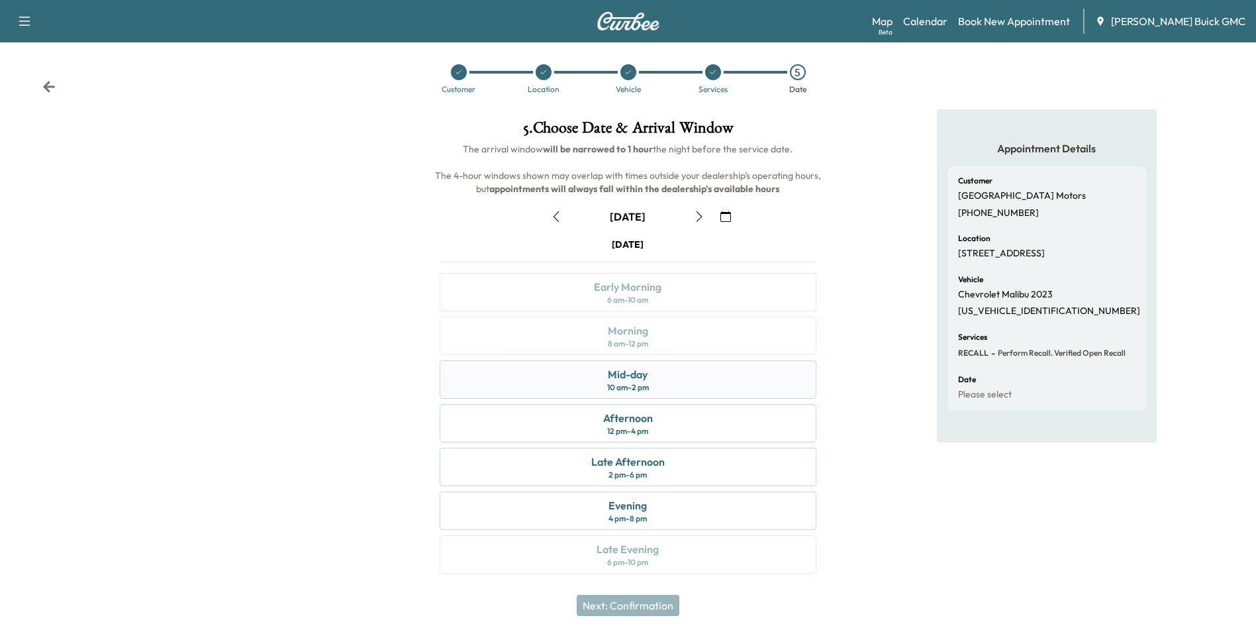
click at [664, 380] on div "Mid-day 10 am - 2 pm" at bounding box center [628, 379] width 376 height 38
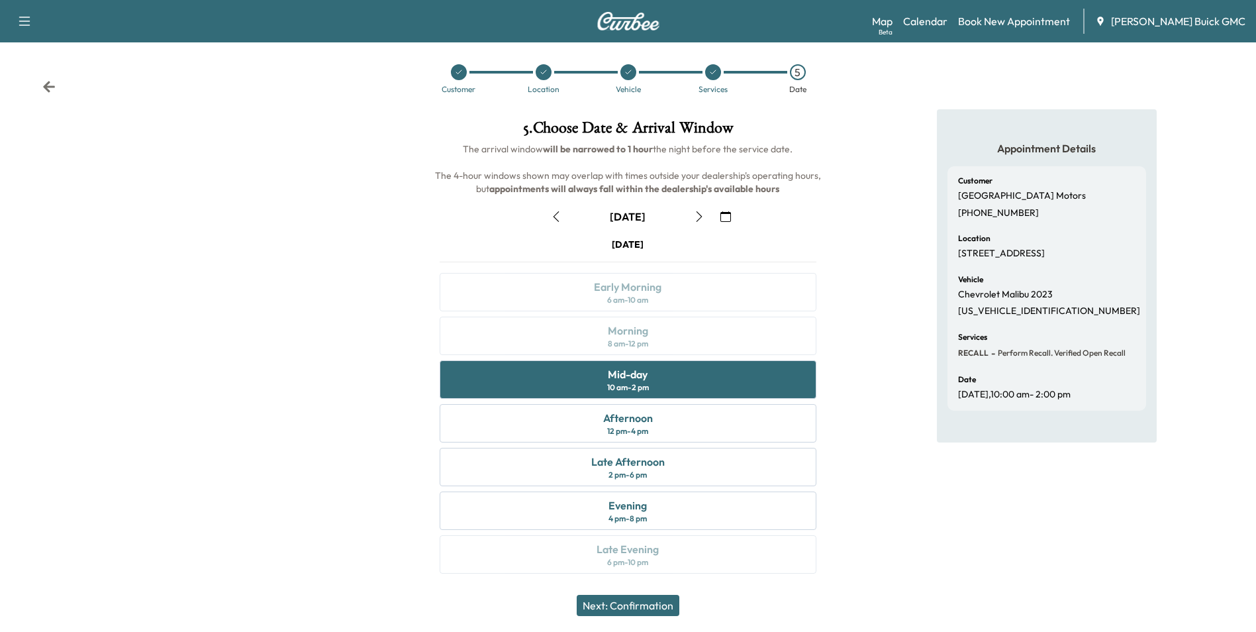
click at [650, 603] on button "Next: Confirmation" at bounding box center [628, 604] width 103 height 21
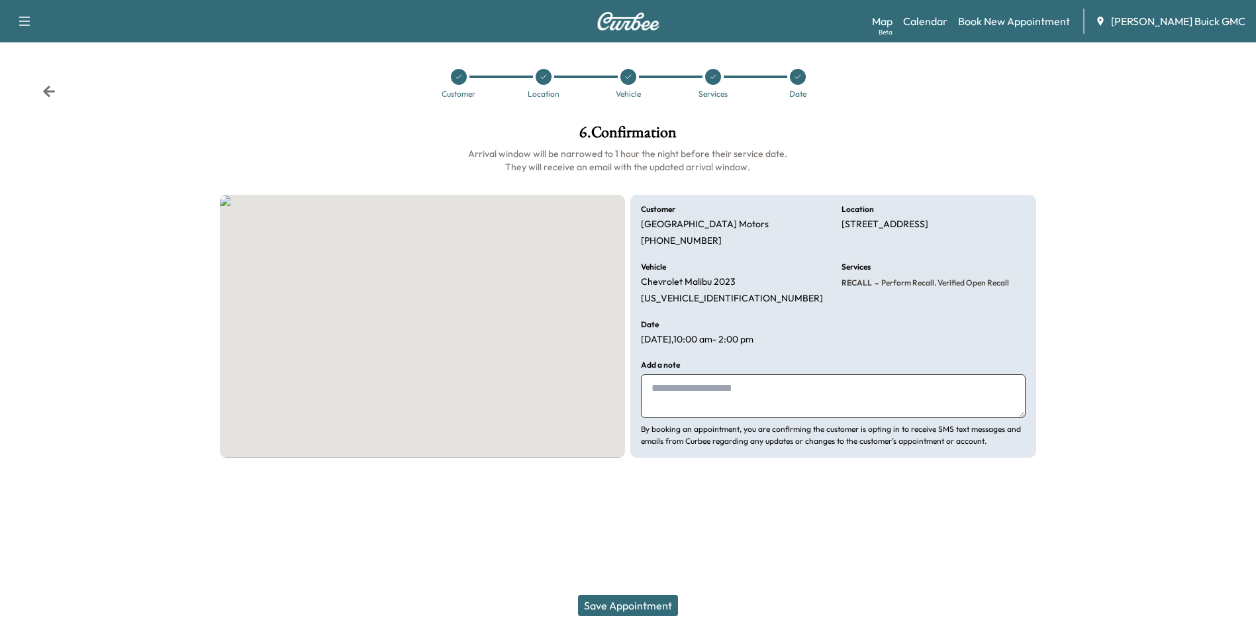
scroll to position [0, 0]
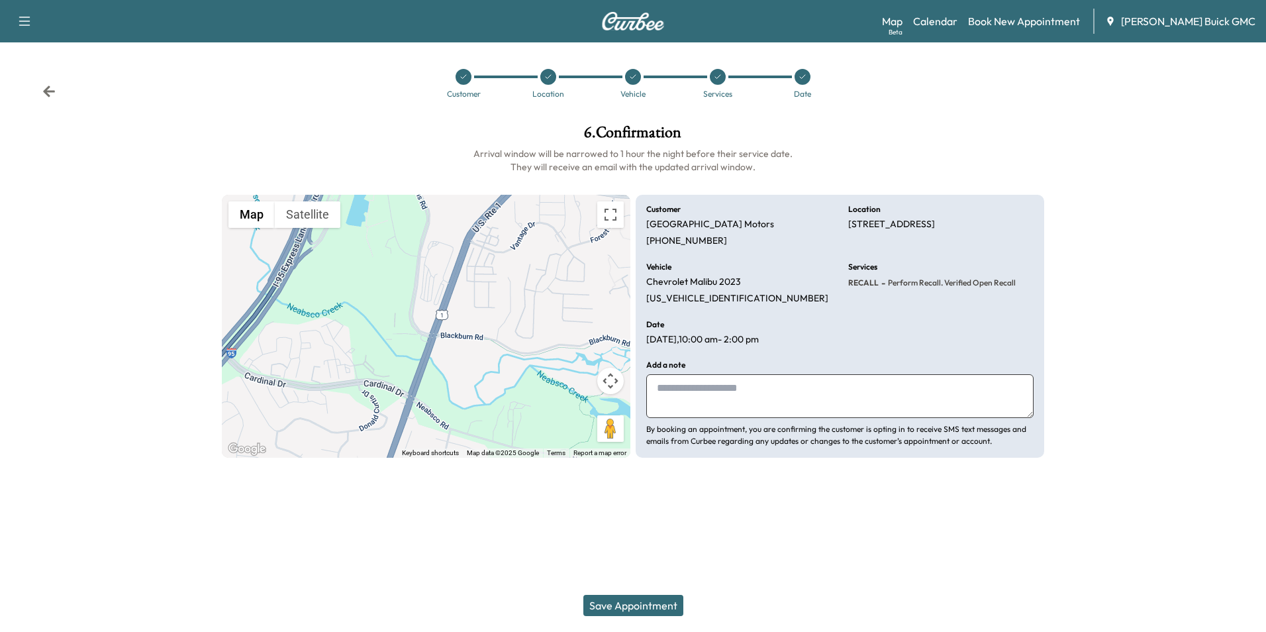
click at [709, 393] on textarea at bounding box center [839, 396] width 387 height 44
type textarea "**********"
click at [612, 604] on button "Save Appointment" at bounding box center [633, 604] width 100 height 21
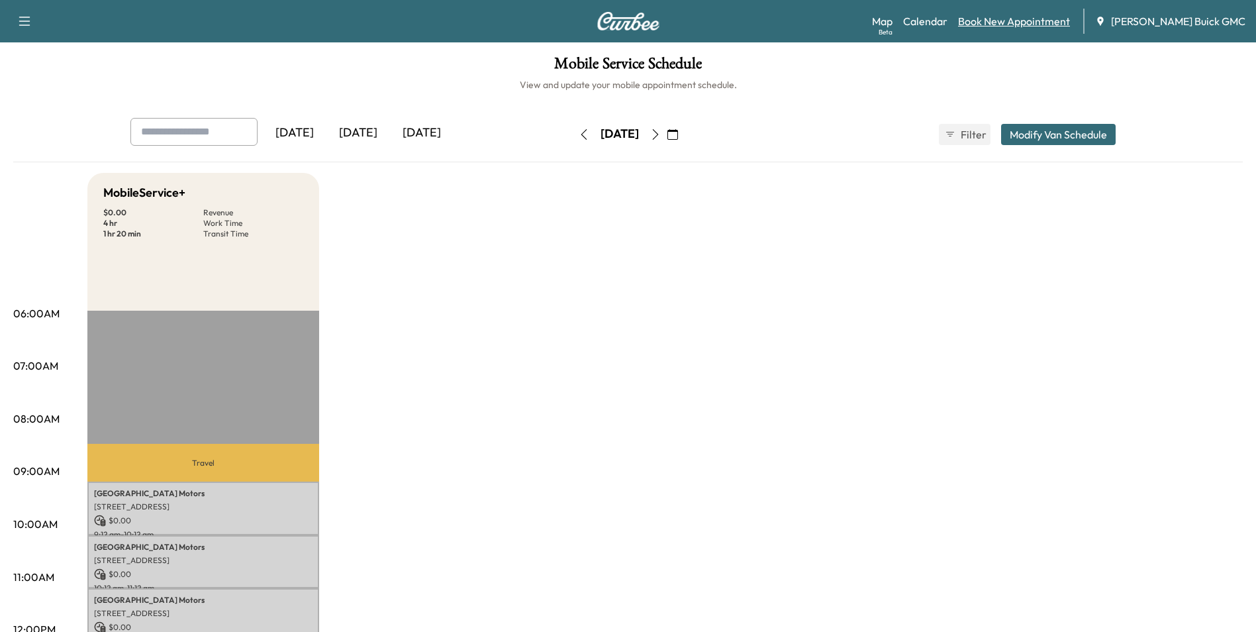
click at [1014, 21] on link "Book New Appointment" at bounding box center [1014, 21] width 112 height 16
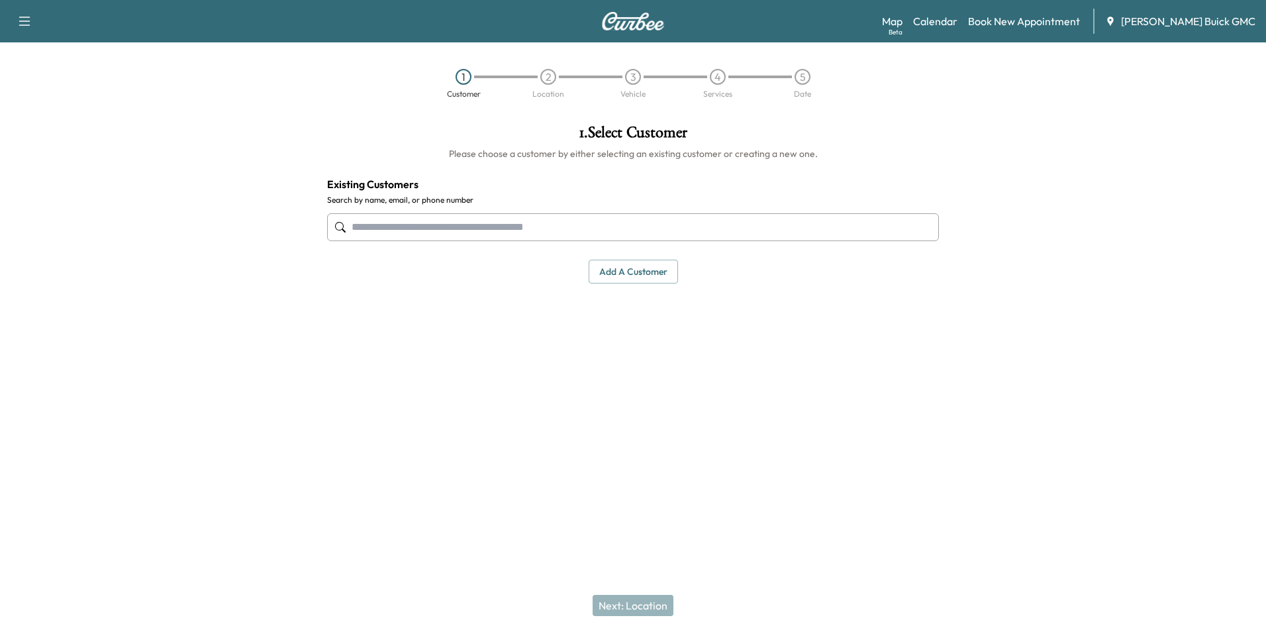
click at [485, 228] on input "text" at bounding box center [633, 227] width 612 height 28
paste input "**********"
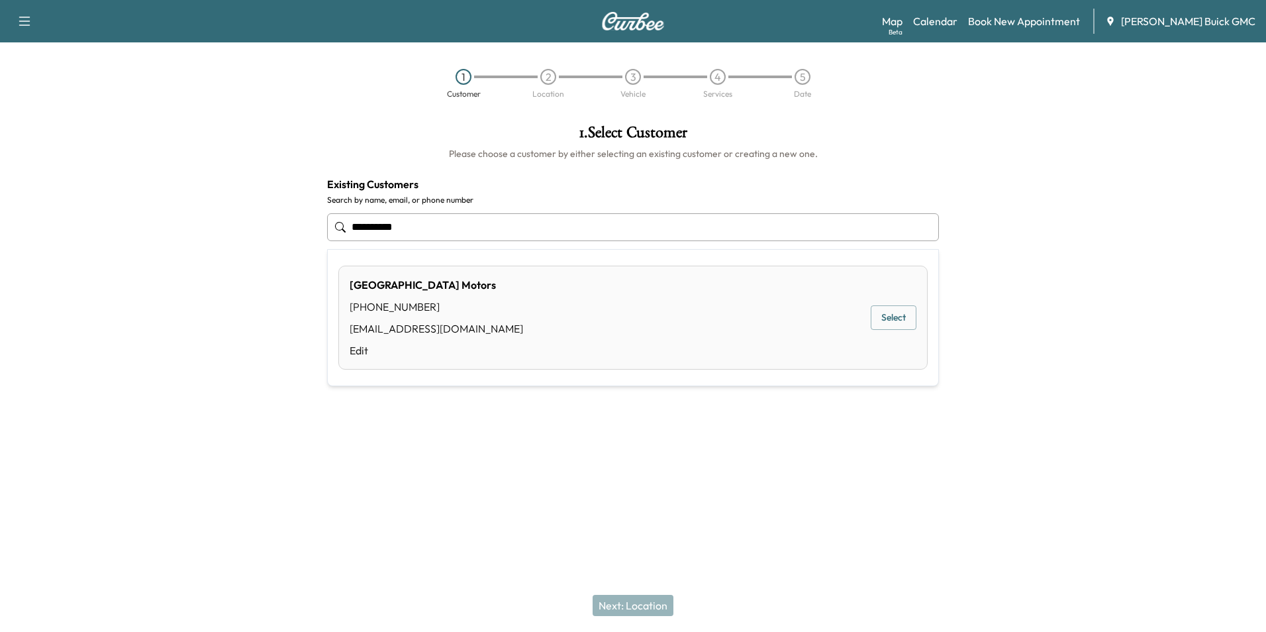
click at [505, 307] on div "Arlington Motors [PHONE_NUMBER] [EMAIL_ADDRESS][DOMAIN_NAME] Edit Select" at bounding box center [632, 317] width 589 height 104
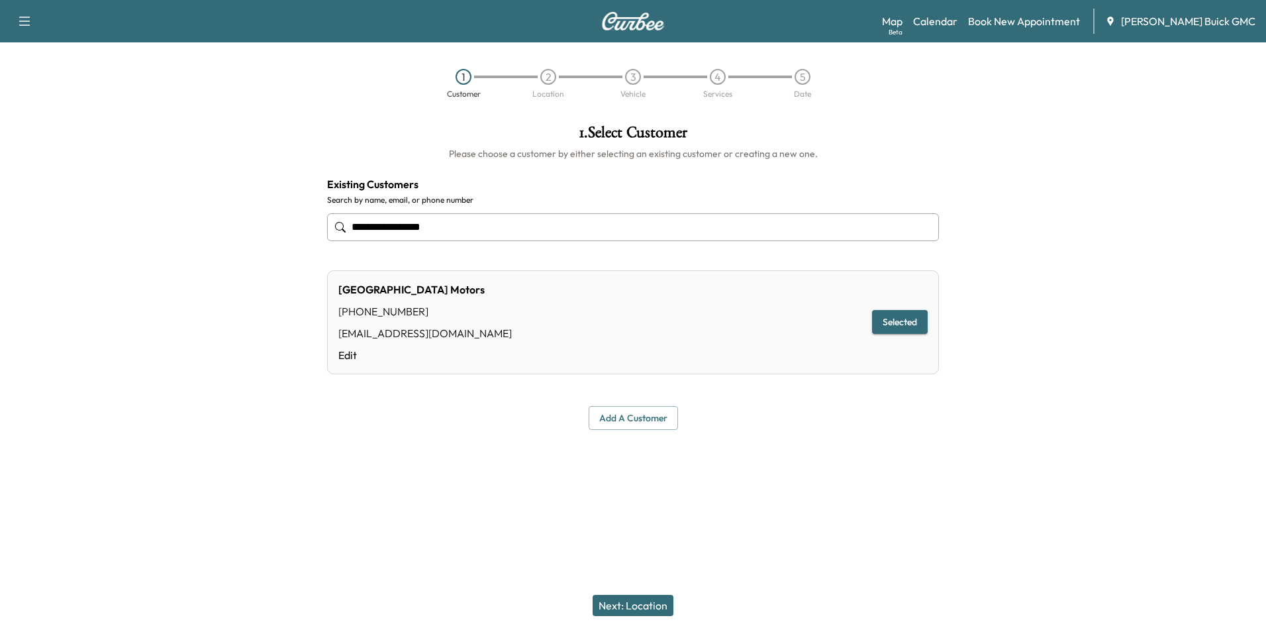
type input "**********"
click at [655, 600] on button "Next: Location" at bounding box center [632, 604] width 81 height 21
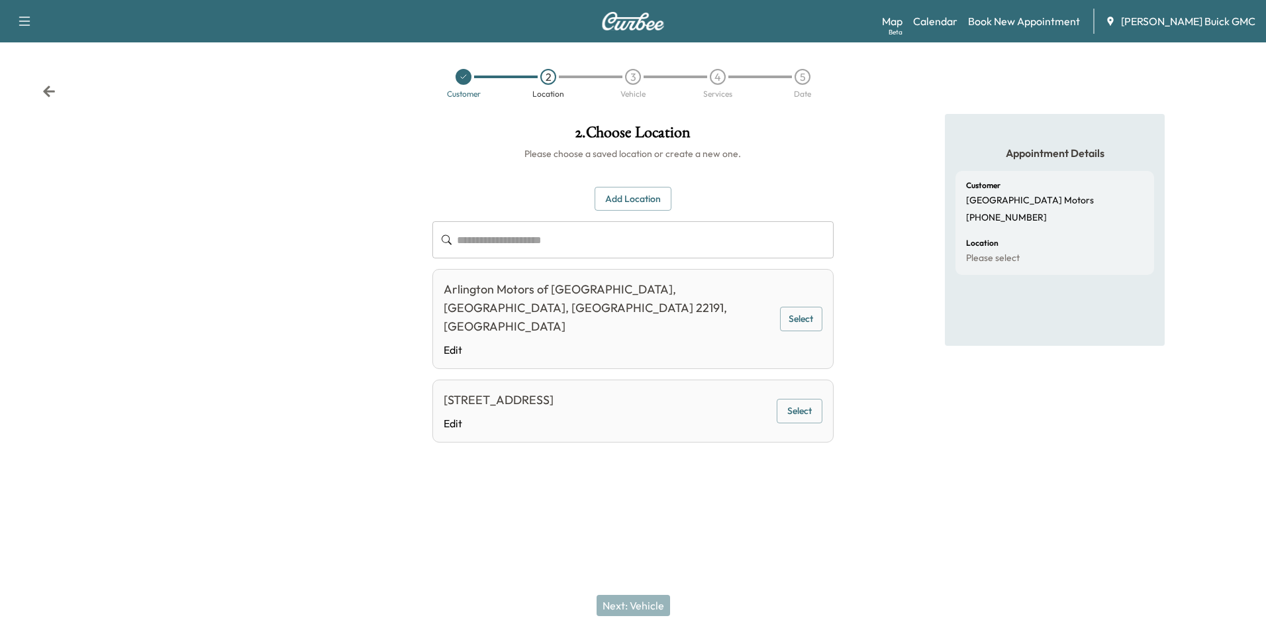
click at [804, 399] on button "Select" at bounding box center [800, 411] width 46 height 24
click at [635, 604] on button "Next: Vehicle" at bounding box center [632, 604] width 73 height 21
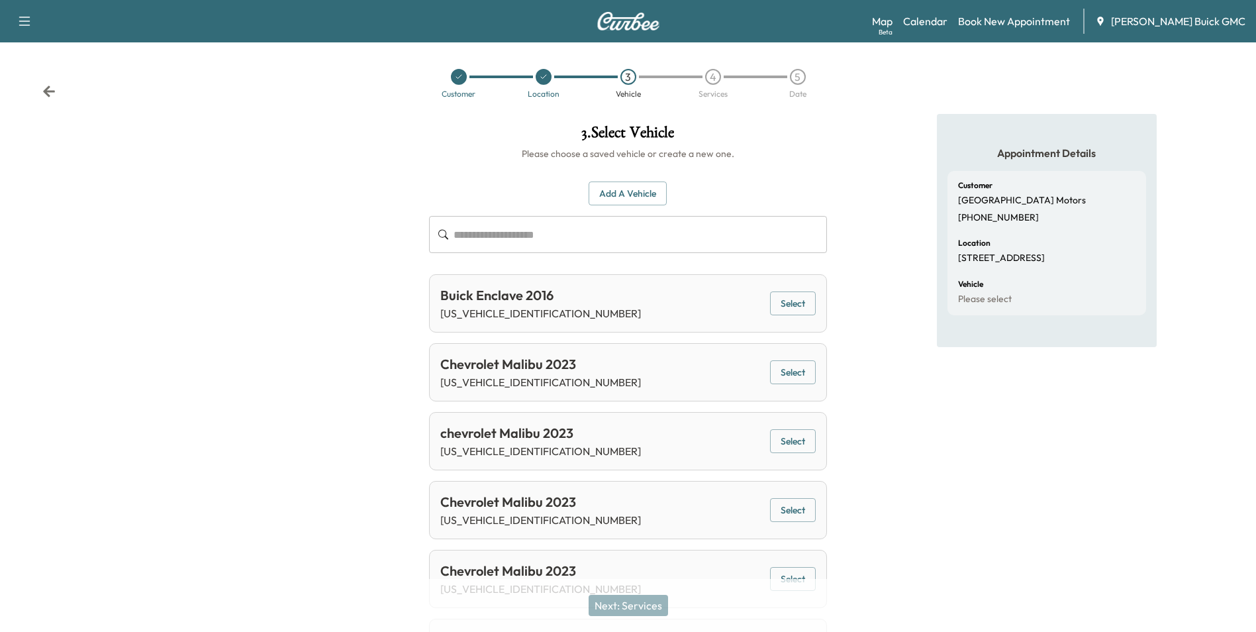
click at [616, 189] on button "Add a Vehicle" at bounding box center [628, 193] width 78 height 24
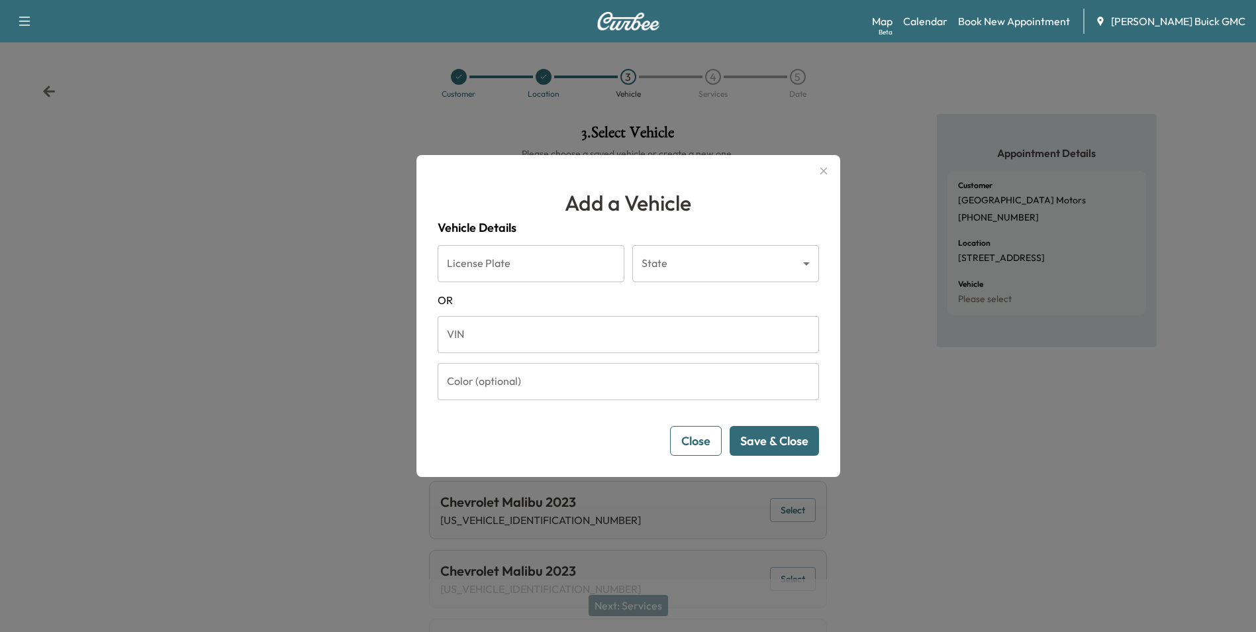
click at [557, 322] on input "VIN" at bounding box center [628, 334] width 381 height 37
type input "**********"
click at [778, 439] on button "Save & Close" at bounding box center [774, 441] width 89 height 30
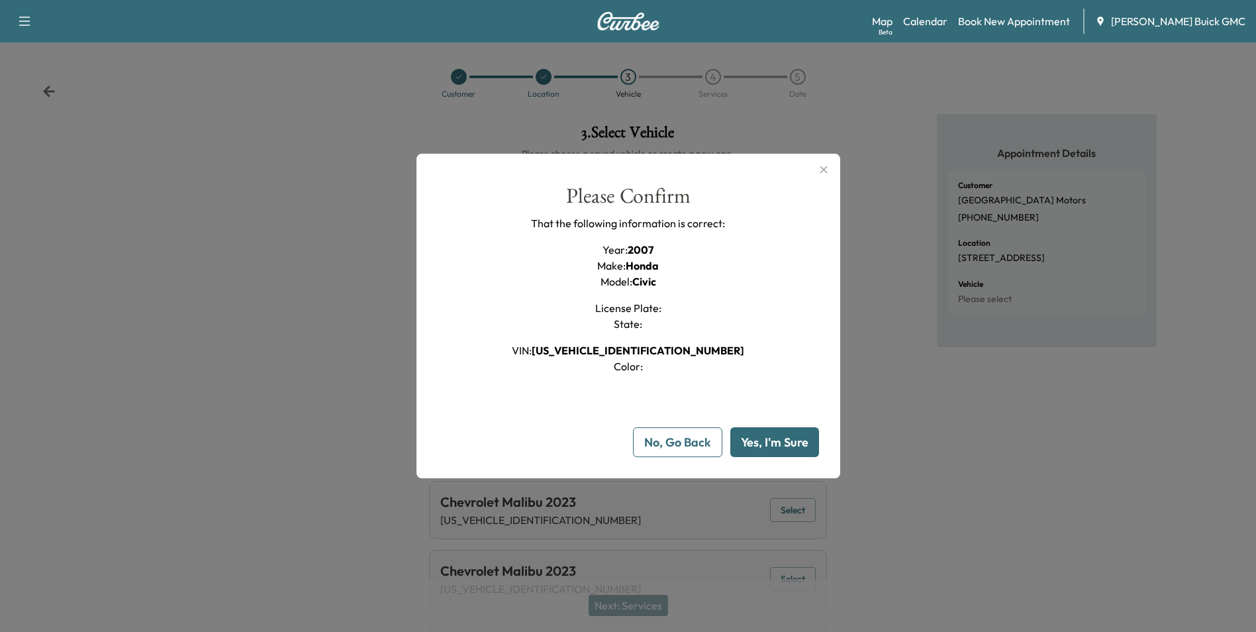
click at [778, 439] on button "Yes, I'm Sure" at bounding box center [774, 442] width 89 height 30
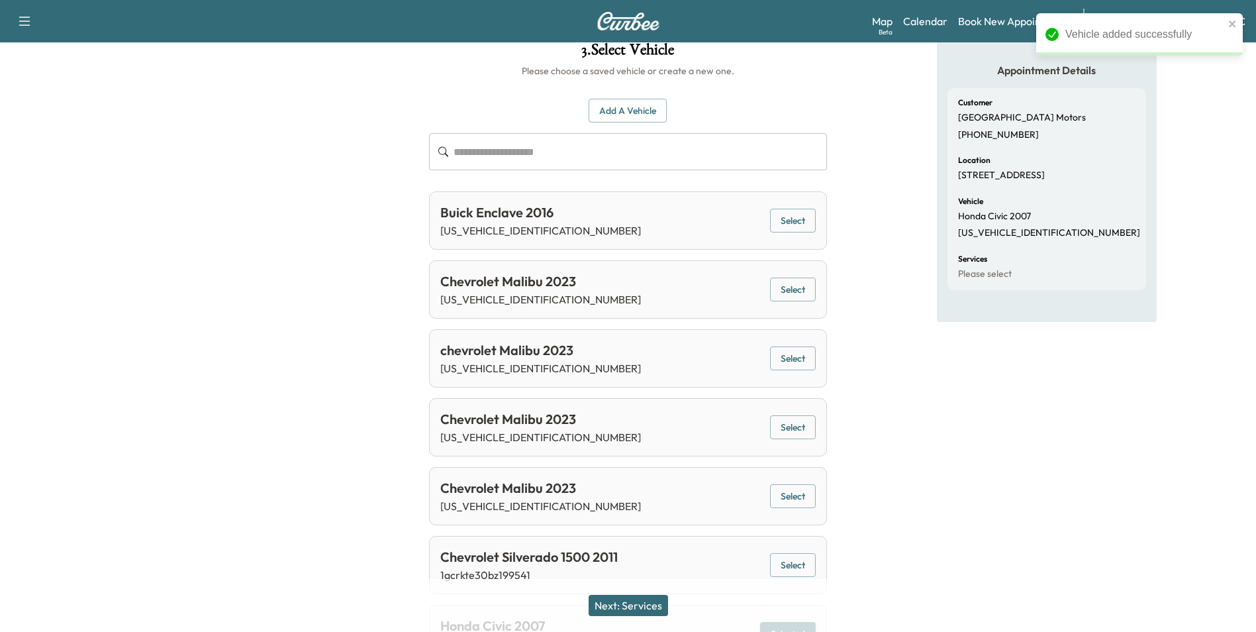
scroll to position [167, 0]
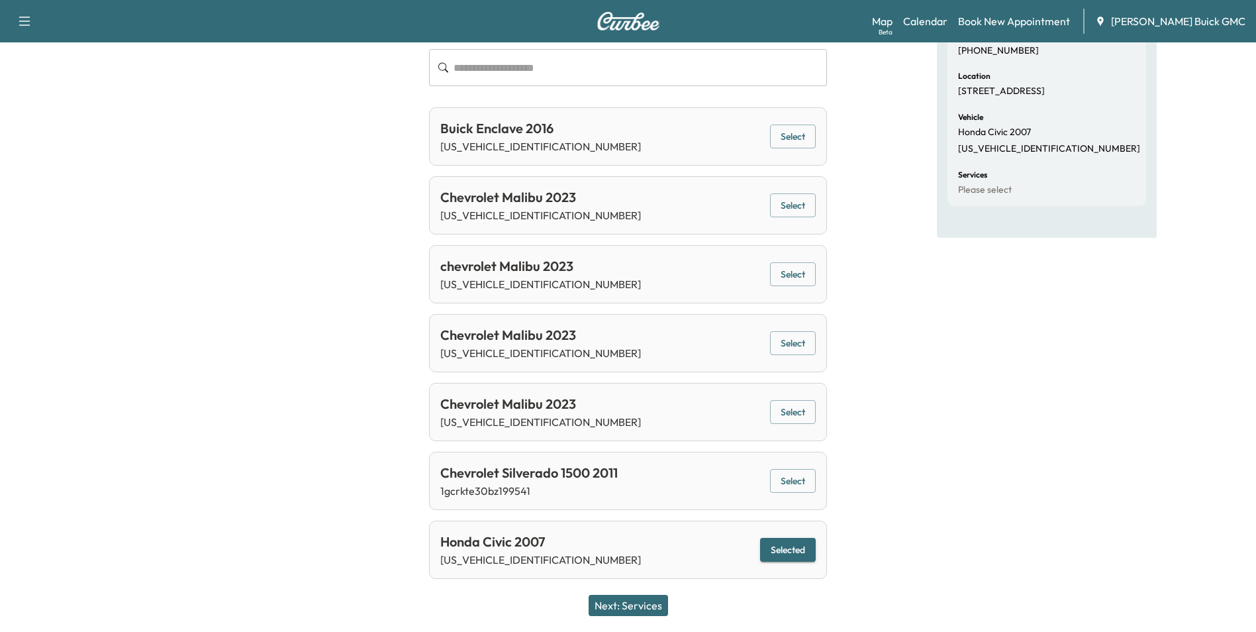
click at [655, 601] on button "Next: Services" at bounding box center [628, 604] width 79 height 21
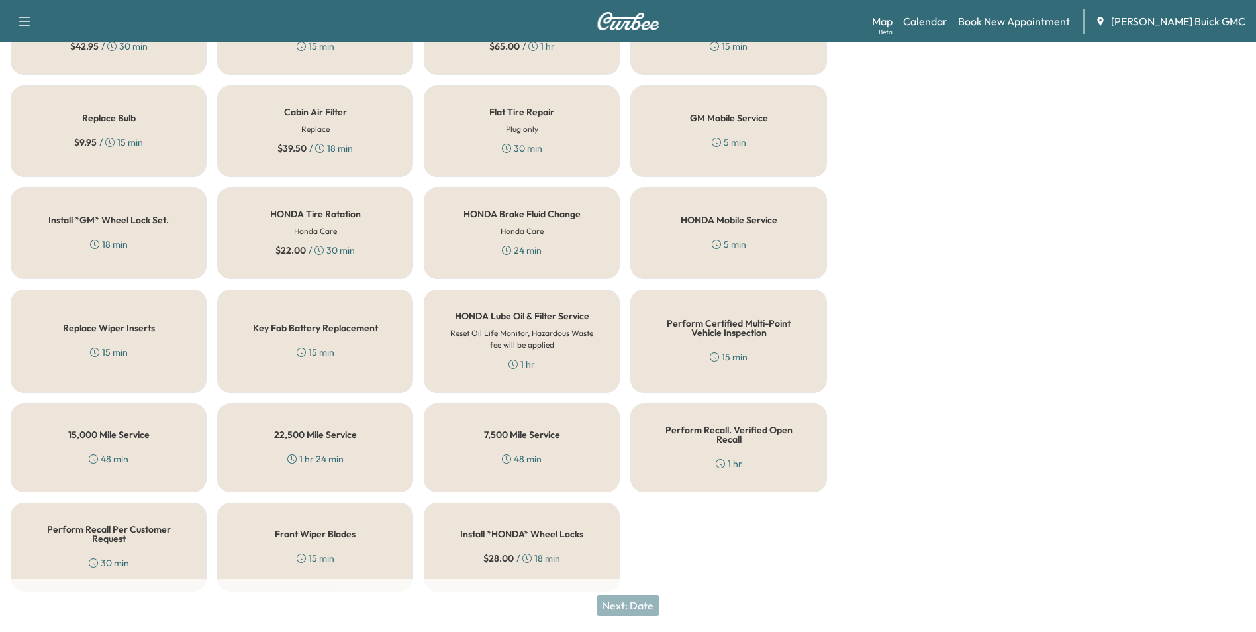
scroll to position [379, 0]
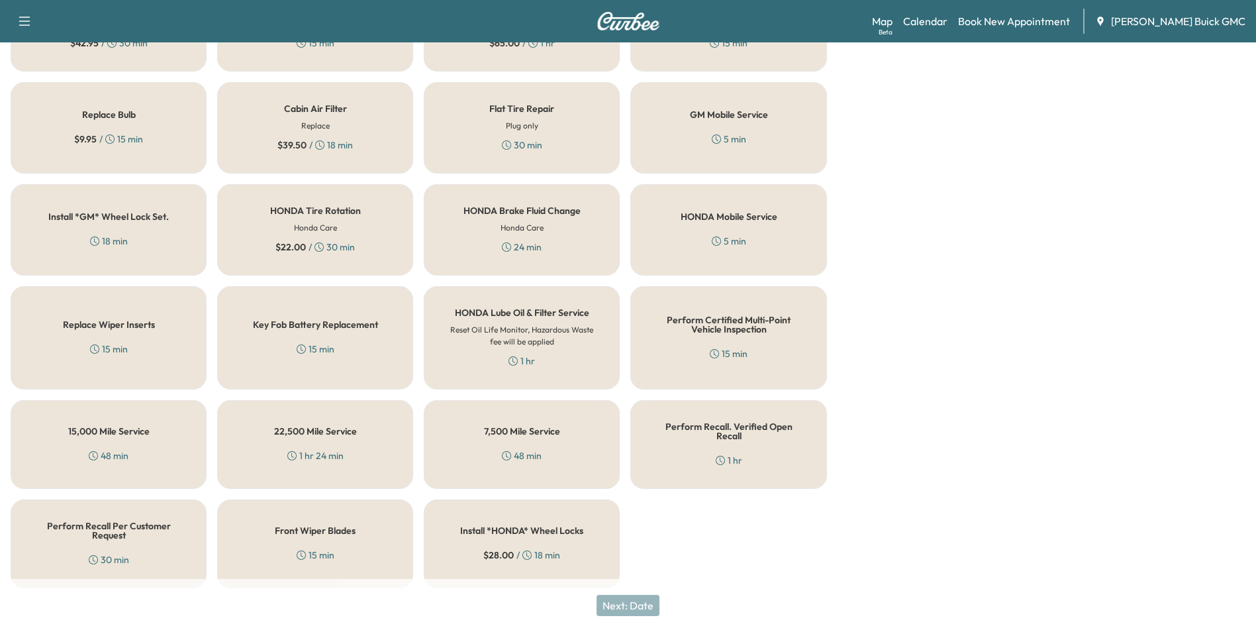
click at [735, 426] on h5 "Perform Recall. Verified Open Recall" at bounding box center [728, 431] width 152 height 19
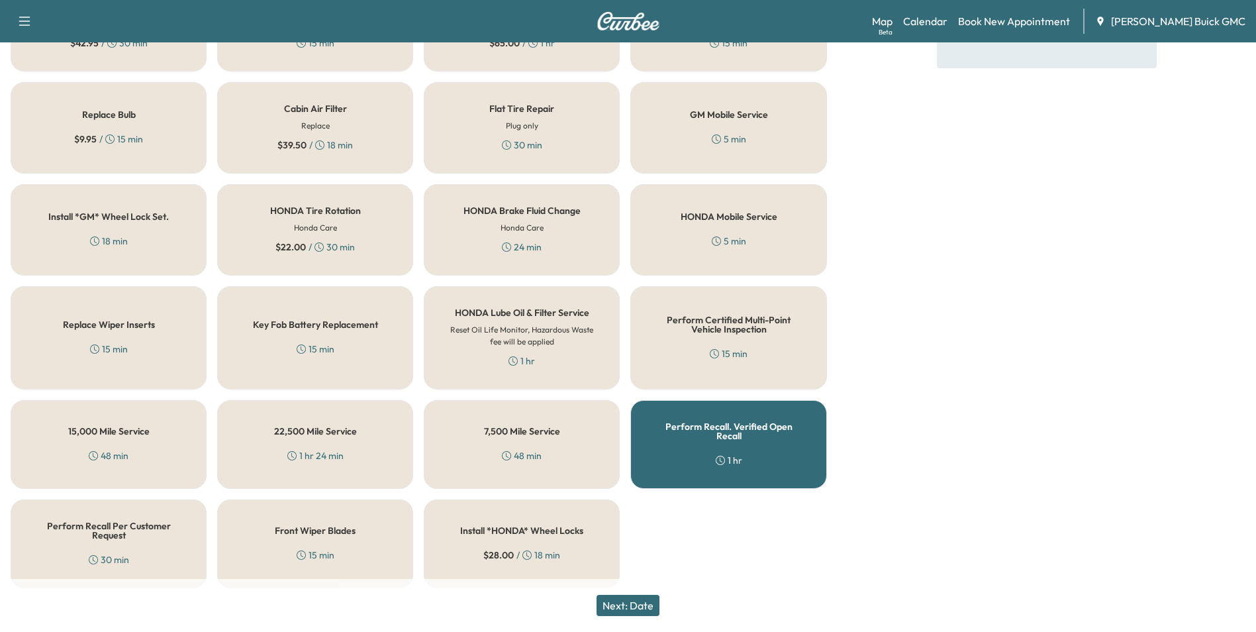
click at [637, 604] on button "Next: Date" at bounding box center [627, 604] width 63 height 21
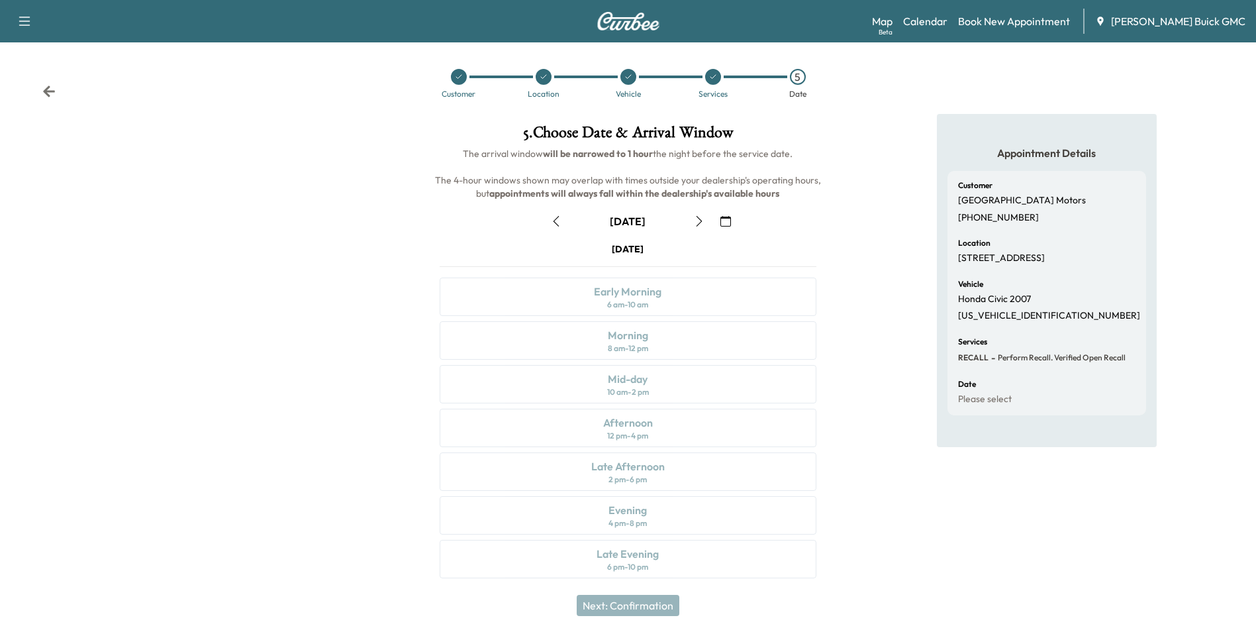
click at [726, 220] on icon "button" at bounding box center [725, 221] width 11 height 11
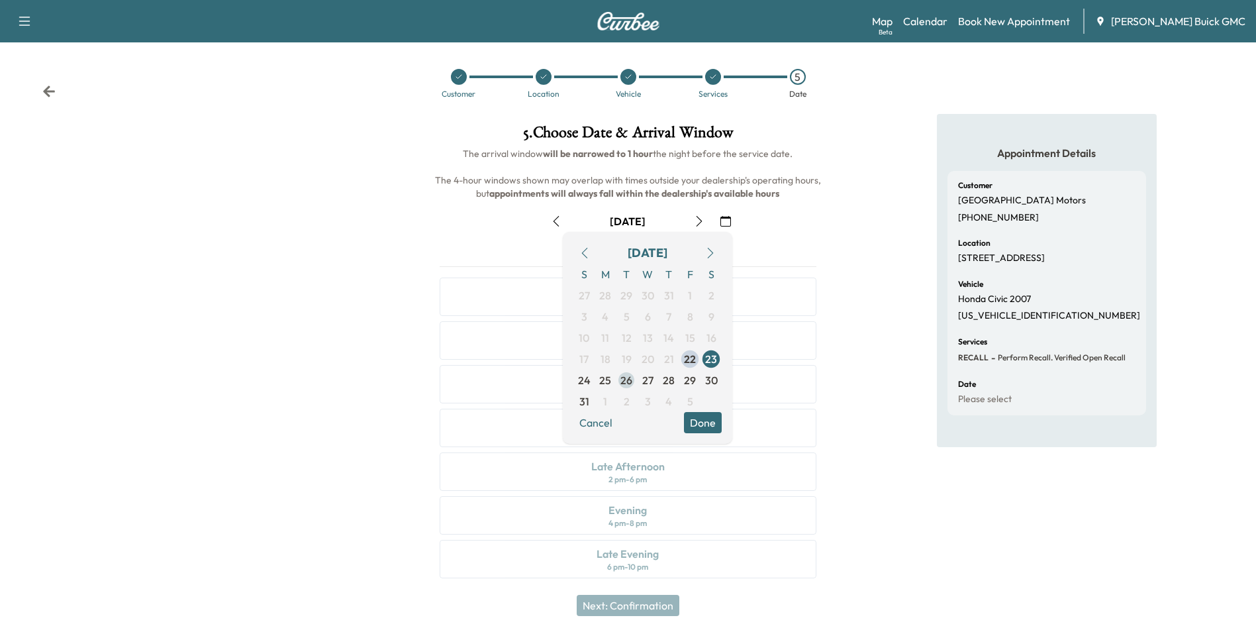
click at [624, 377] on span "26" at bounding box center [626, 380] width 12 height 16
click at [692, 417] on button "Done" at bounding box center [703, 422] width 38 height 21
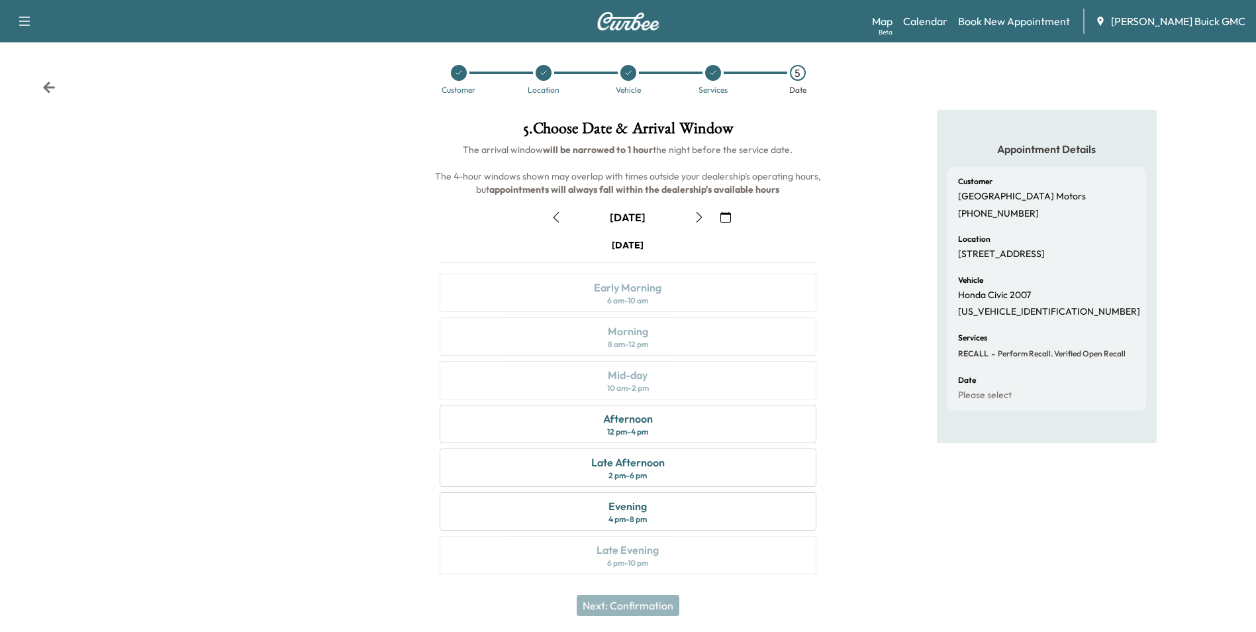
scroll to position [5, 0]
click at [669, 422] on div "Afternoon 12 pm - 4 pm" at bounding box center [628, 423] width 376 height 38
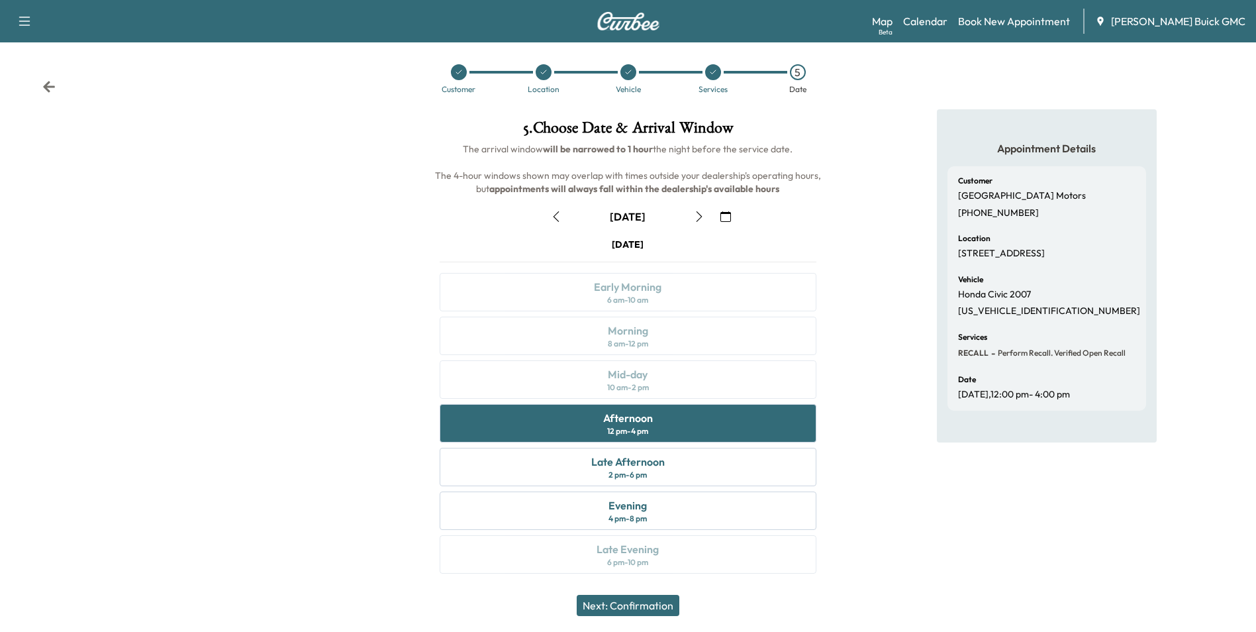
click at [637, 602] on button "Next: Confirmation" at bounding box center [628, 604] width 103 height 21
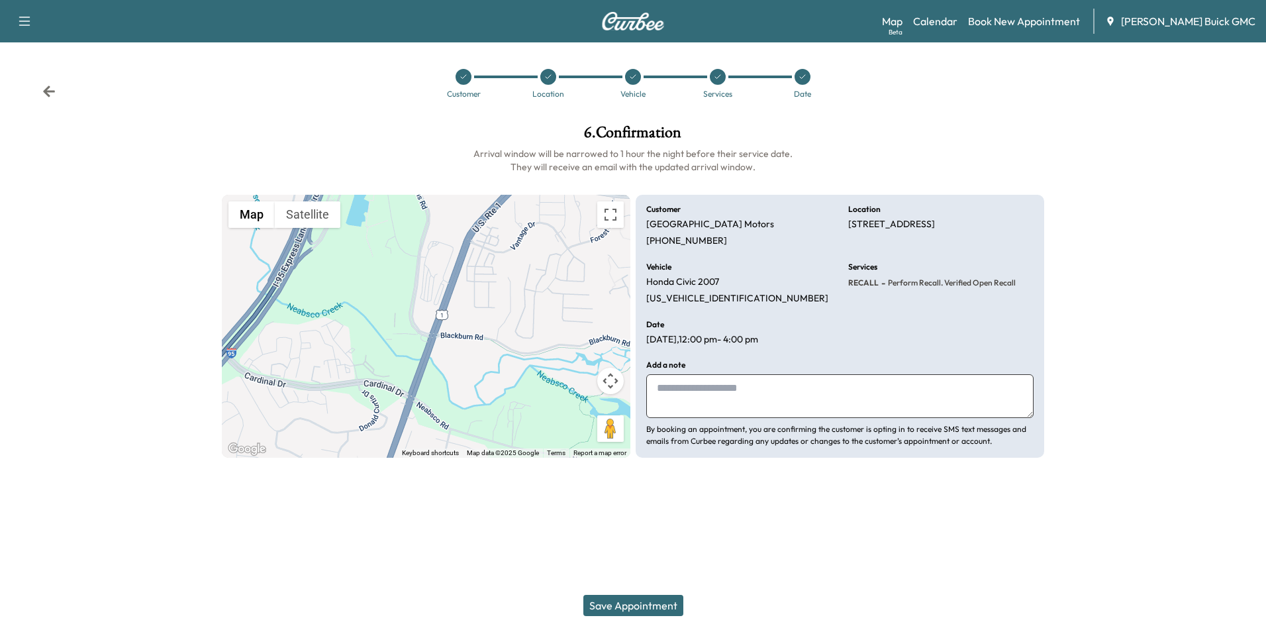
click at [698, 404] on textarea at bounding box center [839, 396] width 387 height 44
type textarea "**********"
click at [639, 600] on button "Save Appointment" at bounding box center [633, 604] width 100 height 21
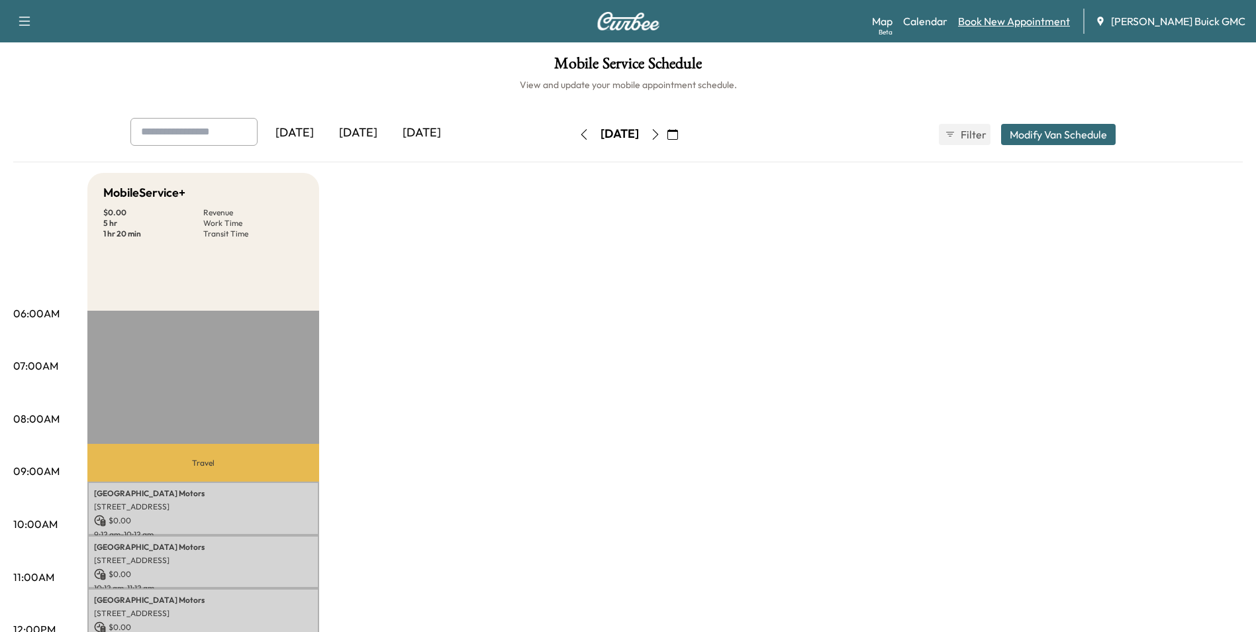
click at [1033, 17] on link "Book New Appointment" at bounding box center [1014, 21] width 112 height 16
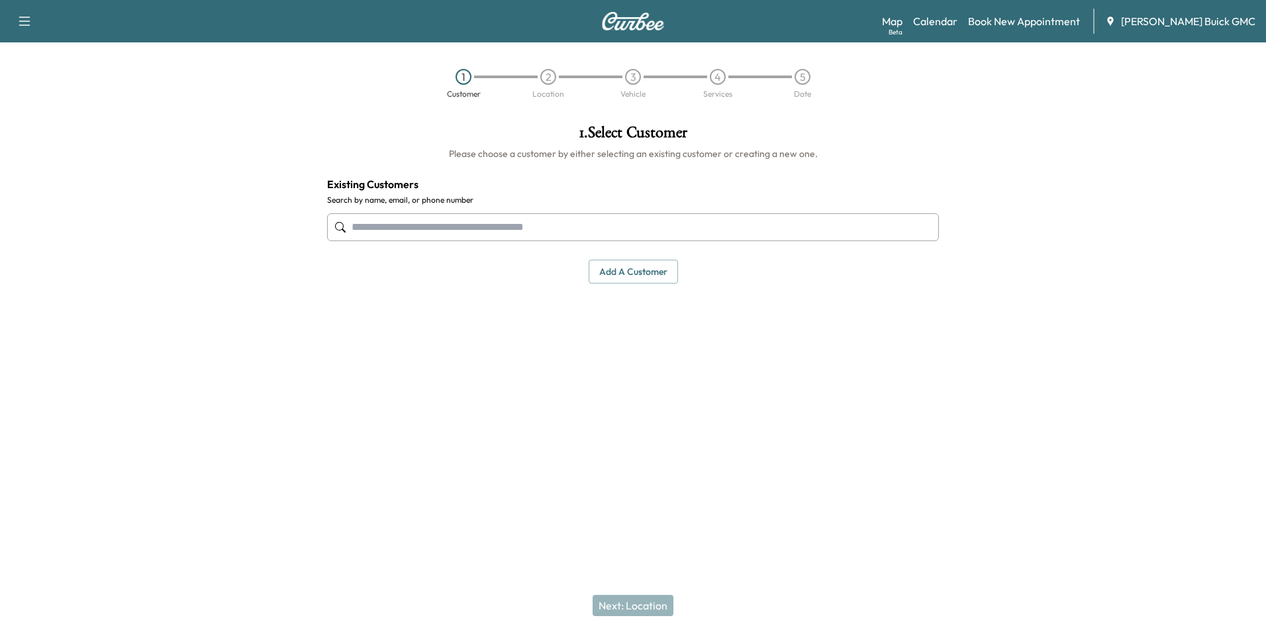
click at [519, 225] on input "text" at bounding box center [633, 227] width 612 height 28
paste input "**********"
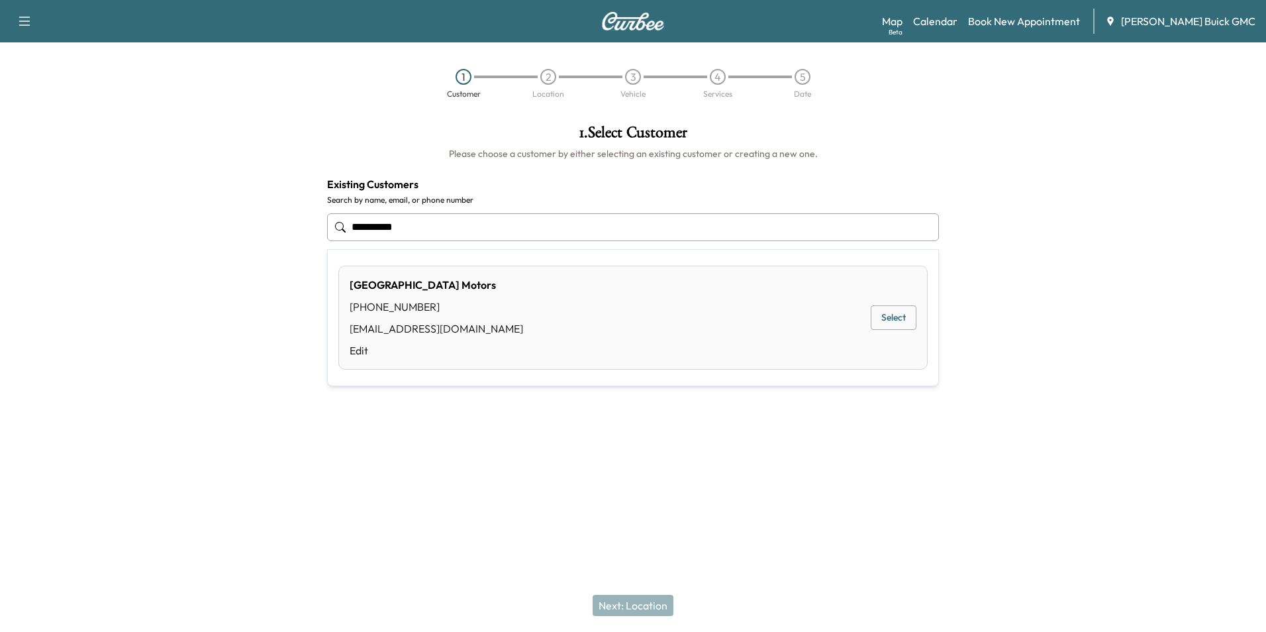
click at [878, 316] on button "Select" at bounding box center [894, 317] width 46 height 24
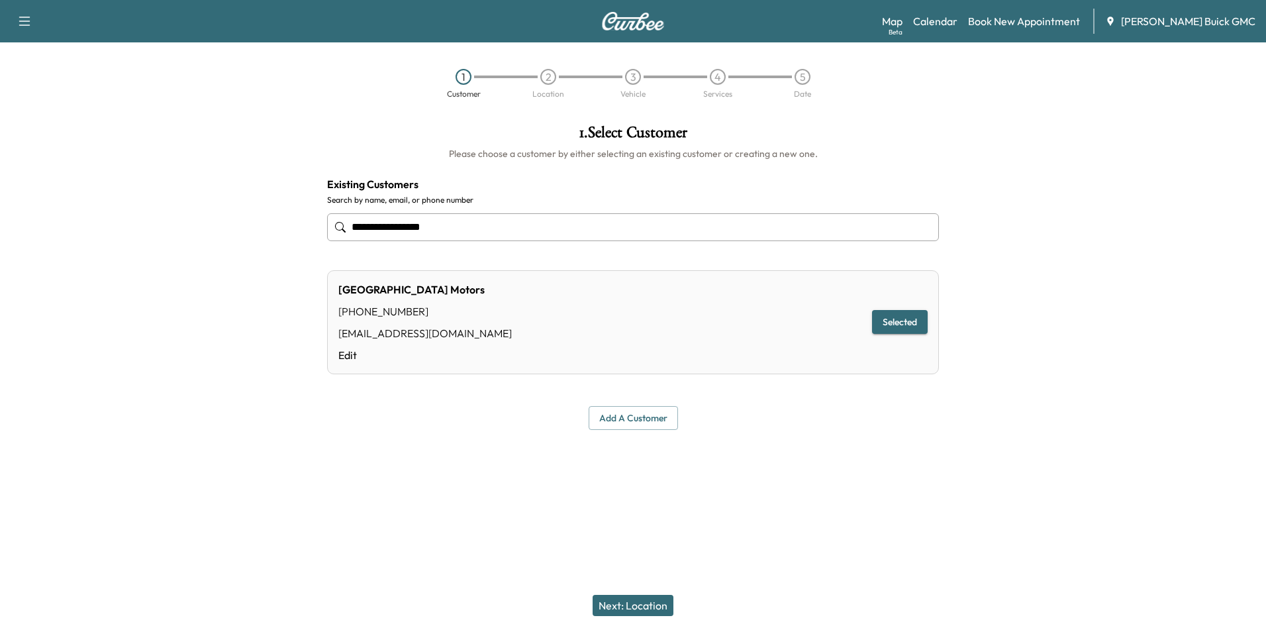
type input "**********"
click at [642, 604] on button "Next: Location" at bounding box center [632, 604] width 81 height 21
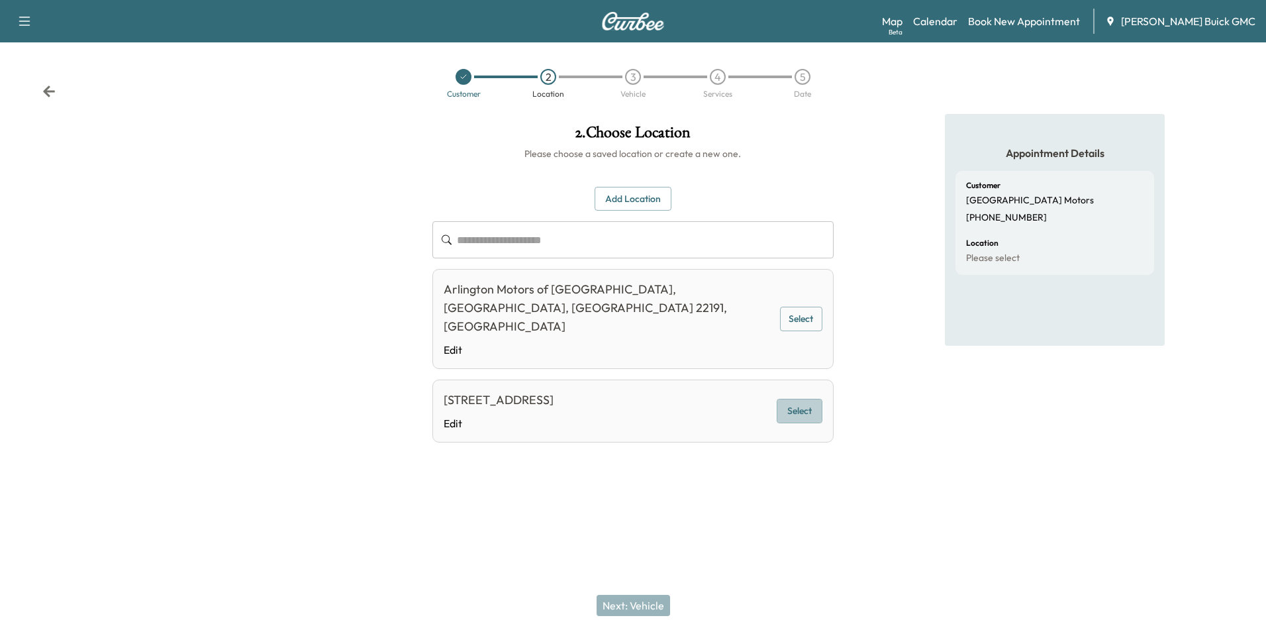
click at [804, 399] on button "Select" at bounding box center [800, 411] width 46 height 24
click at [637, 602] on button "Next: Vehicle" at bounding box center [632, 604] width 73 height 21
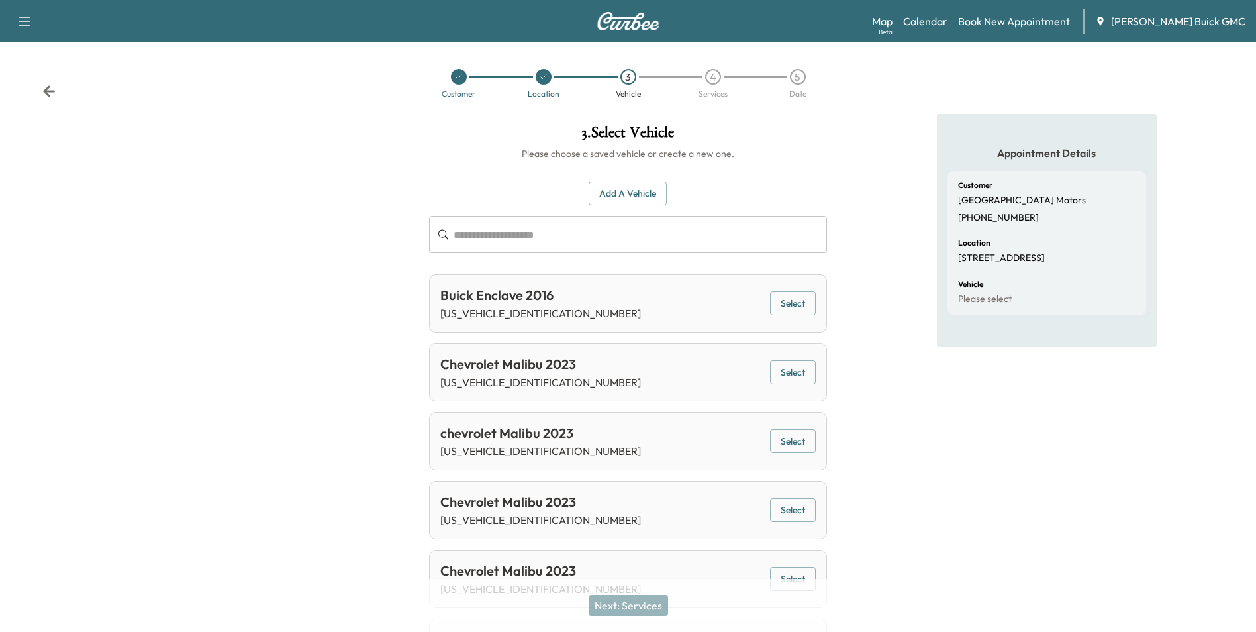
click at [645, 187] on button "Add a Vehicle" at bounding box center [628, 193] width 78 height 24
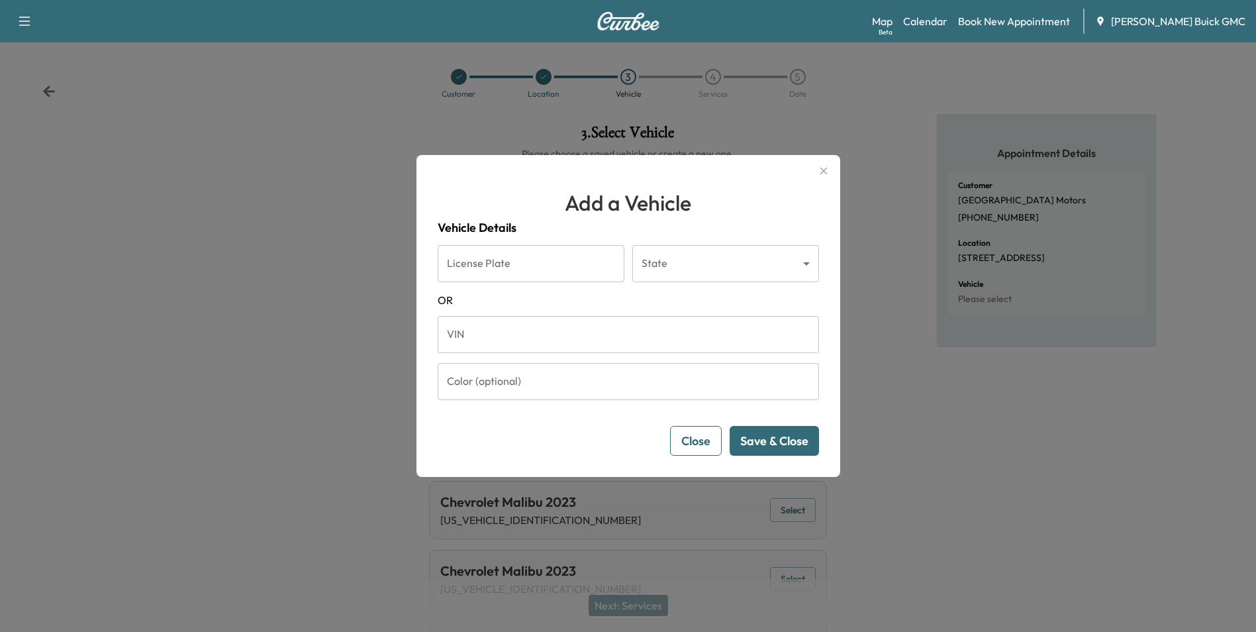
click at [485, 336] on input "VIN" at bounding box center [628, 334] width 381 height 37
type input "**********"
click at [765, 434] on button "Save & Close" at bounding box center [774, 441] width 89 height 30
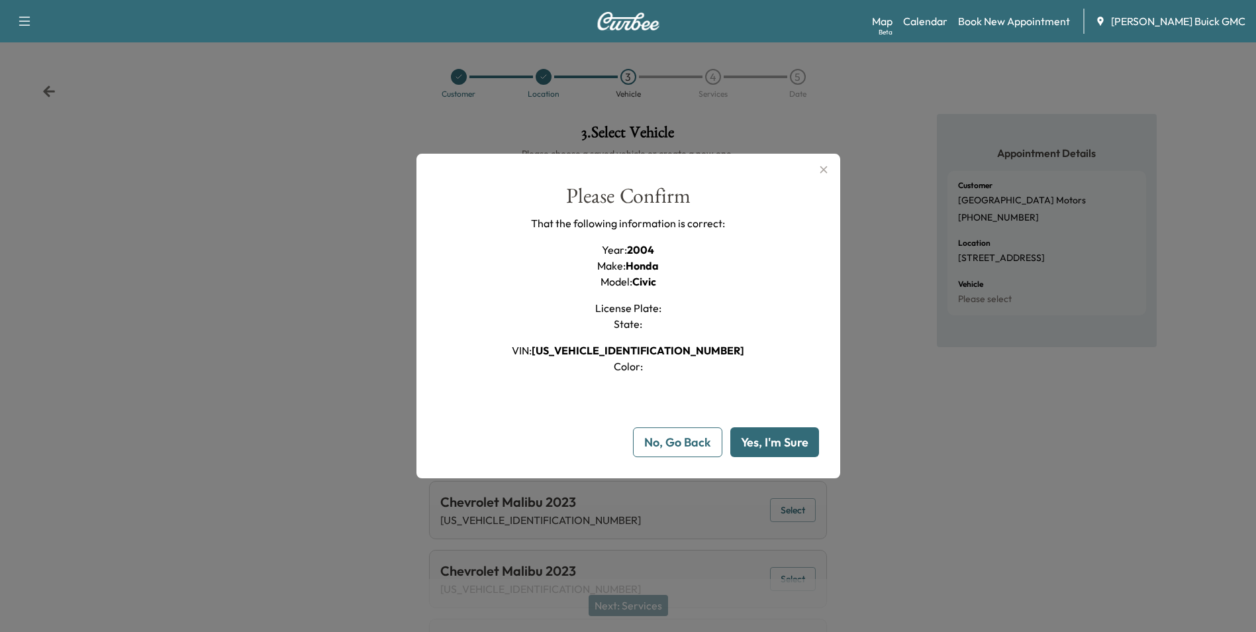
click at [764, 438] on button "Yes, I'm Sure" at bounding box center [774, 442] width 89 height 30
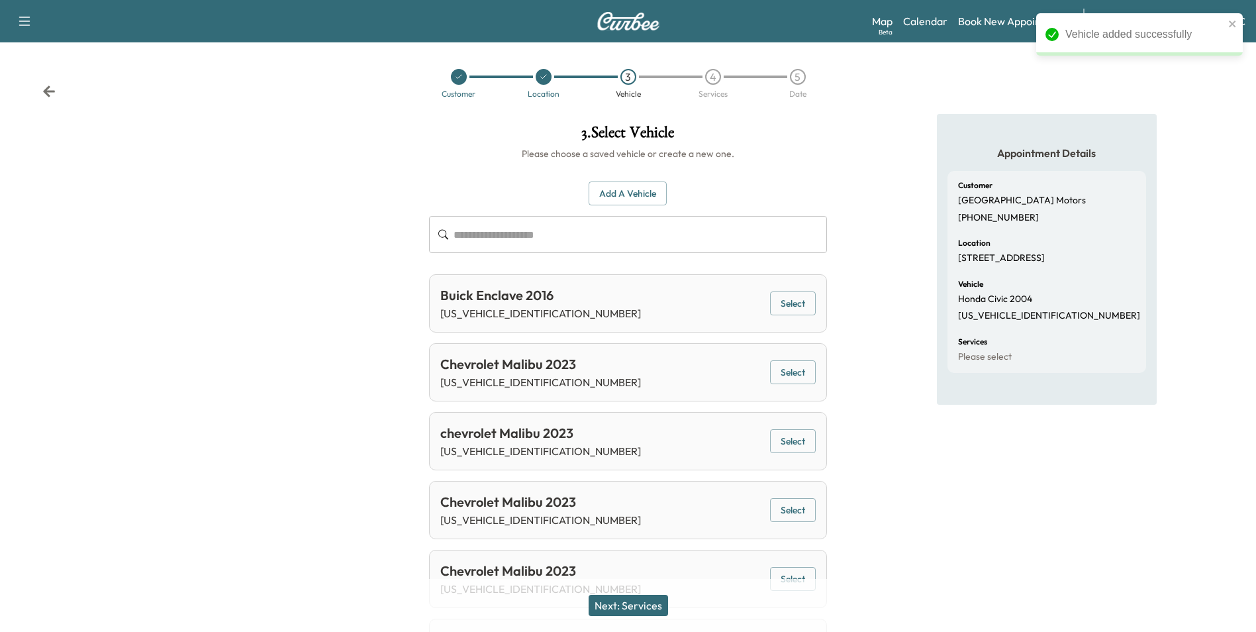
click at [648, 602] on button "Next: Services" at bounding box center [628, 604] width 79 height 21
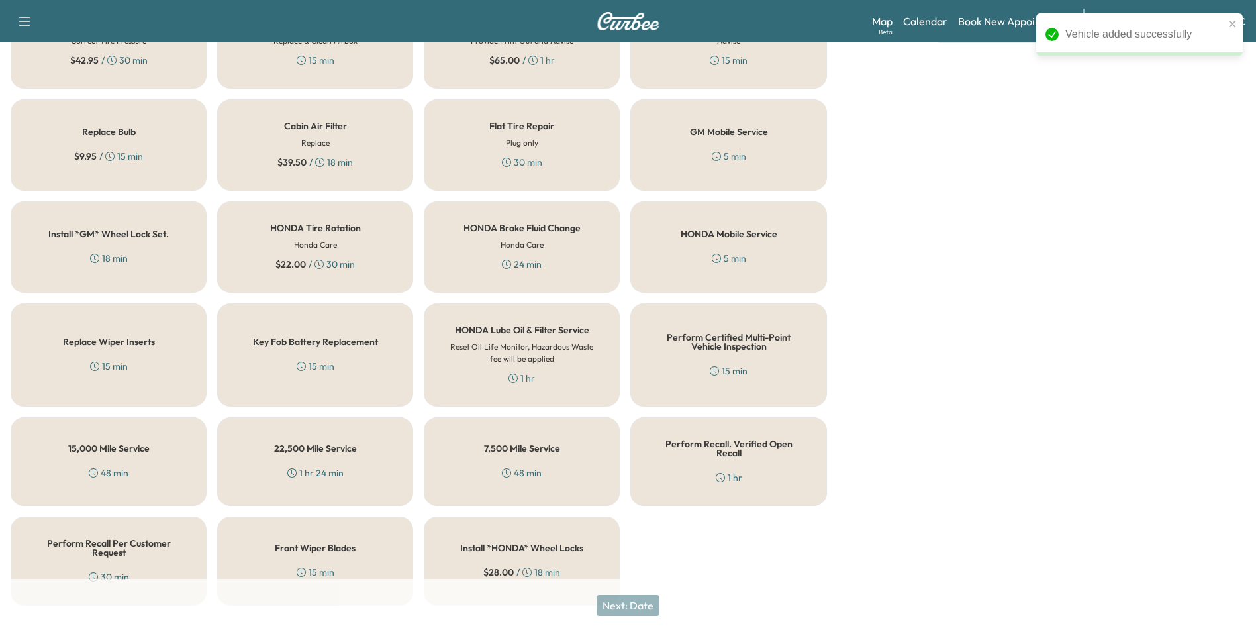
scroll to position [379, 0]
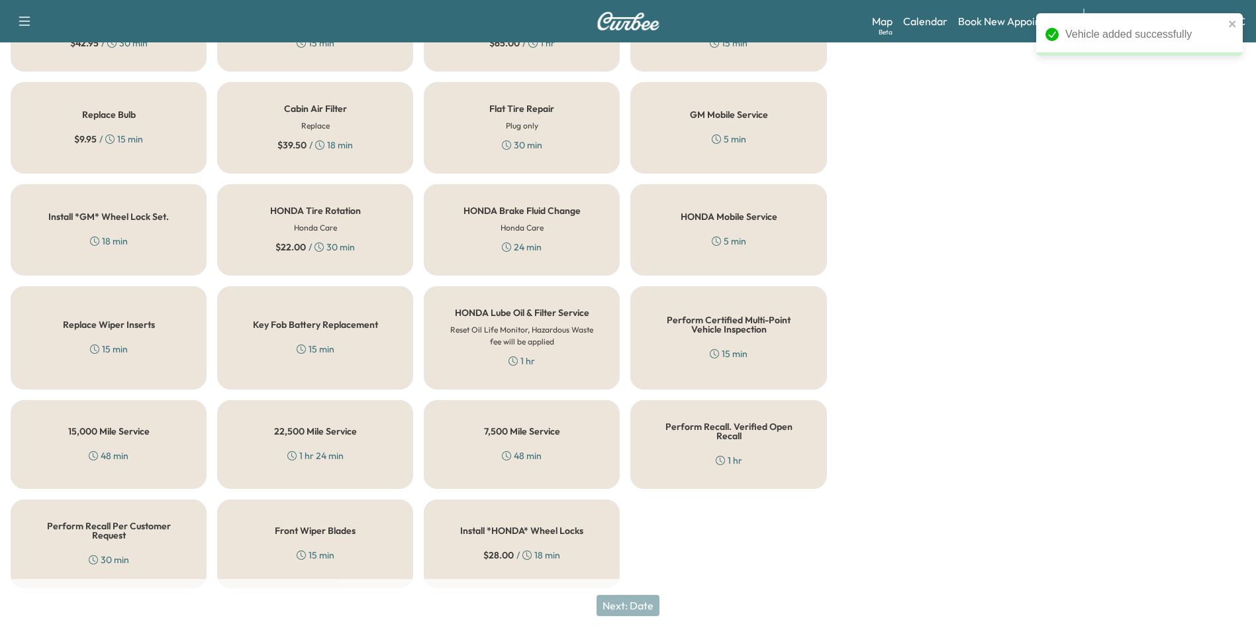
click at [696, 433] on div "Perform Recall. Verified Open Recall 1 hr" at bounding box center [728, 444] width 196 height 89
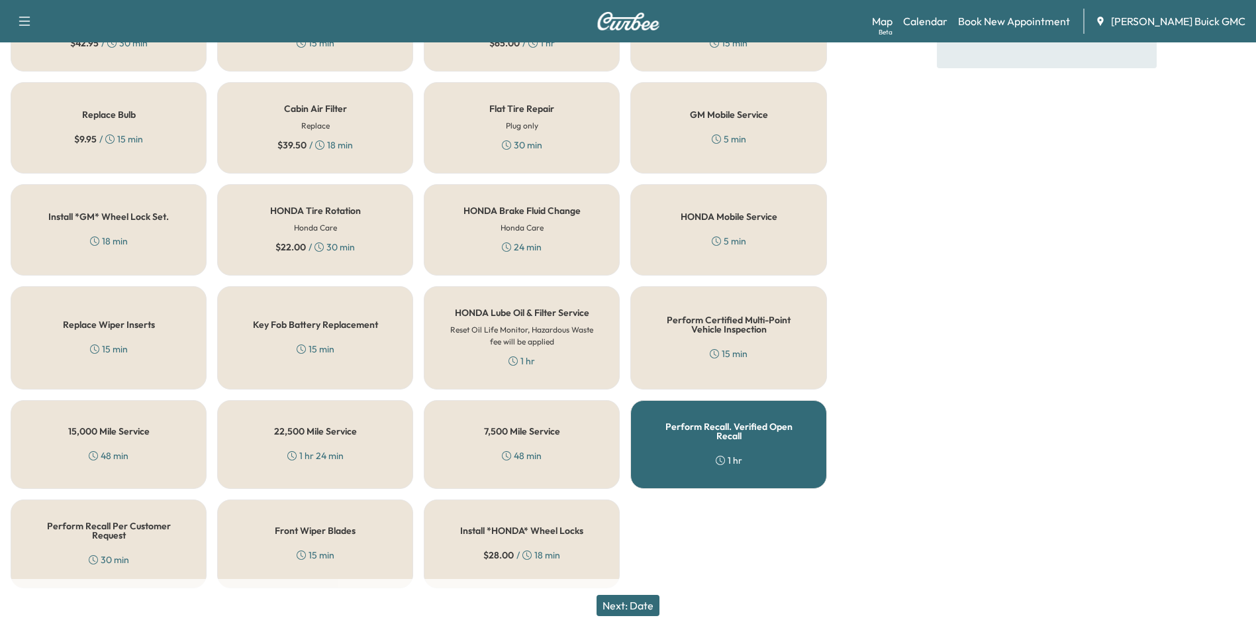
click at [645, 602] on button "Next: Date" at bounding box center [627, 604] width 63 height 21
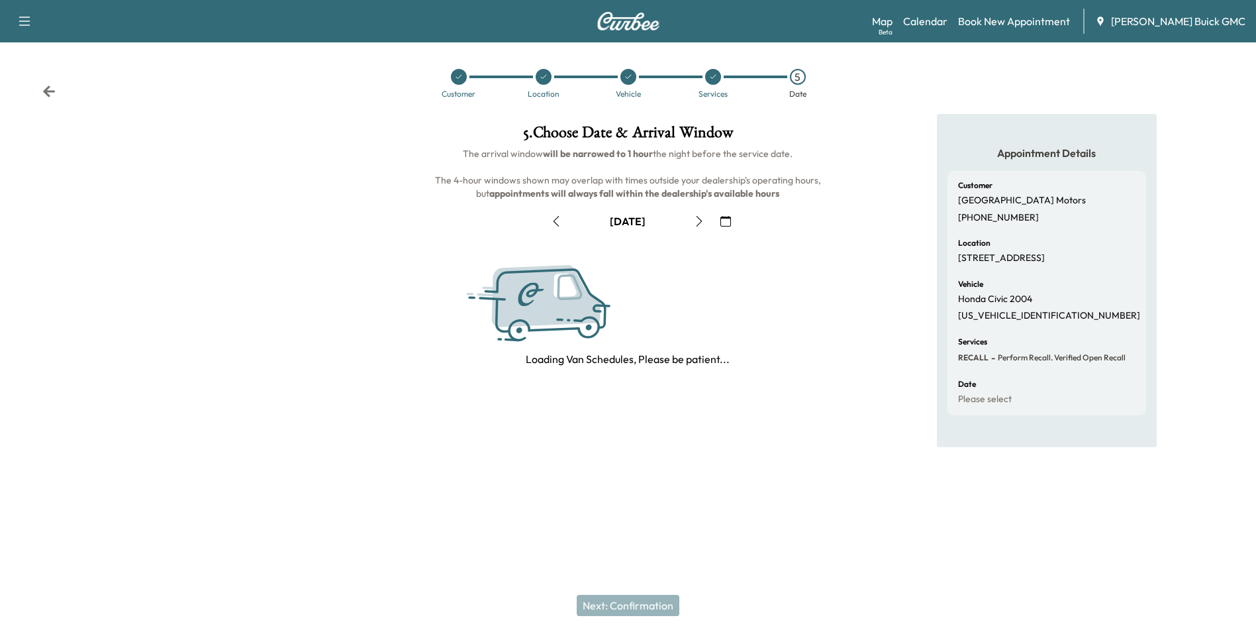
scroll to position [0, 0]
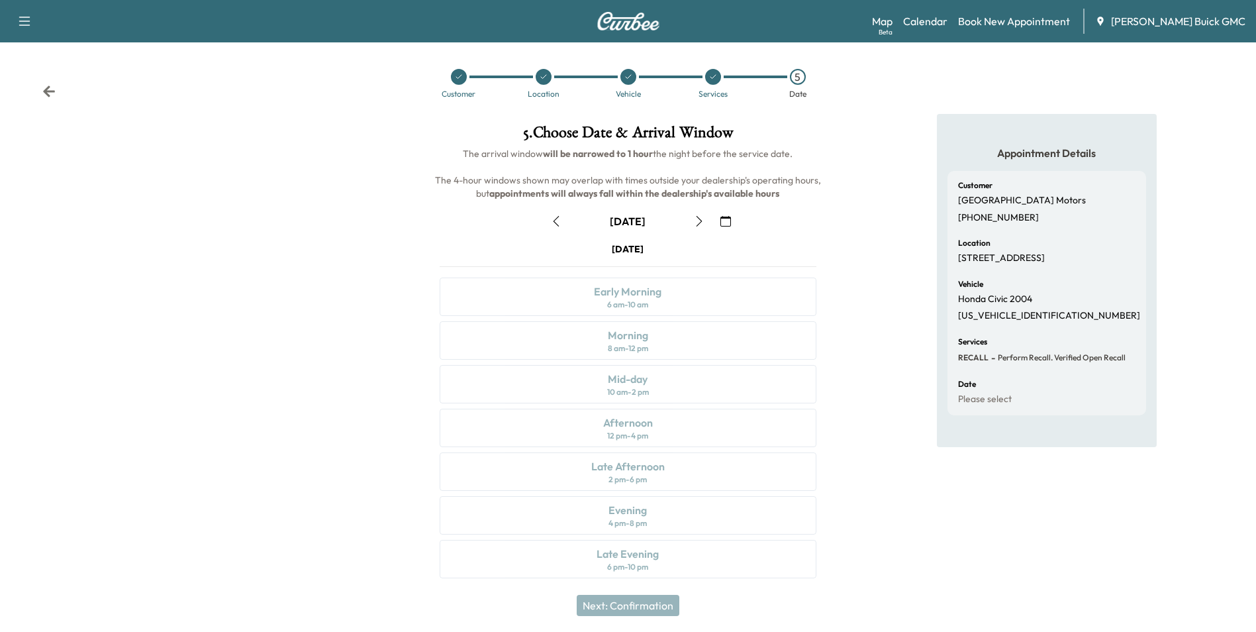
click at [724, 219] on icon "button" at bounding box center [725, 221] width 11 height 11
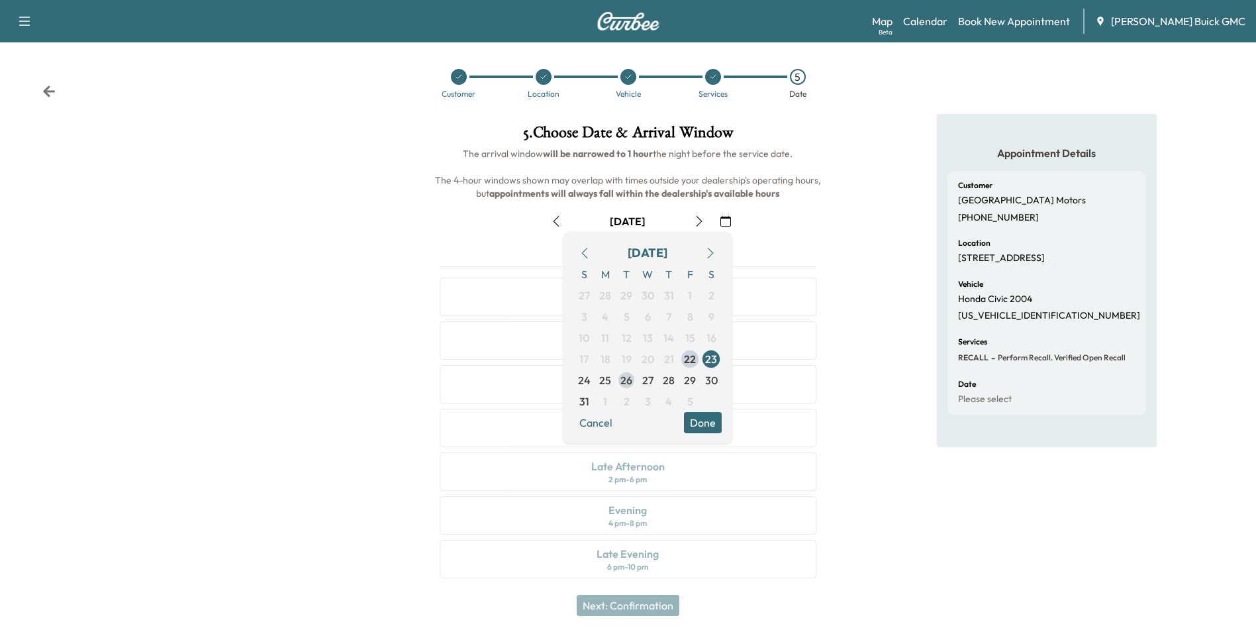
click at [626, 379] on span "26" at bounding box center [626, 380] width 12 height 16
click at [704, 417] on button "Done" at bounding box center [703, 422] width 38 height 21
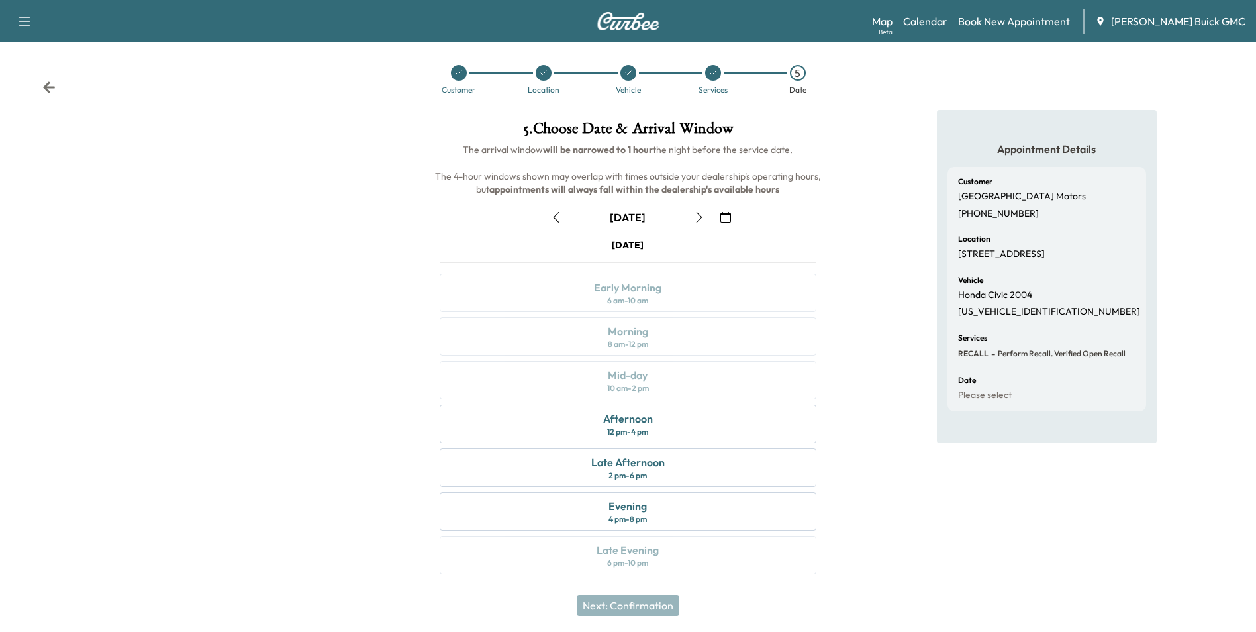
scroll to position [5, 0]
click at [652, 427] on div "Afternoon 12 pm - 4 pm" at bounding box center [628, 423] width 376 height 38
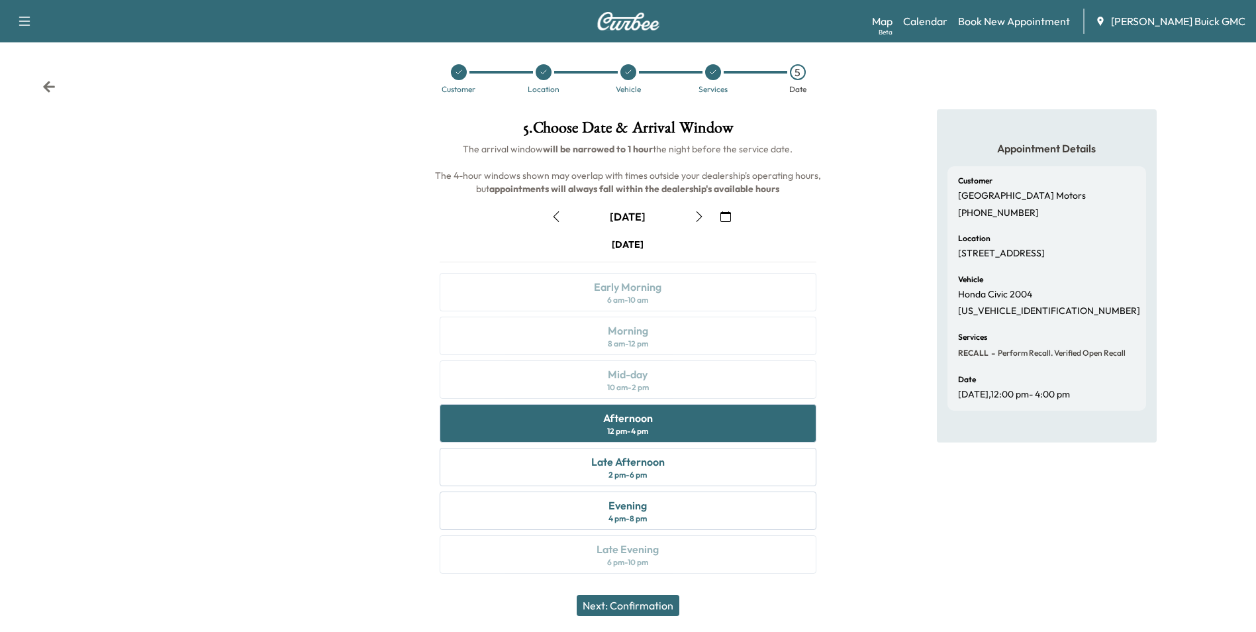
click at [649, 601] on button "Next: Confirmation" at bounding box center [628, 604] width 103 height 21
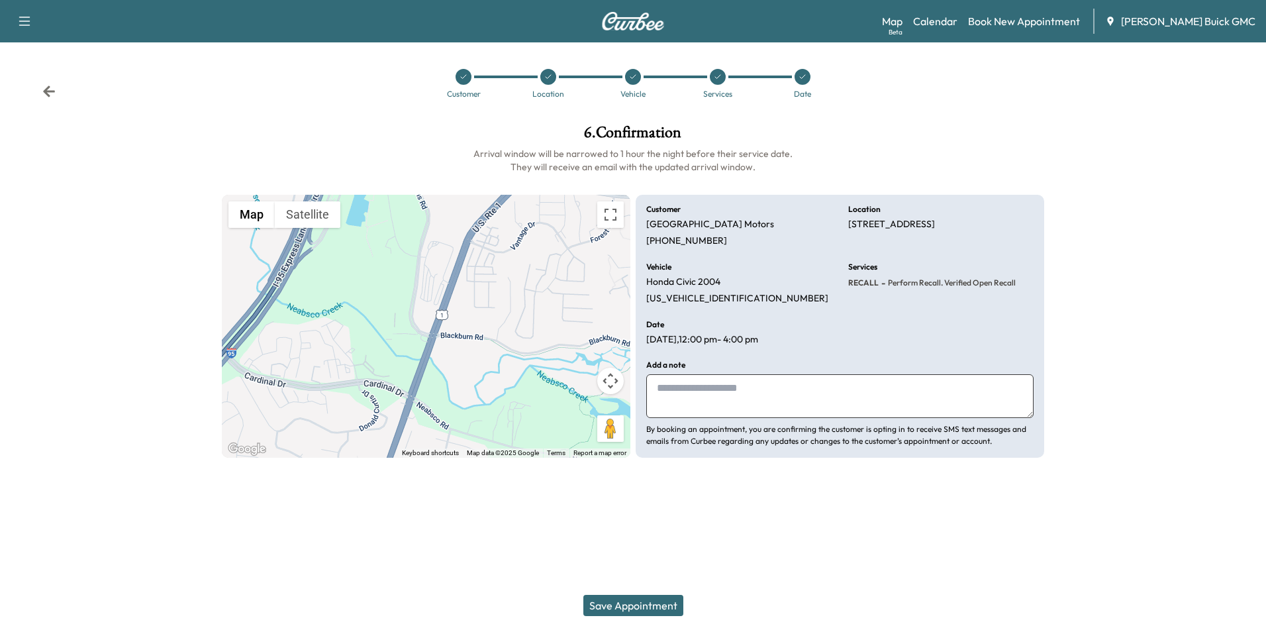
click at [712, 394] on textarea at bounding box center [839, 396] width 387 height 44
type textarea "**********"
click at [636, 604] on button "Save Appointment" at bounding box center [633, 604] width 100 height 21
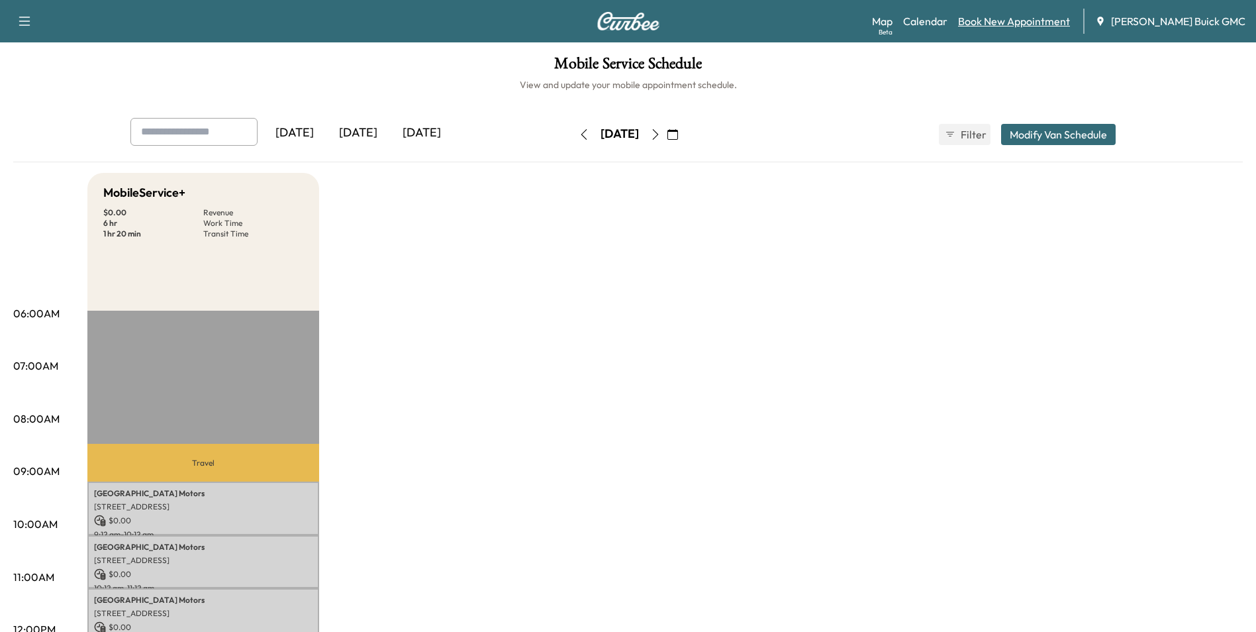
click at [1014, 20] on link "Book New Appointment" at bounding box center [1014, 21] width 112 height 16
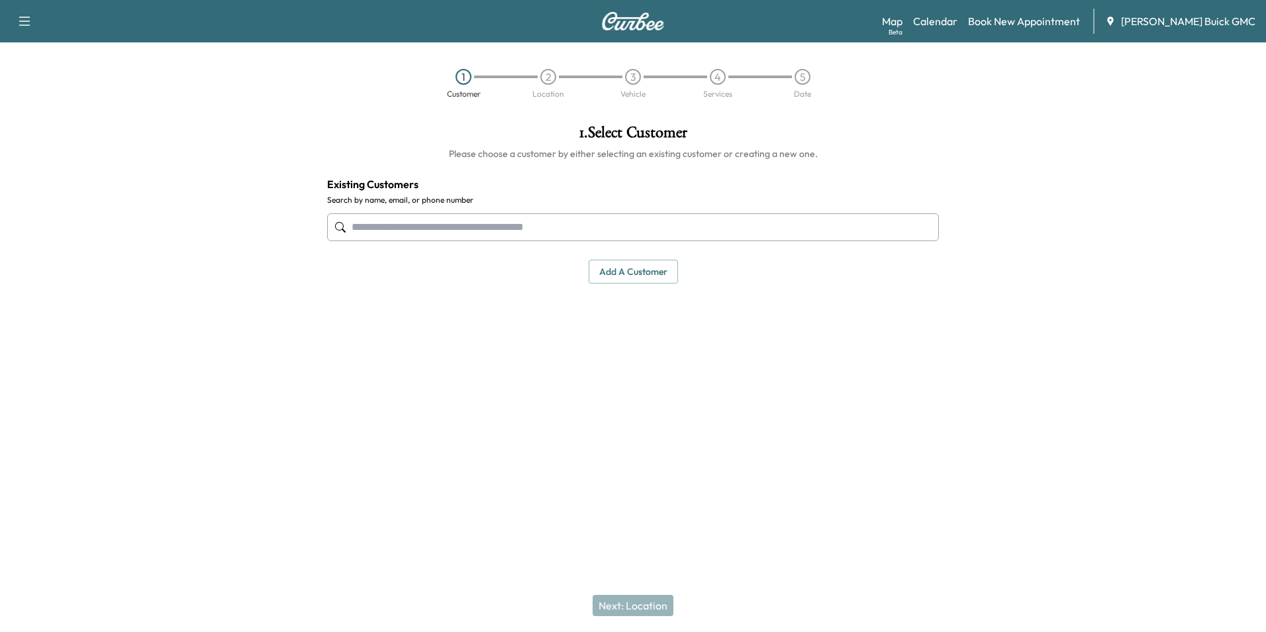
click at [510, 233] on input "text" at bounding box center [633, 227] width 612 height 28
paste input "**********"
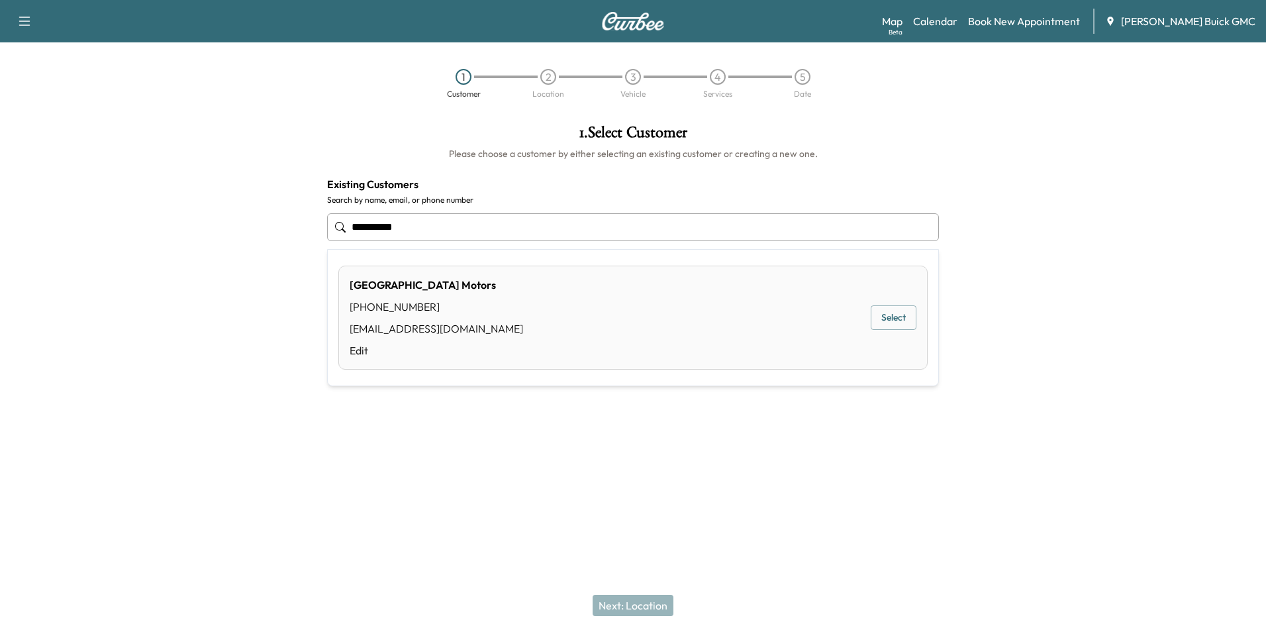
click at [794, 304] on div "Arlington Motors [PHONE_NUMBER] [EMAIL_ADDRESS][DOMAIN_NAME] Edit Select" at bounding box center [632, 317] width 589 height 104
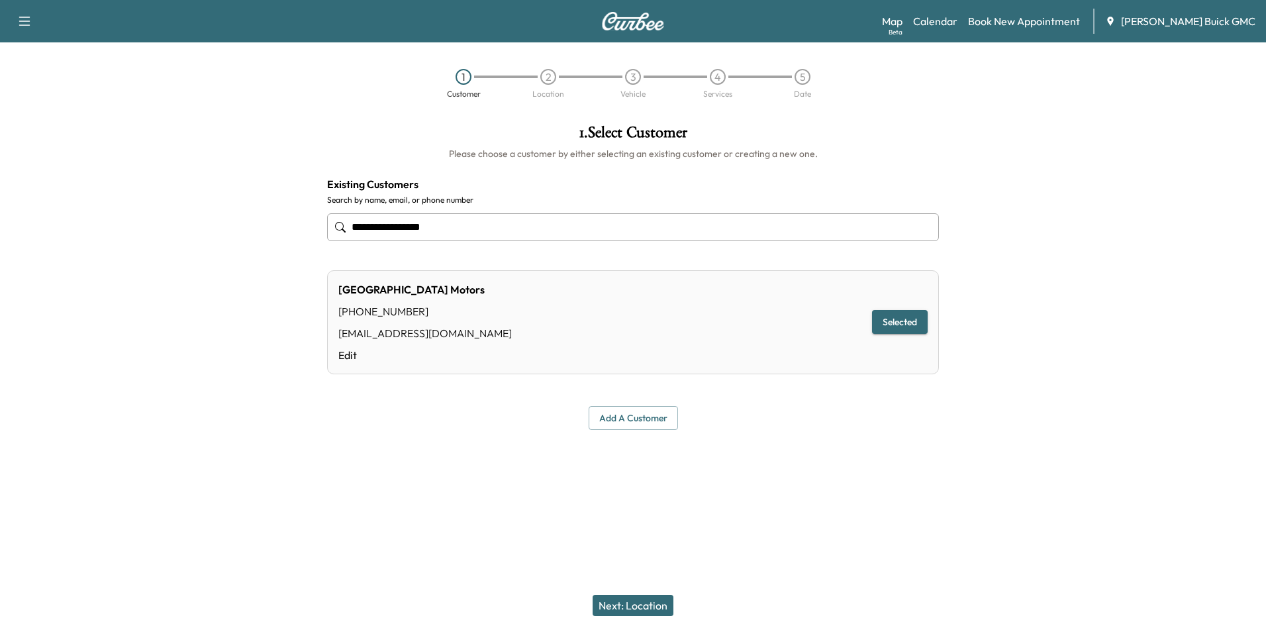
type input "**********"
click at [641, 606] on button "Next: Location" at bounding box center [632, 604] width 81 height 21
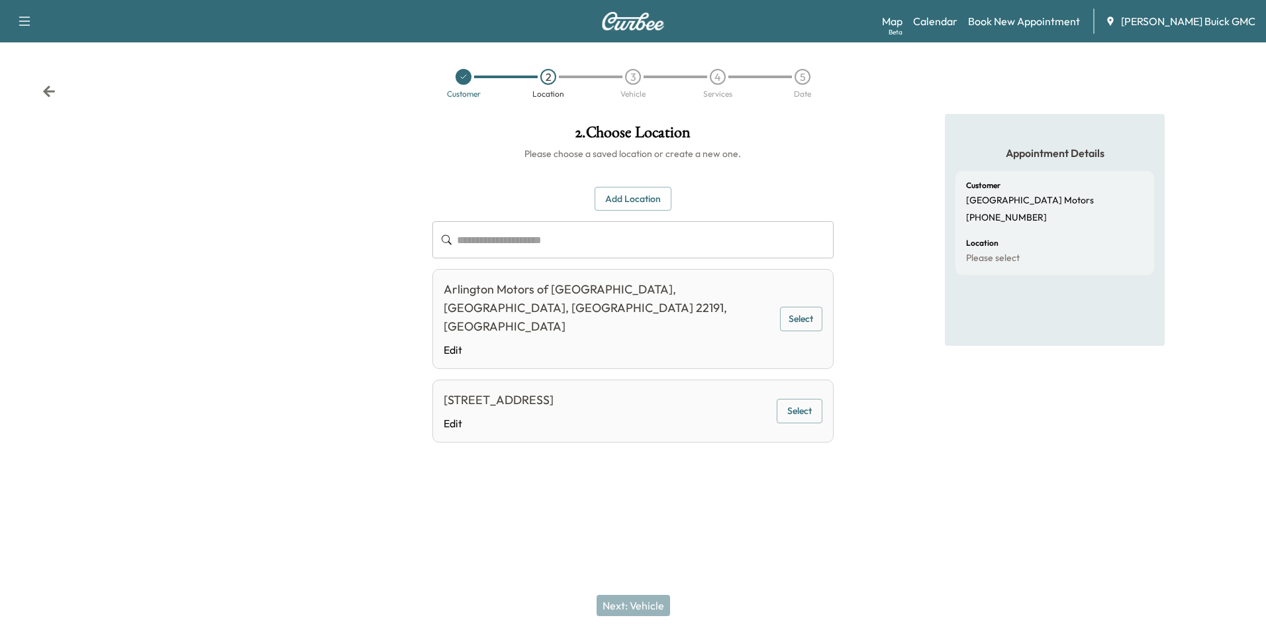
click at [811, 399] on button "Select" at bounding box center [800, 411] width 46 height 24
click at [636, 603] on button "Next: Vehicle" at bounding box center [632, 604] width 73 height 21
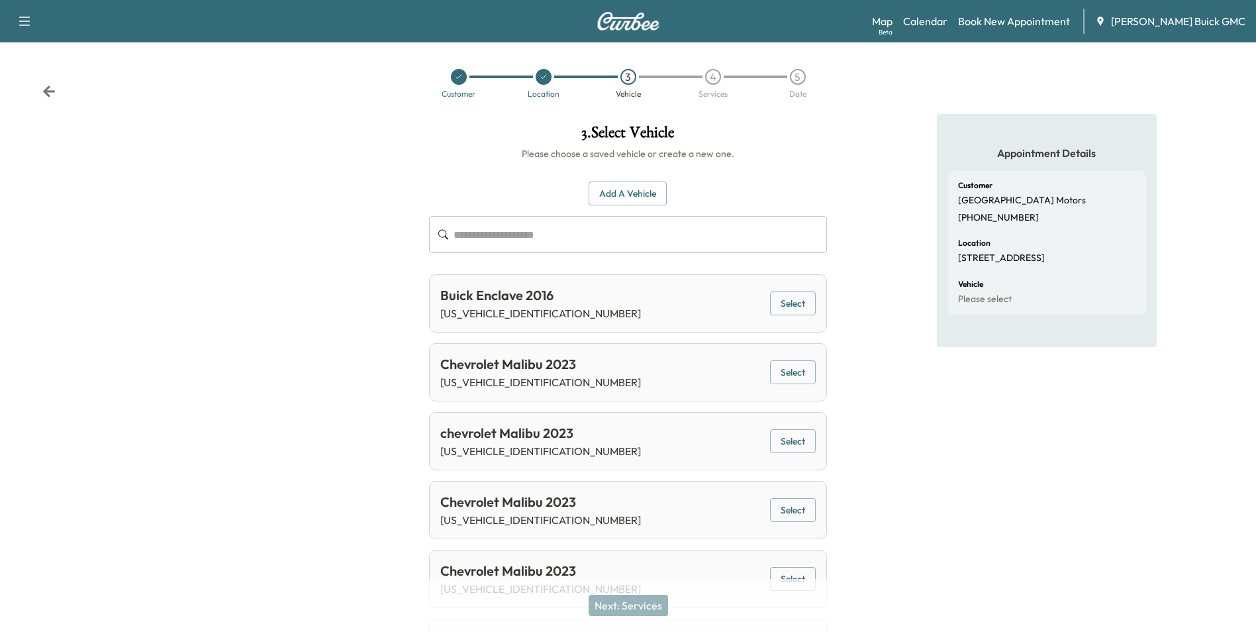
click at [639, 191] on button "Add a Vehicle" at bounding box center [628, 193] width 78 height 24
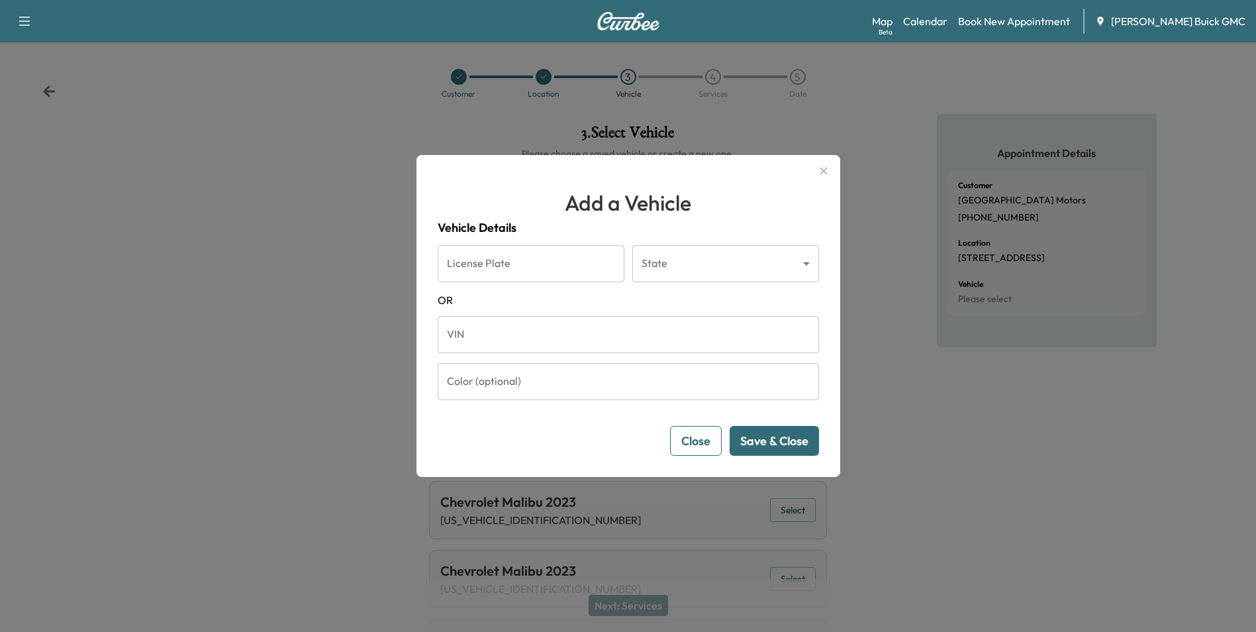
drag, startPoint x: 508, startPoint y: 330, endPoint x: 545, endPoint y: 314, distance: 40.3
click at [508, 330] on input "VIN" at bounding box center [628, 334] width 381 height 37
type input "**********"
click at [788, 434] on button "Save & Close" at bounding box center [774, 441] width 89 height 30
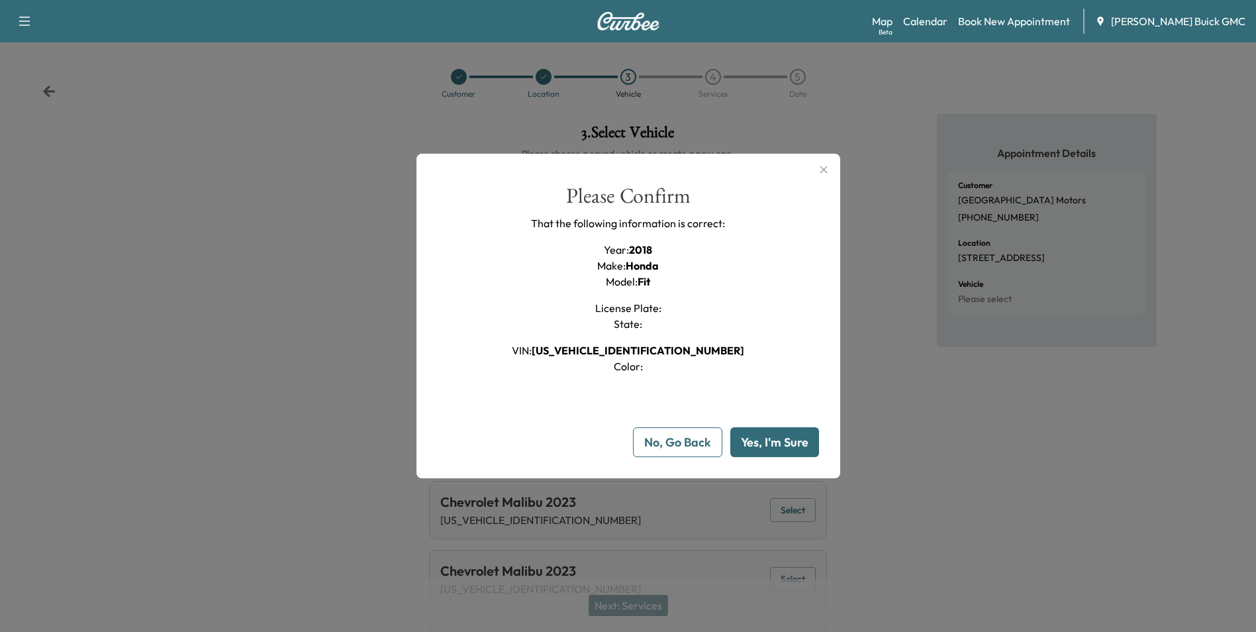
click at [787, 436] on button "Yes, I'm Sure" at bounding box center [774, 442] width 89 height 30
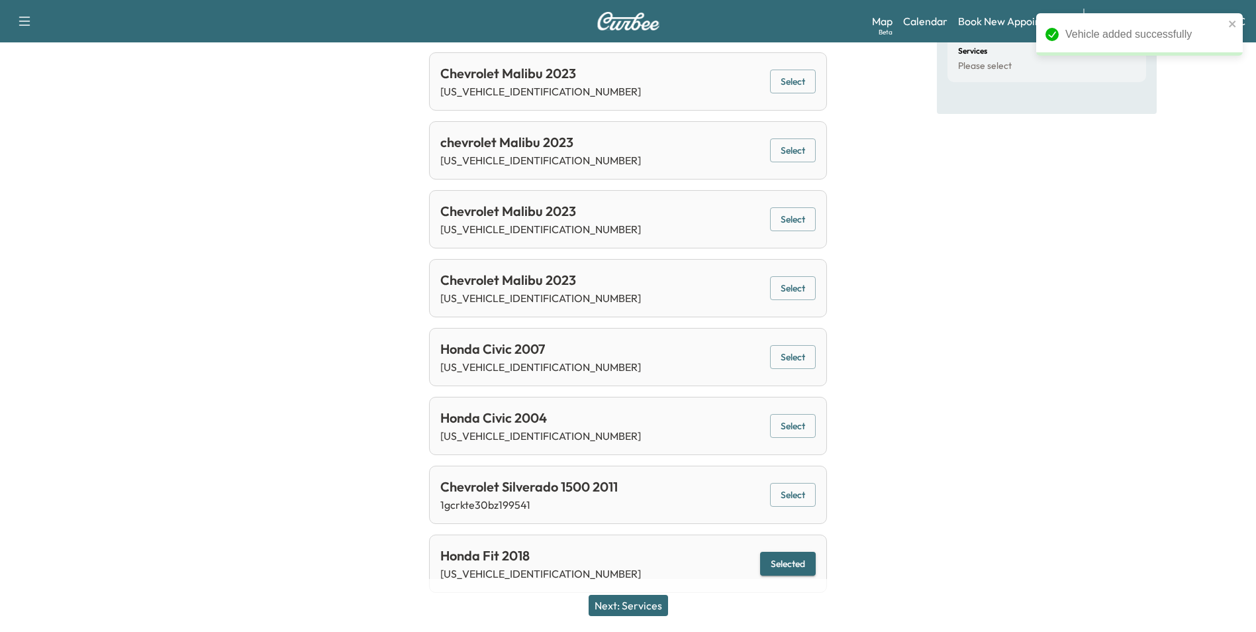
scroll to position [305, 0]
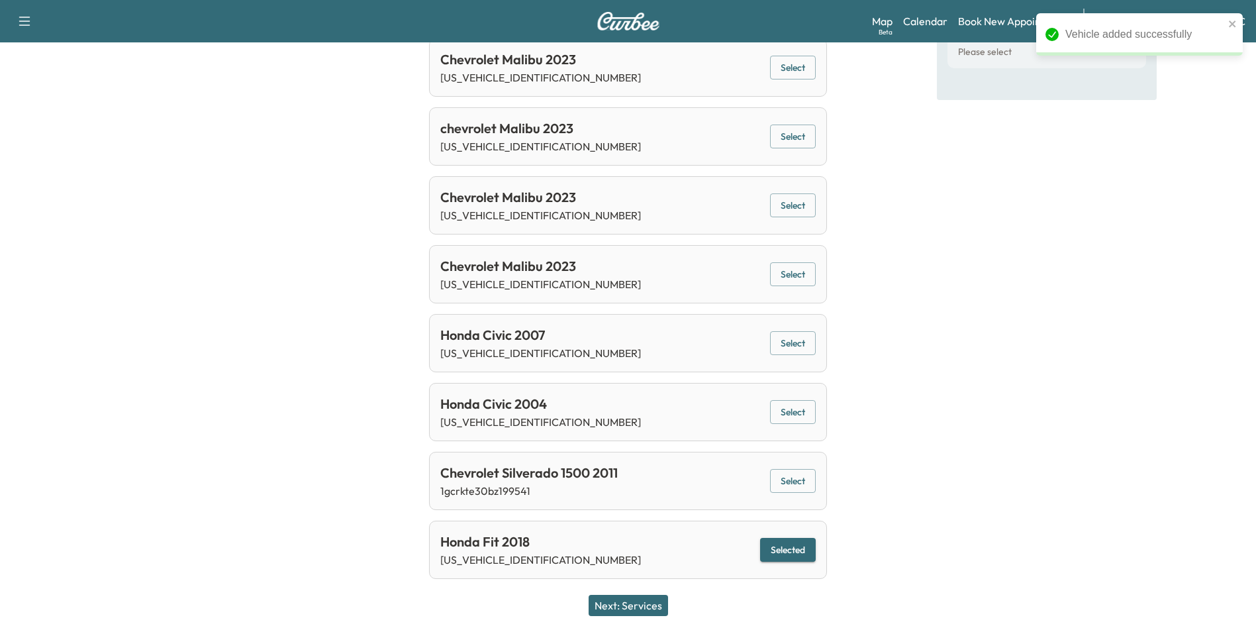
click at [648, 601] on button "Next: Services" at bounding box center [628, 604] width 79 height 21
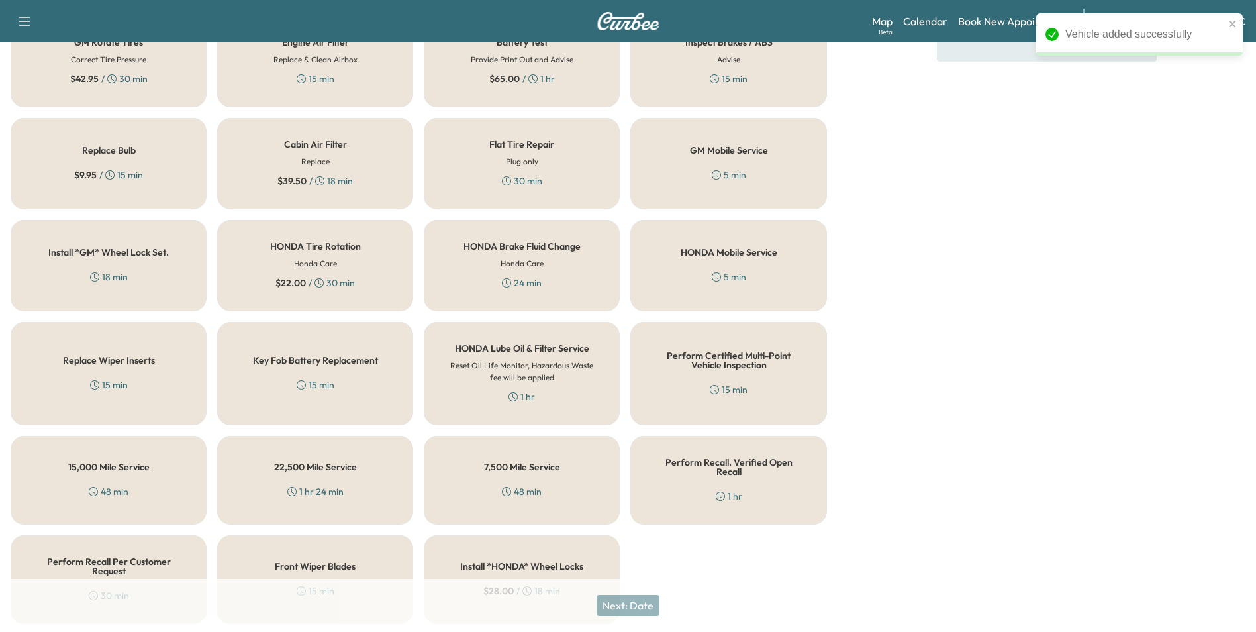
scroll to position [379, 0]
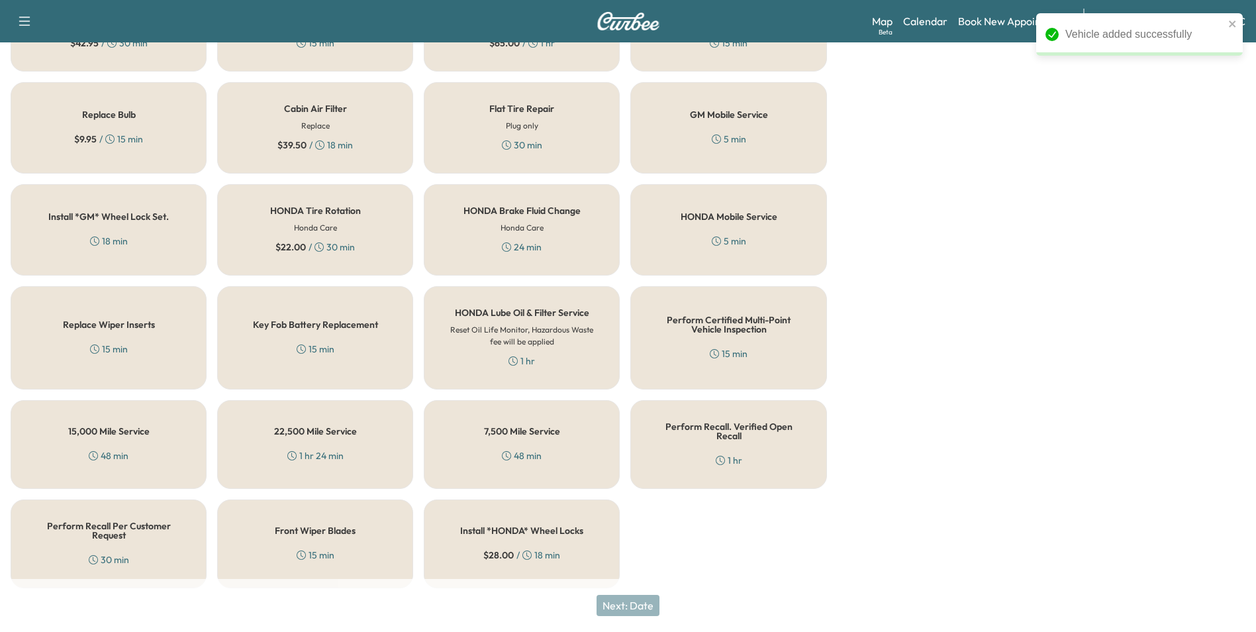
click at [745, 444] on div "Perform Recall. Verified Open Recall 1 hr" at bounding box center [728, 444] width 196 height 89
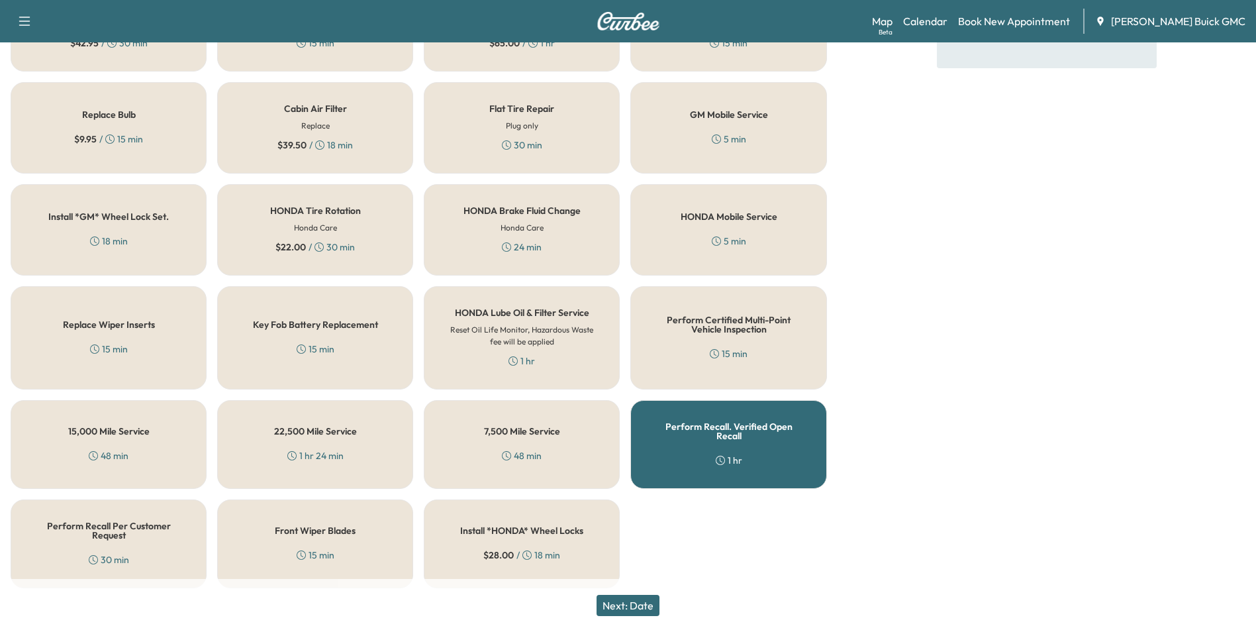
click at [653, 599] on button "Next: Date" at bounding box center [627, 604] width 63 height 21
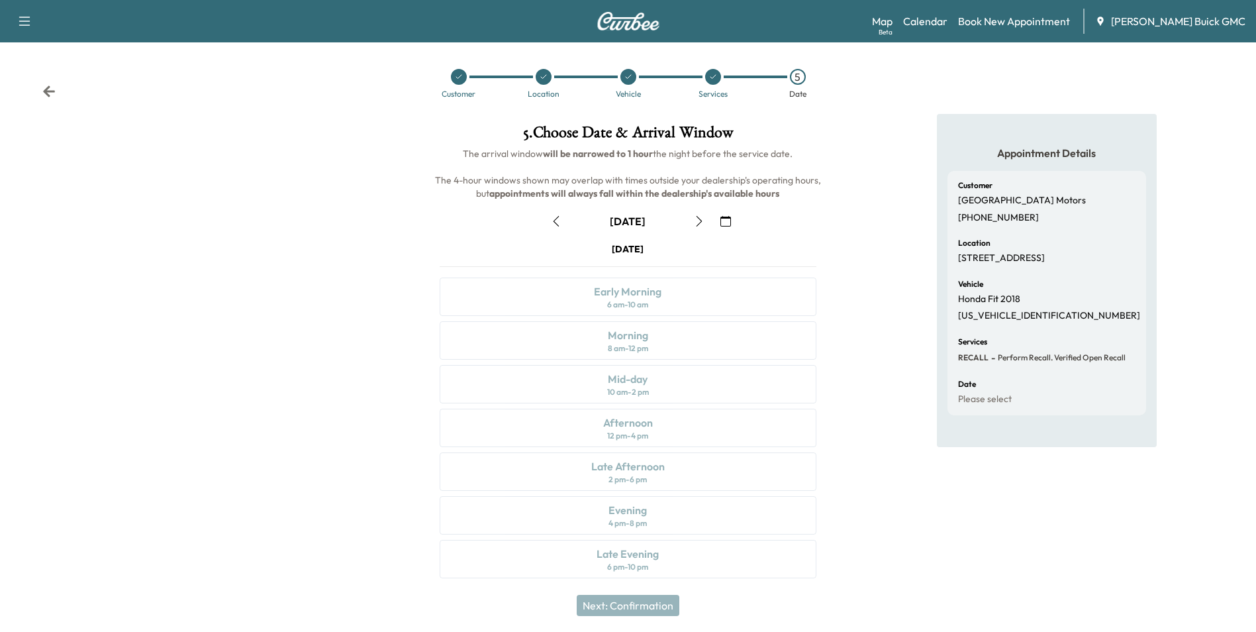
click at [724, 218] on icon "button" at bounding box center [725, 221] width 11 height 11
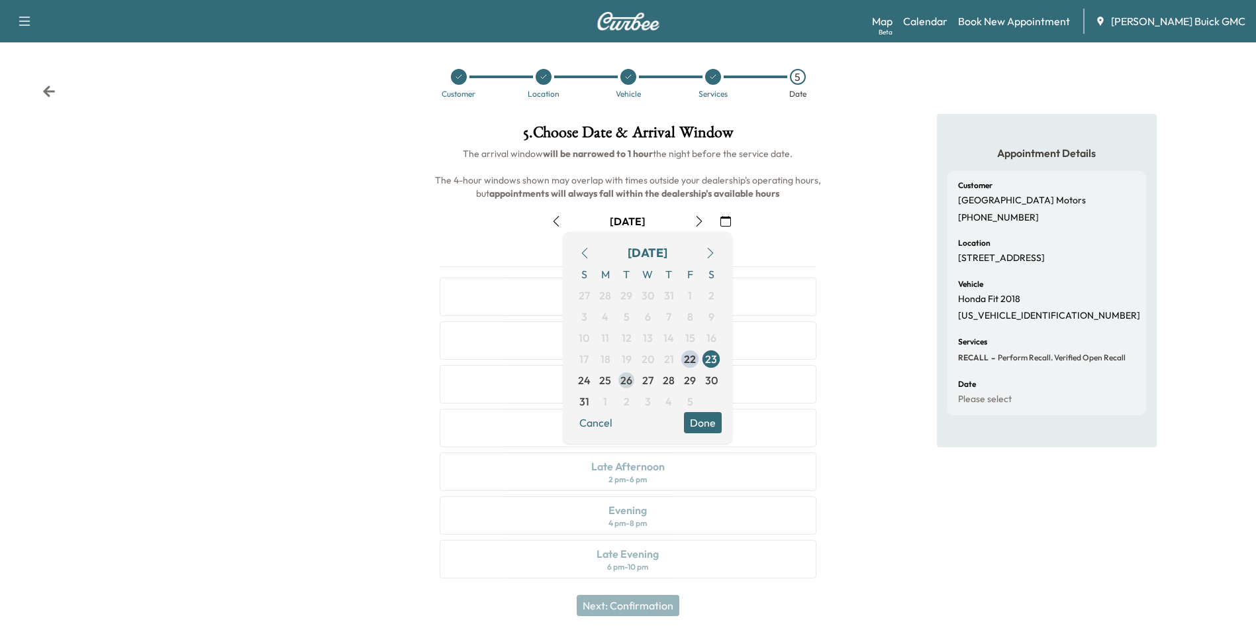
click at [624, 377] on span "26" at bounding box center [626, 380] width 12 height 16
click at [706, 416] on button "Done" at bounding box center [703, 422] width 38 height 21
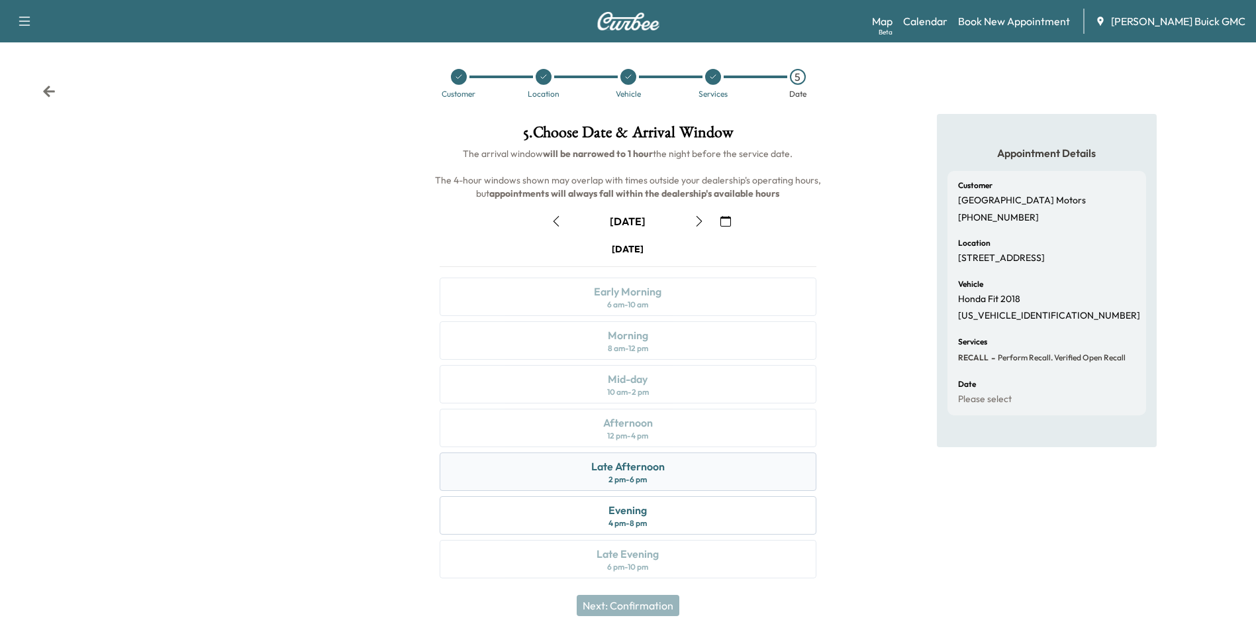
click at [677, 473] on div "Late Afternoon 2 pm - 6 pm" at bounding box center [628, 471] width 376 height 38
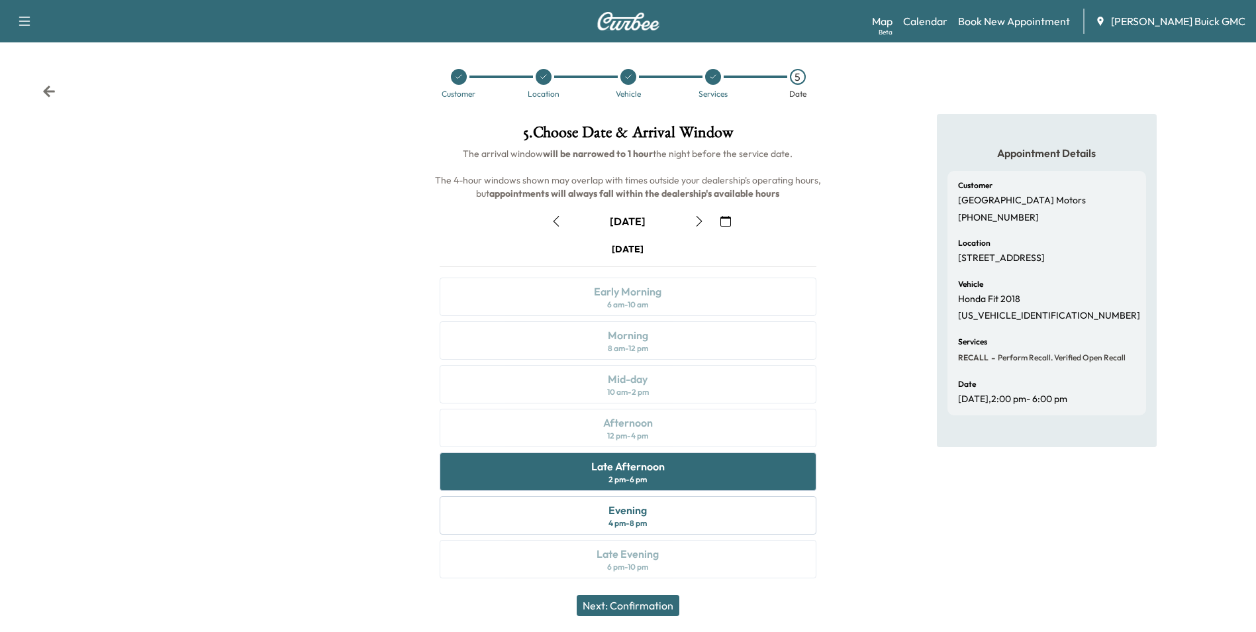
click at [656, 602] on button "Next: Confirmation" at bounding box center [628, 604] width 103 height 21
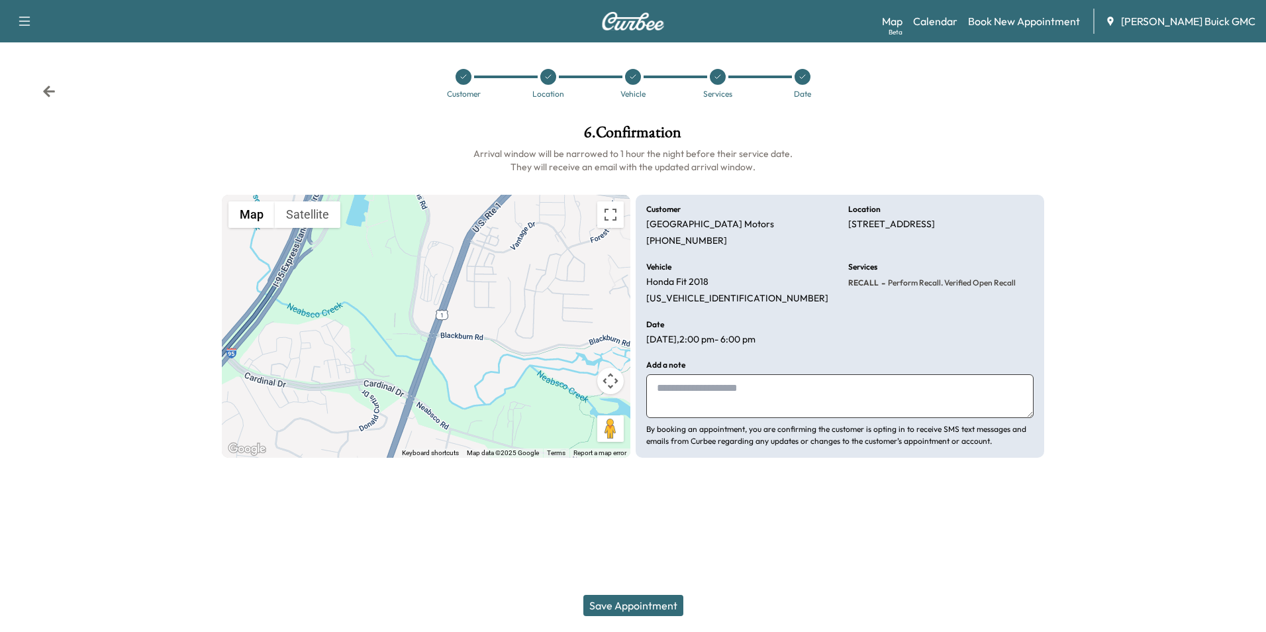
click at [717, 397] on textarea at bounding box center [839, 396] width 387 height 44
type textarea "**********"
click at [643, 603] on button "Save Appointment" at bounding box center [633, 604] width 100 height 21
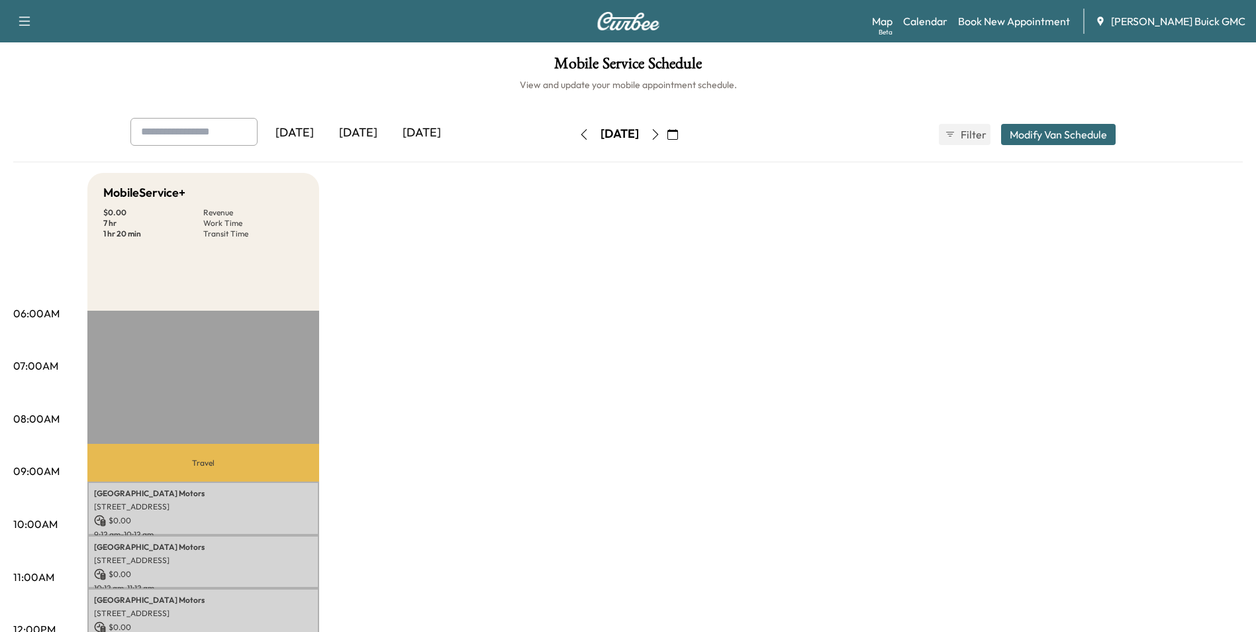
drag, startPoint x: 577, startPoint y: 268, endPoint x: 545, endPoint y: 263, distance: 32.9
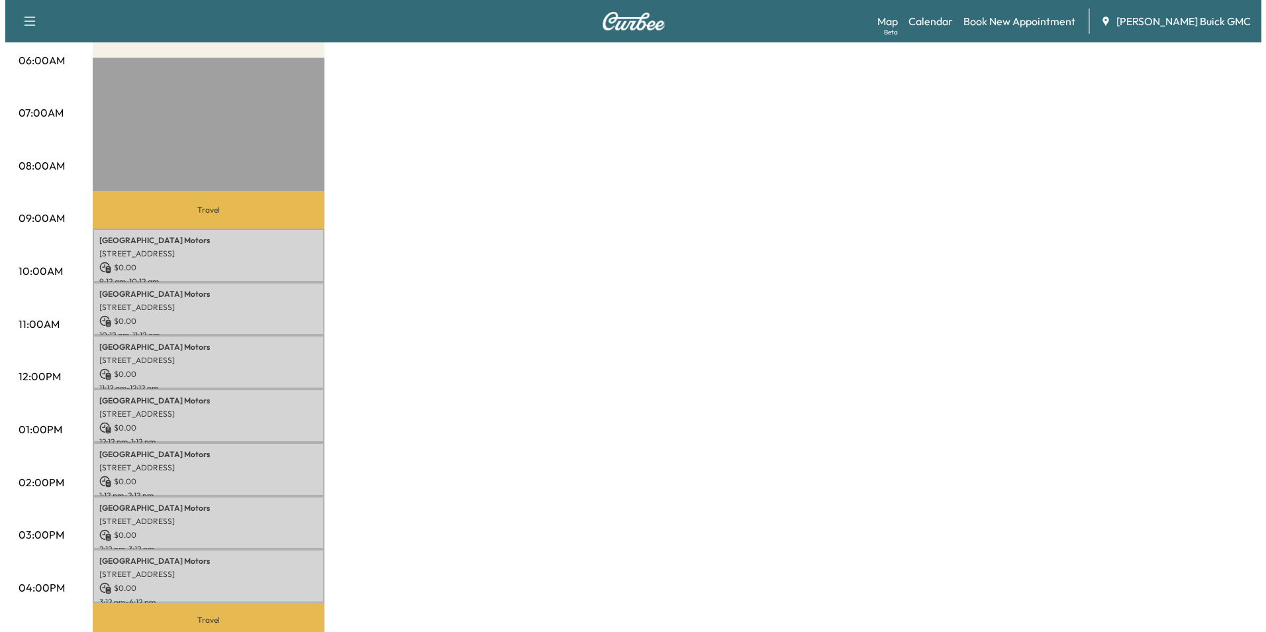
scroll to position [265, 0]
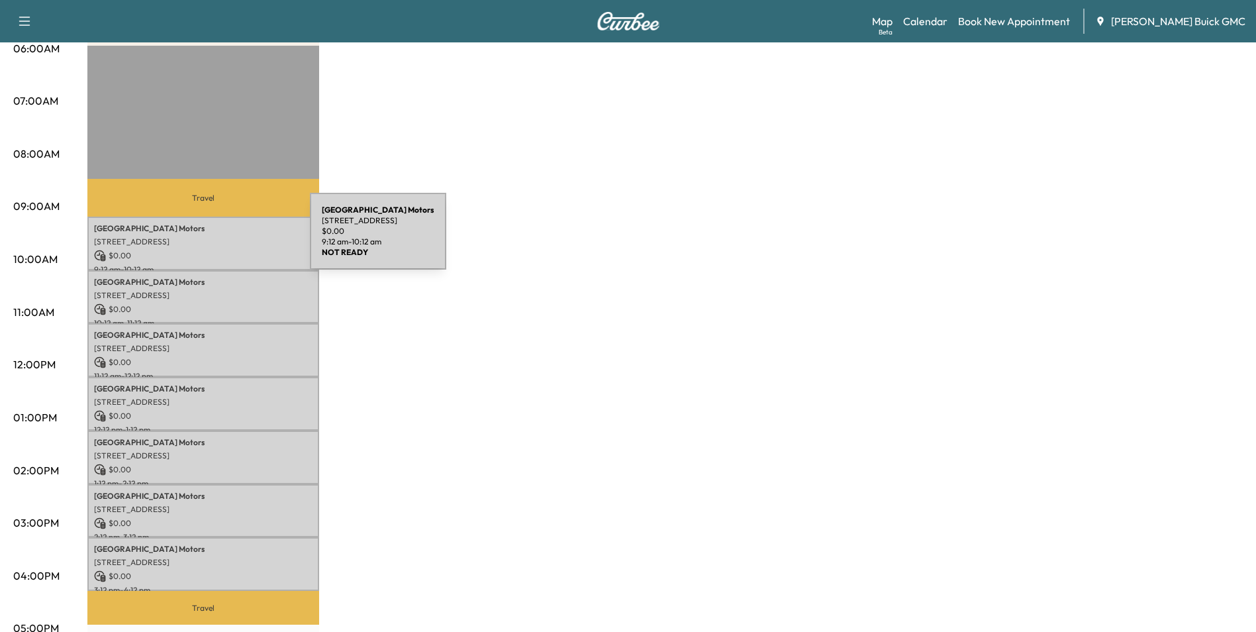
click at [209, 239] on p "[STREET_ADDRESS]" at bounding box center [203, 241] width 218 height 11
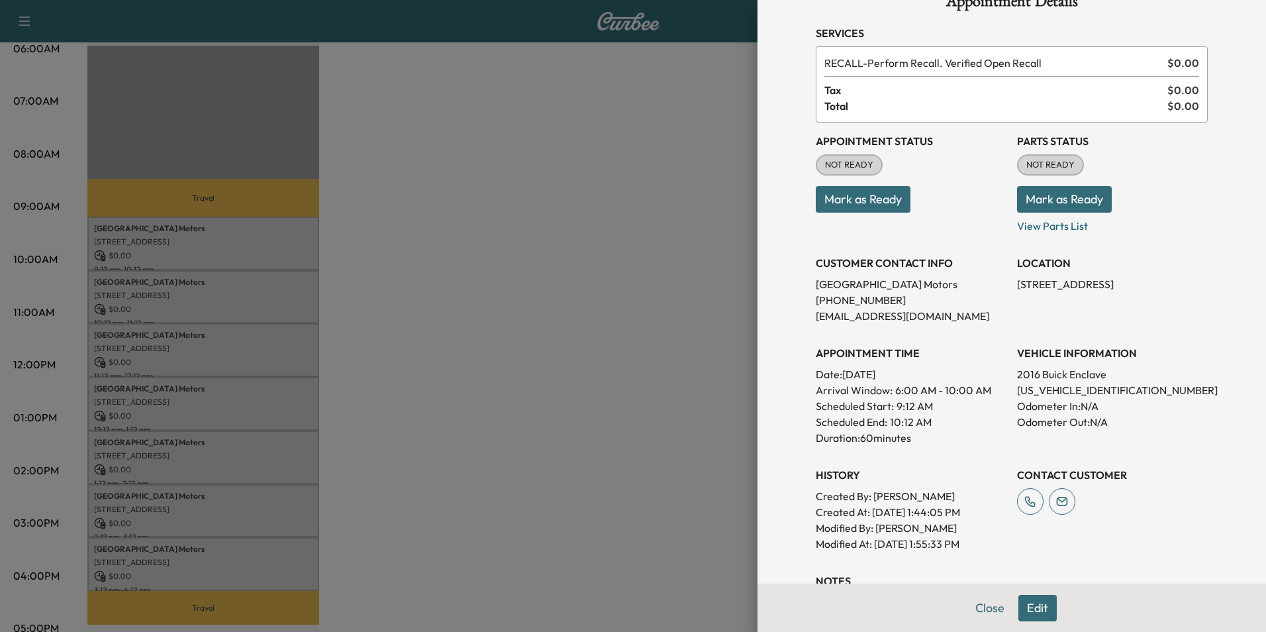
scroll to position [66, 0]
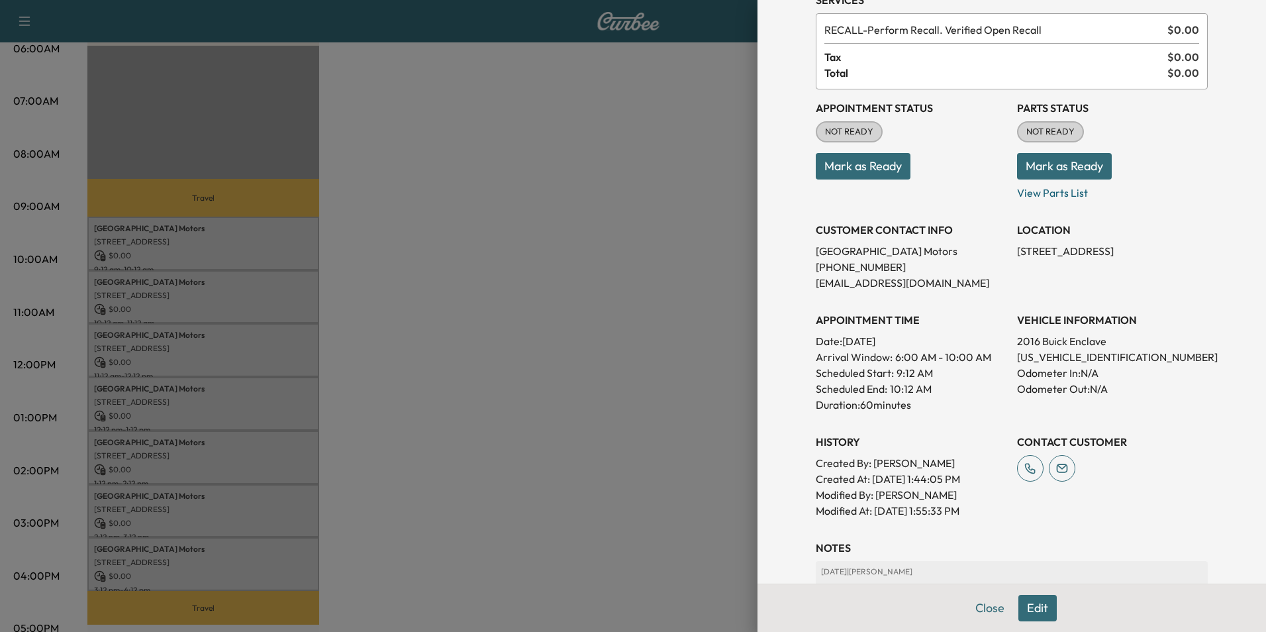
click at [602, 293] on div at bounding box center [633, 316] width 1266 height 632
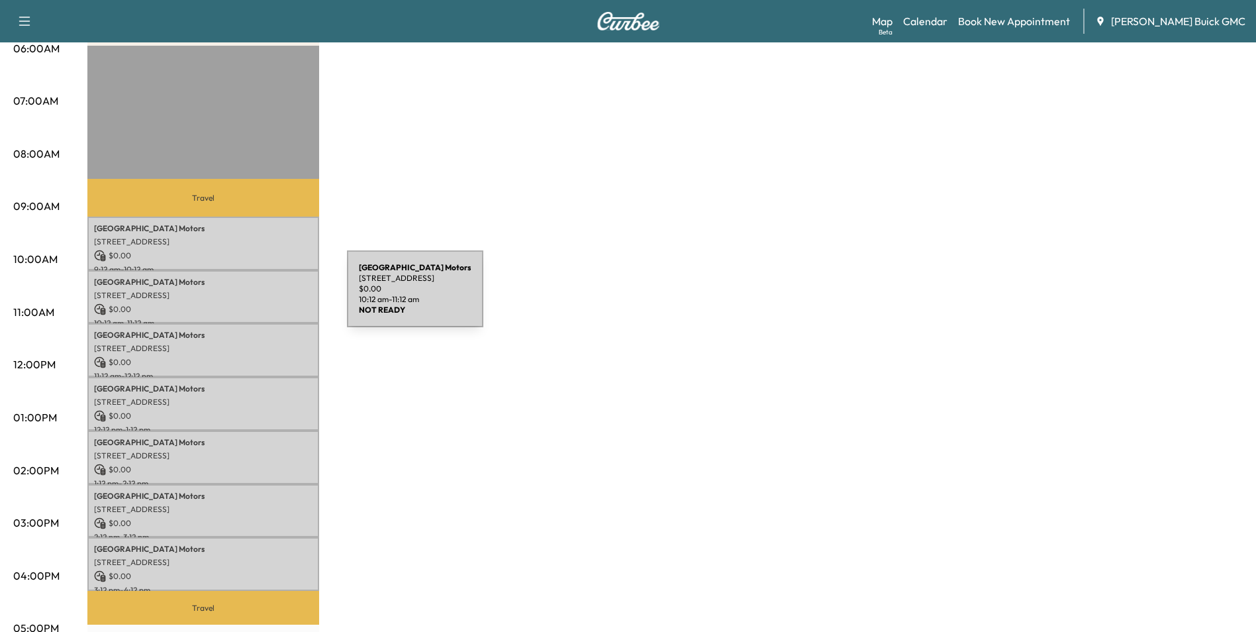
click at [248, 295] on p "[STREET_ADDRESS]" at bounding box center [203, 295] width 218 height 11
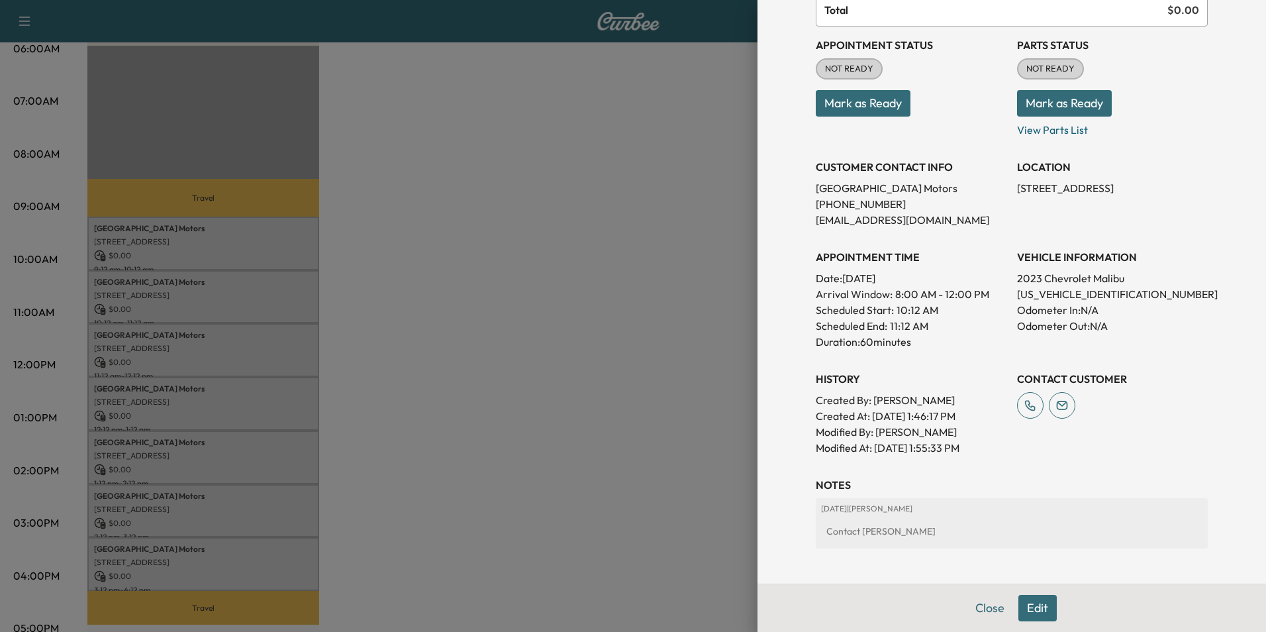
scroll to position [132, 0]
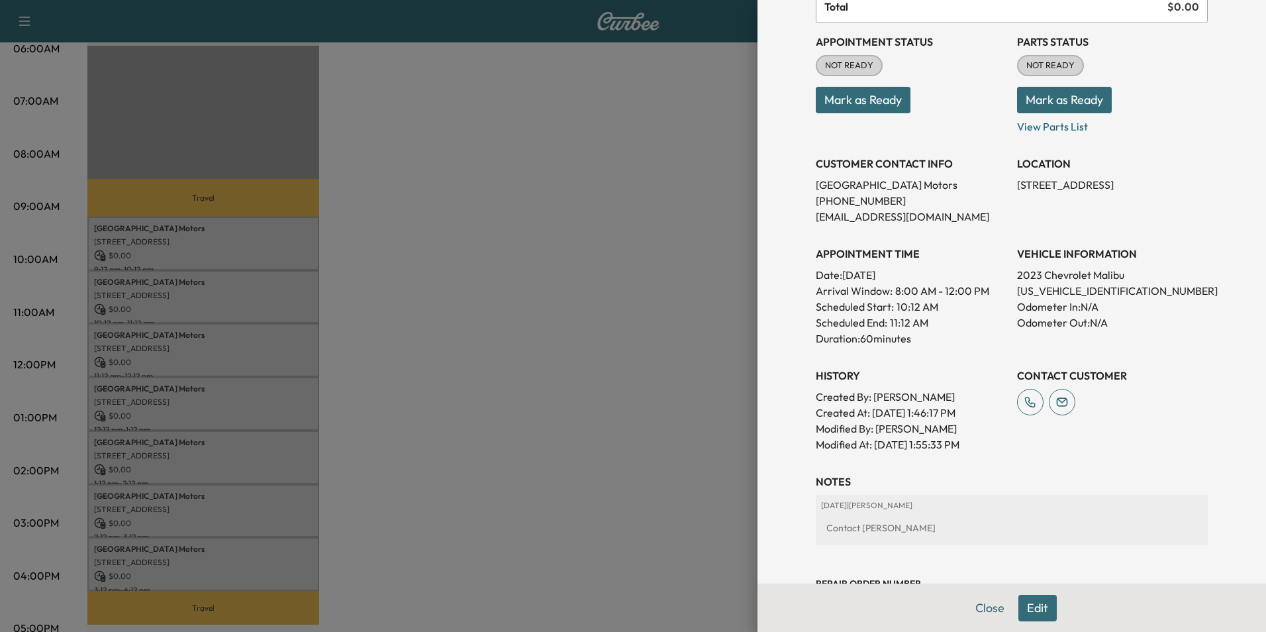
click at [472, 242] on div at bounding box center [633, 316] width 1266 height 632
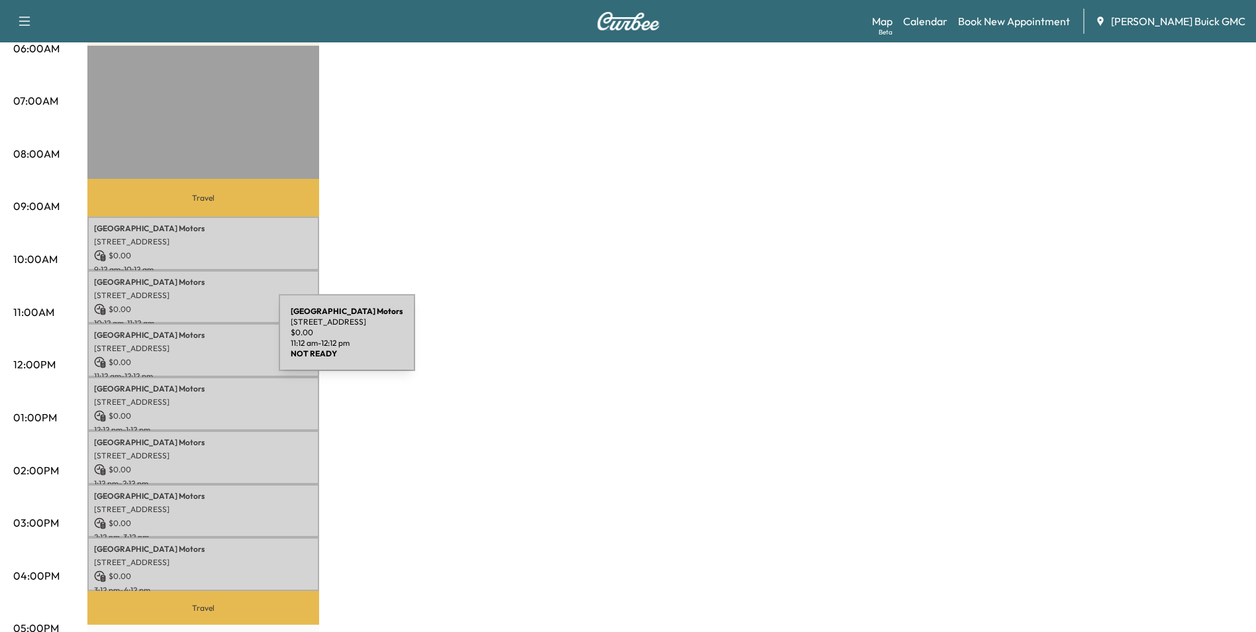
click at [179, 343] on p "[STREET_ADDRESS]" at bounding box center [203, 348] width 218 height 11
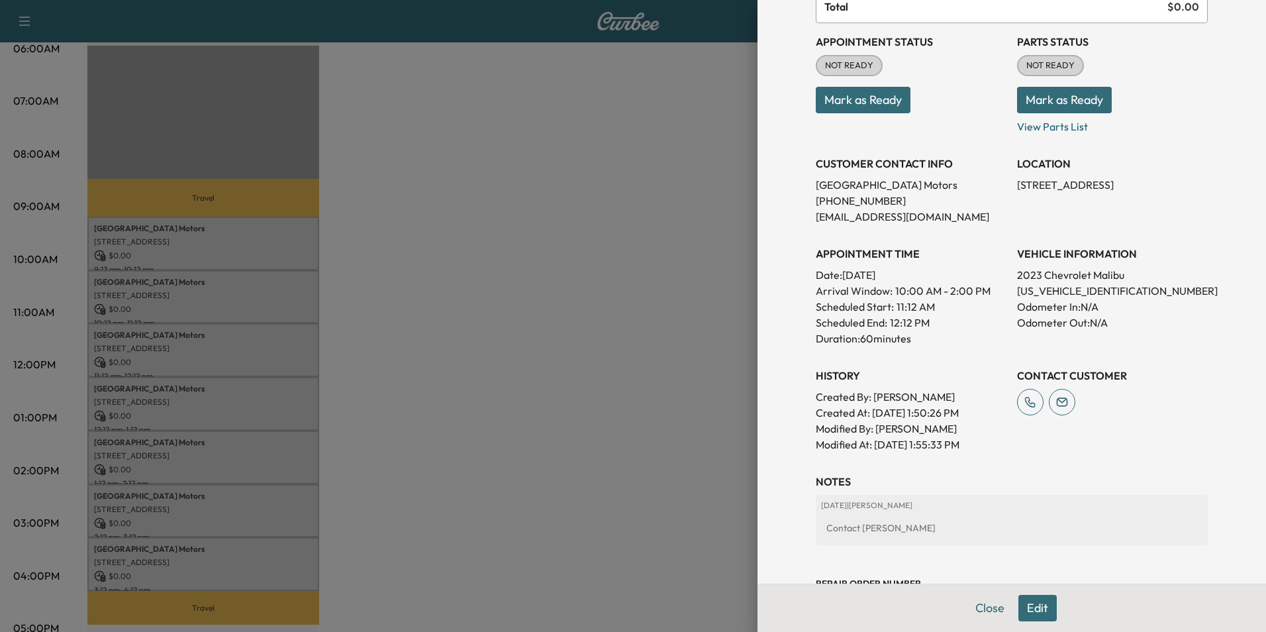
click at [648, 218] on div at bounding box center [633, 316] width 1266 height 632
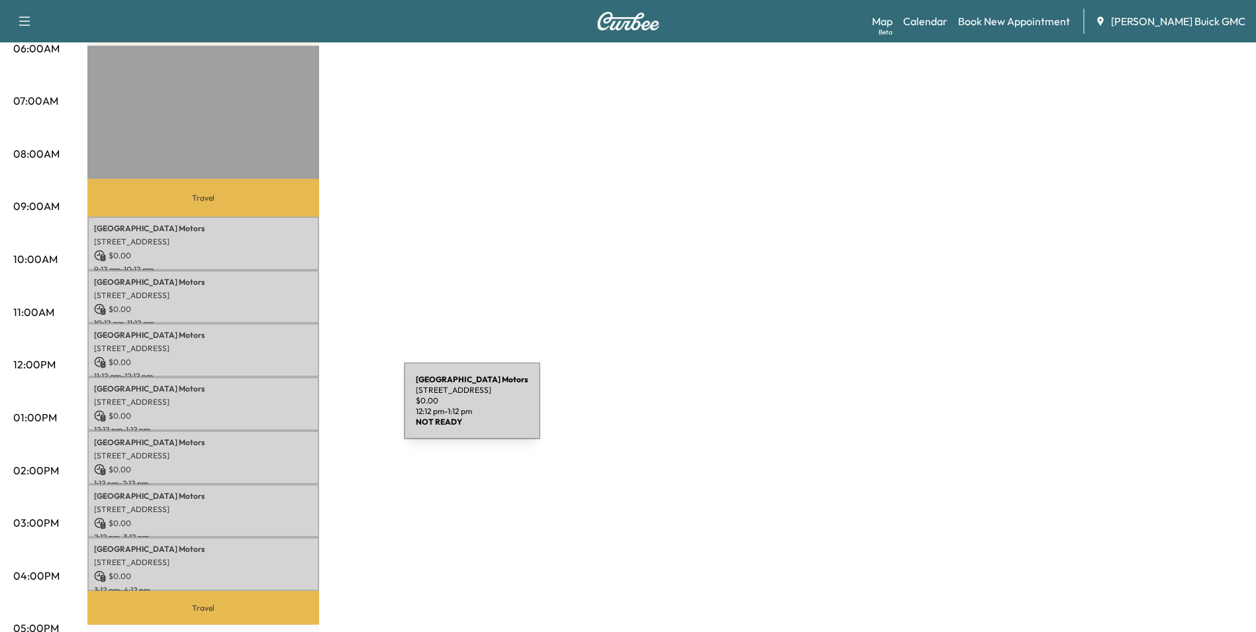
click at [305, 410] on p "$ 0.00" at bounding box center [203, 416] width 218 height 12
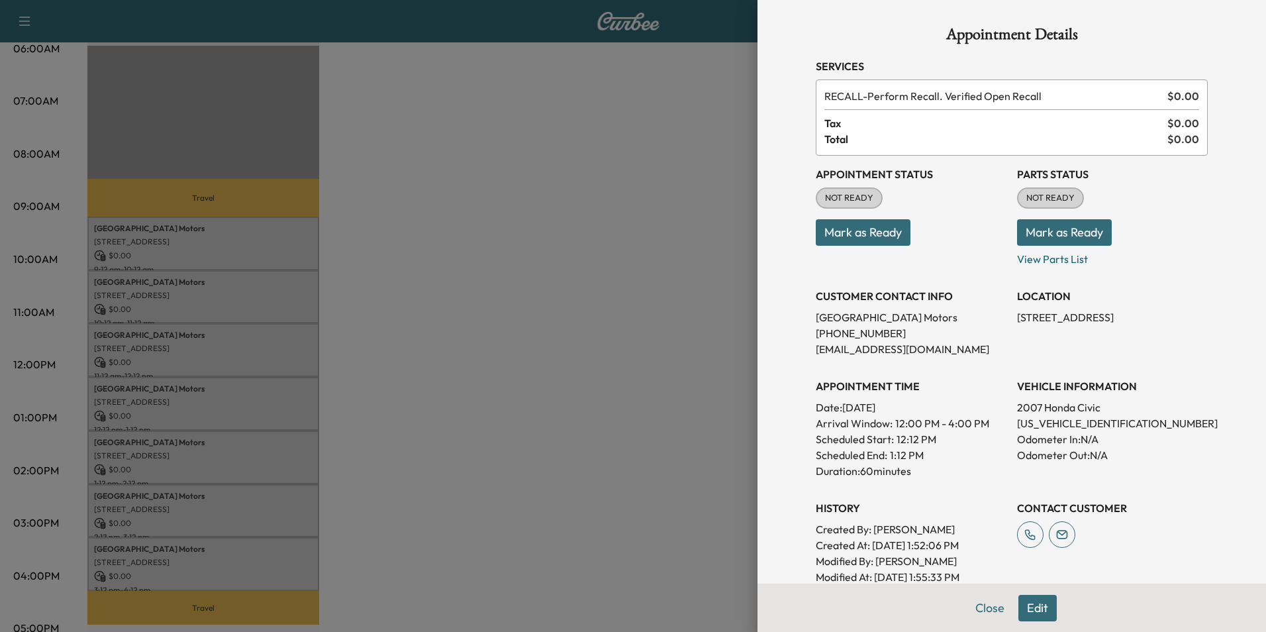
click at [533, 310] on div at bounding box center [633, 316] width 1266 height 632
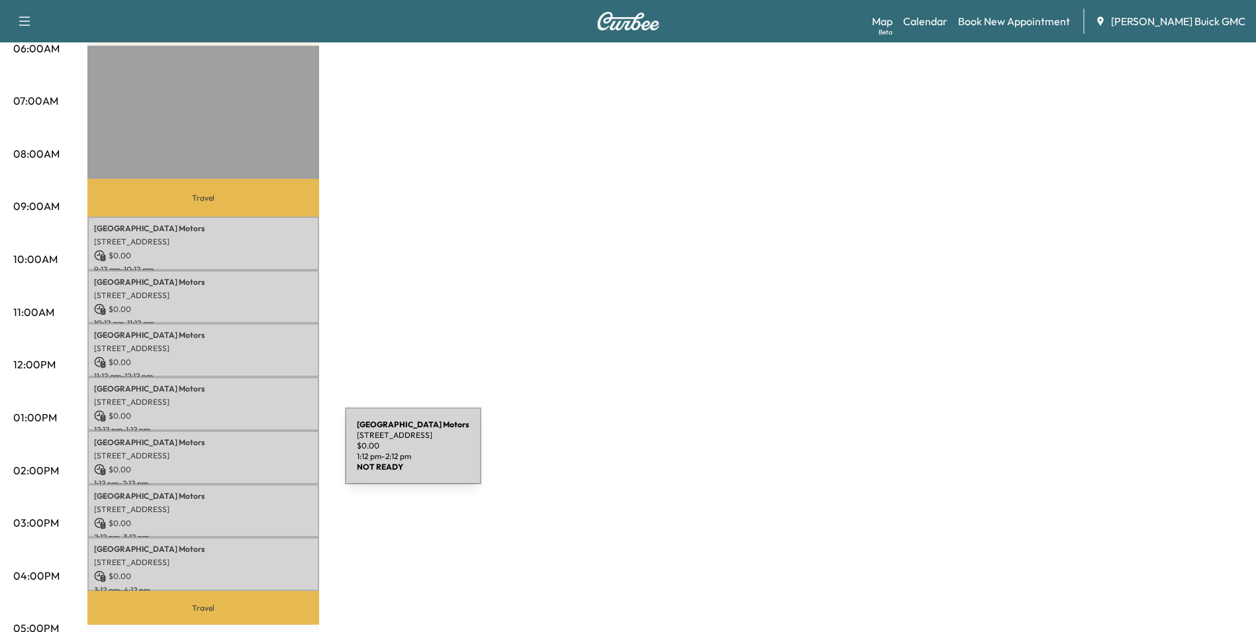
click at [246, 453] on p "[STREET_ADDRESS]" at bounding box center [203, 455] width 218 height 11
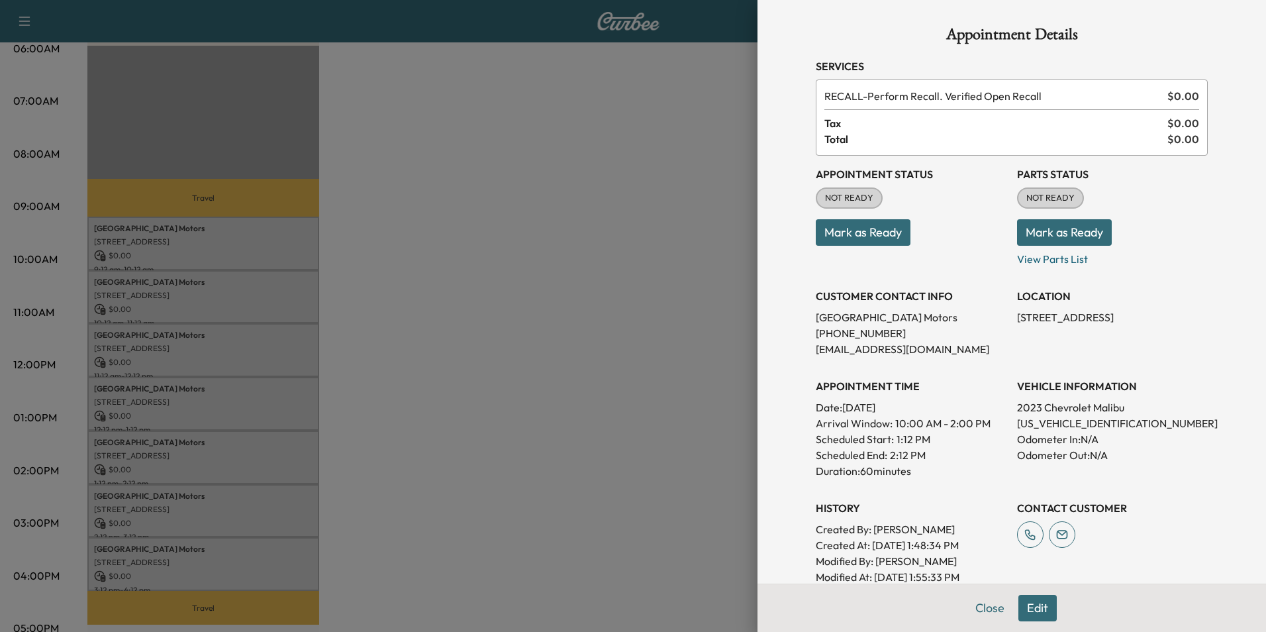
click at [628, 385] on div at bounding box center [633, 316] width 1266 height 632
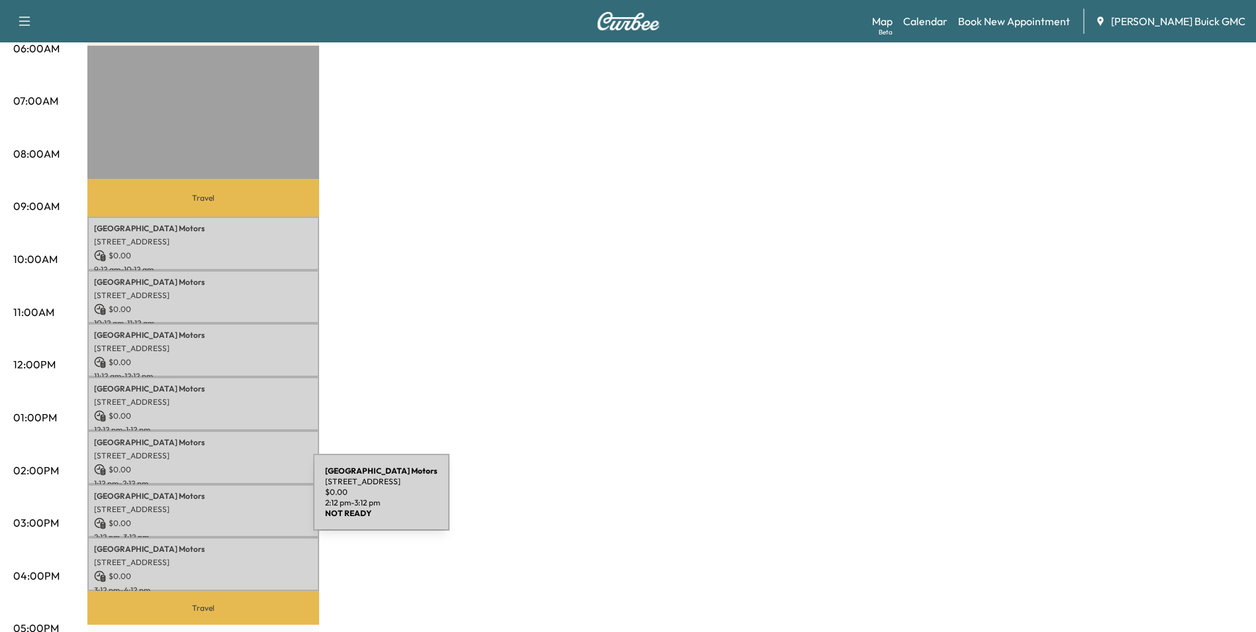
click at [214, 504] on p "[STREET_ADDRESS]" at bounding box center [203, 509] width 218 height 11
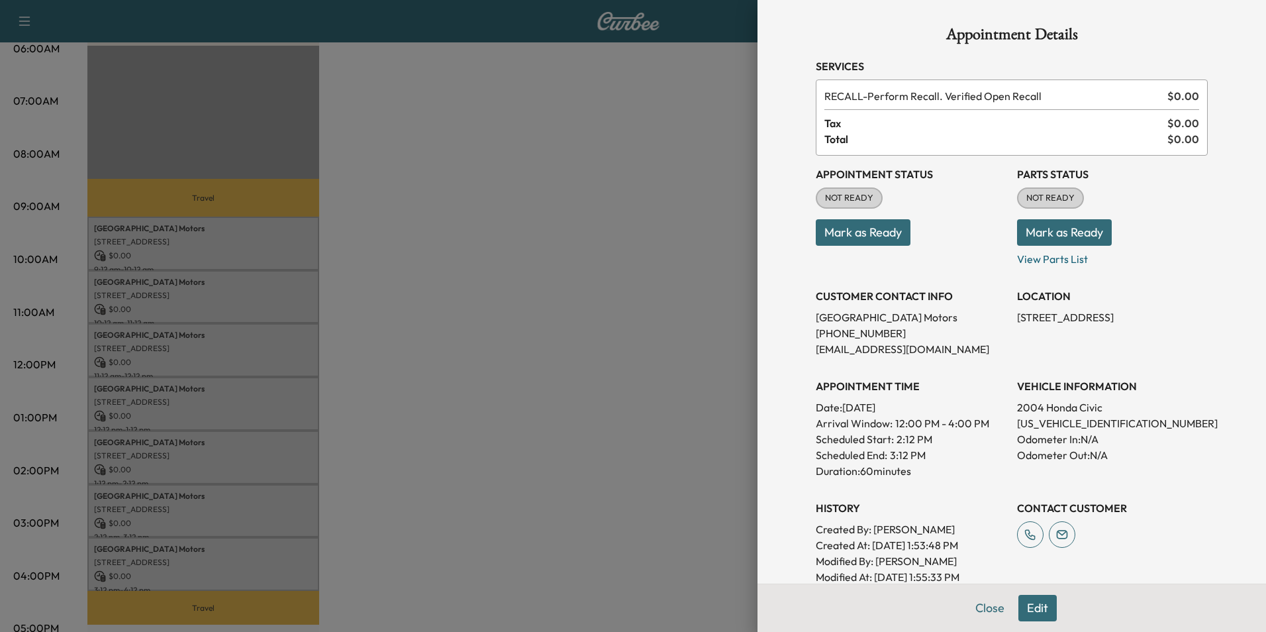
click at [425, 236] on div at bounding box center [633, 316] width 1266 height 632
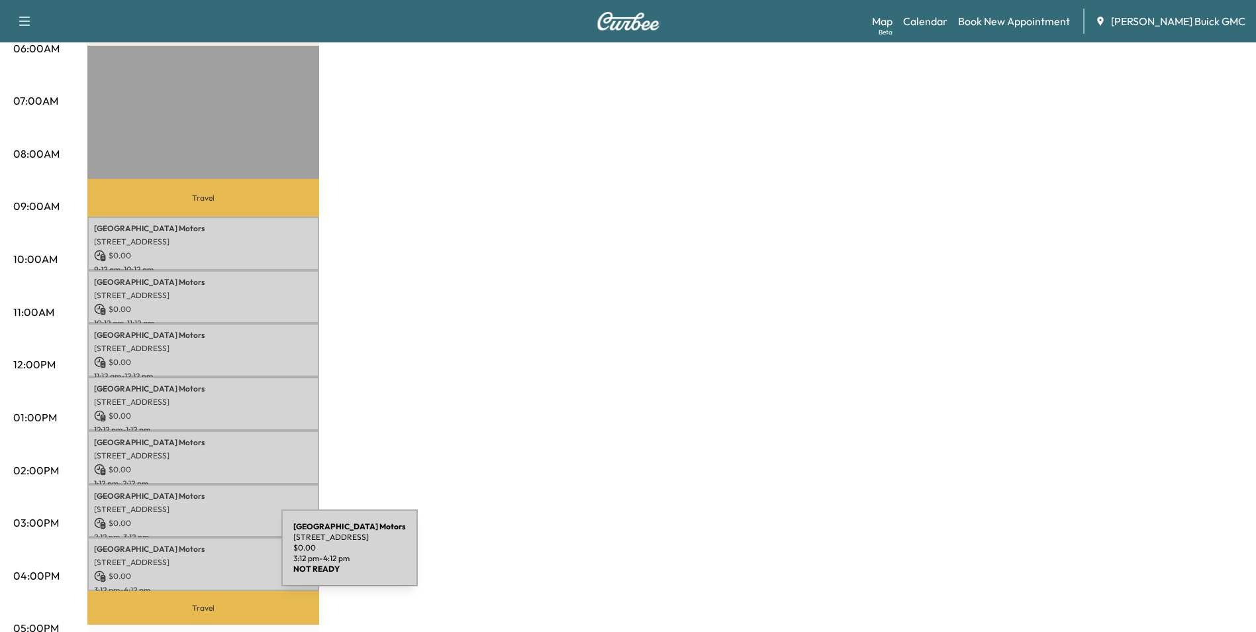
click at [182, 557] on p "[STREET_ADDRESS]" at bounding box center [203, 562] width 218 height 11
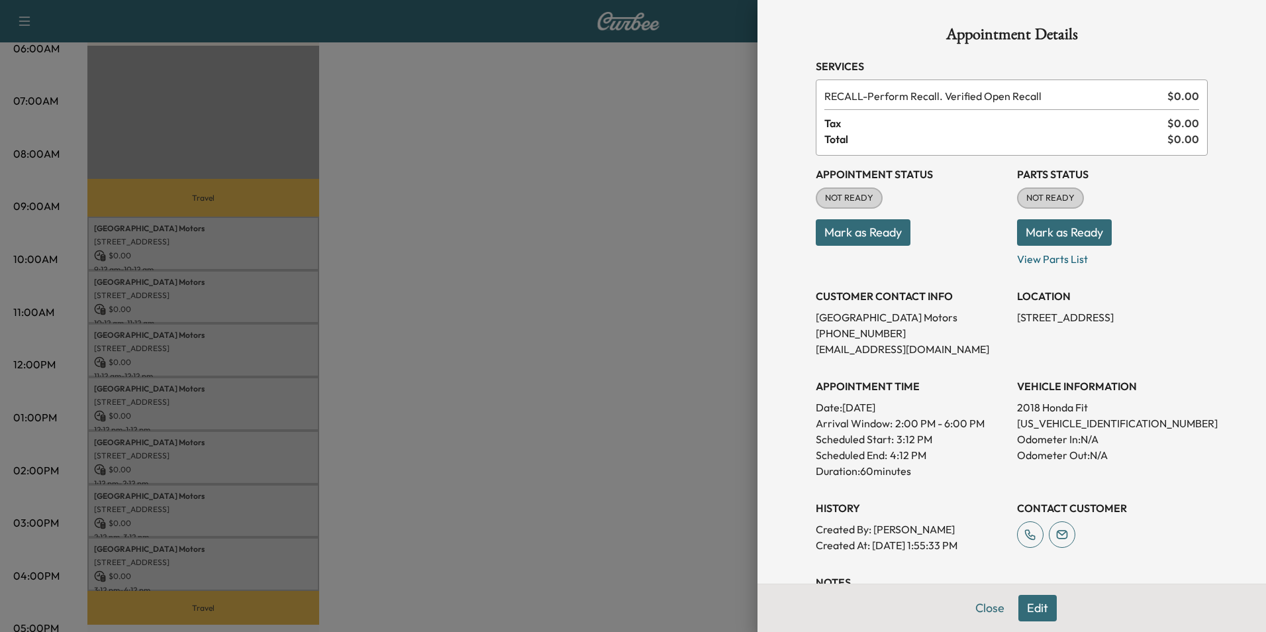
click at [613, 159] on div at bounding box center [633, 316] width 1266 height 632
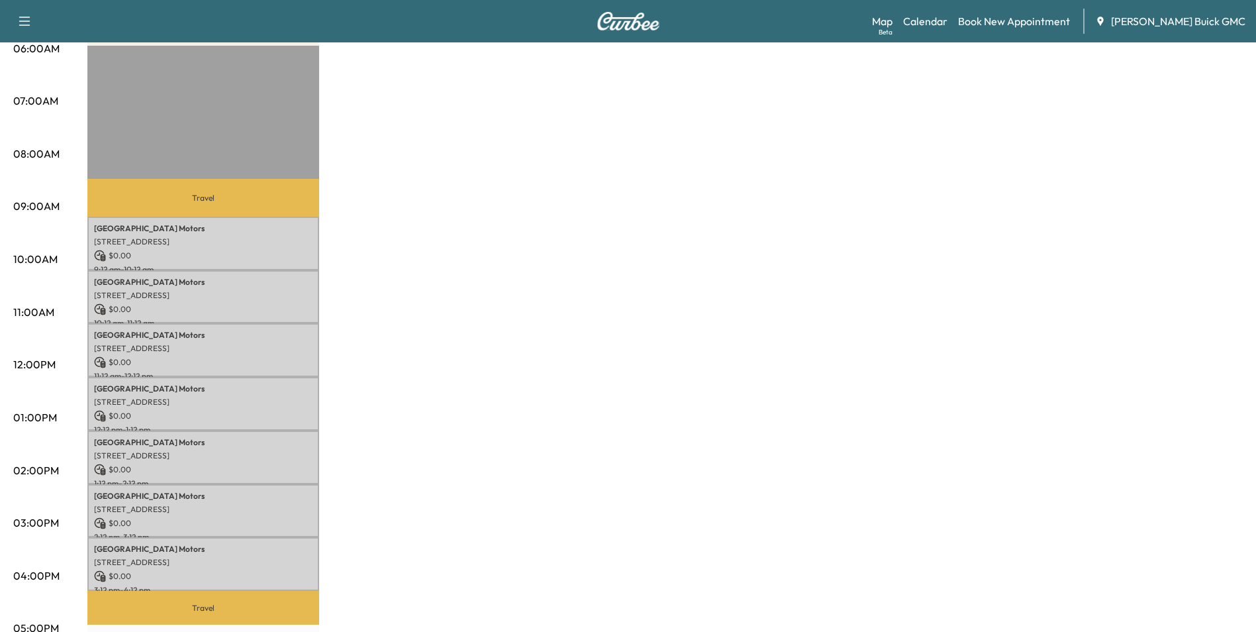
click at [614, 148] on div "MobileService+ $ 0.00 Revenue 7 hr Work Time 1 hr 20 min Transit Time Travel Ar…" at bounding box center [664, 404] width 1155 height 993
